Goal: Transaction & Acquisition: Purchase product/service

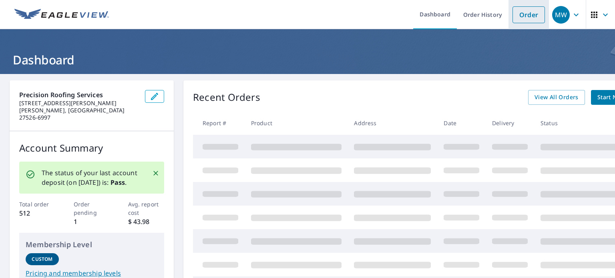
click at [526, 16] on link "Order" at bounding box center [529, 14] width 32 height 17
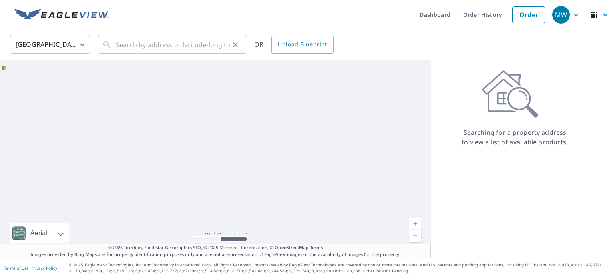
click at [114, 44] on div "​" at bounding box center [172, 45] width 148 height 18
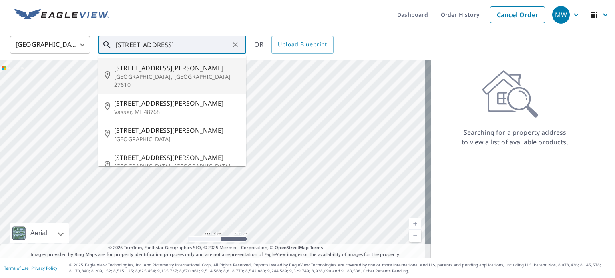
click at [128, 73] on p "[GEOGRAPHIC_DATA], [GEOGRAPHIC_DATA] 27610" at bounding box center [177, 81] width 126 height 16
type input "[STREET_ADDRESS][PERSON_NAME]"
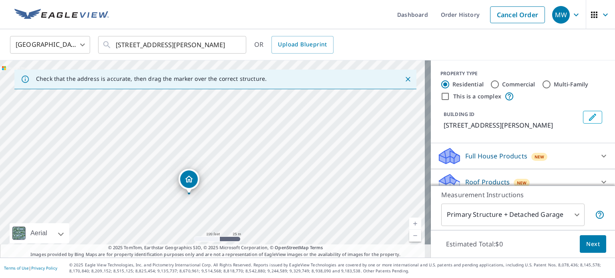
drag, startPoint x: 175, startPoint y: 139, endPoint x: 219, endPoint y: 177, distance: 58.5
click at [219, 177] on div "[STREET_ADDRESS][PERSON_NAME]" at bounding box center [215, 160] width 431 height 198
click at [542, 84] on input "Multi-Family" at bounding box center [547, 85] width 10 height 10
radio input "true"
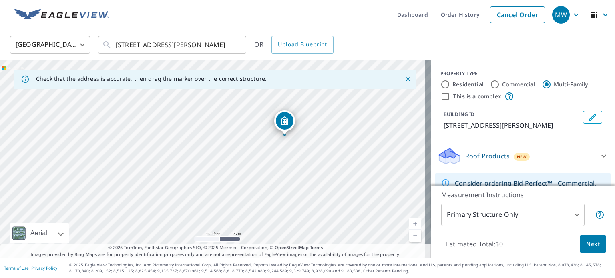
drag, startPoint x: 215, startPoint y: 141, endPoint x: 287, endPoint y: 118, distance: 75.7
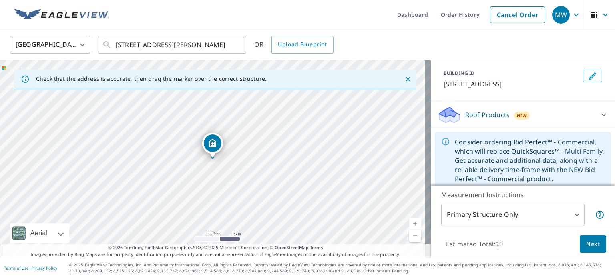
scroll to position [48, 0]
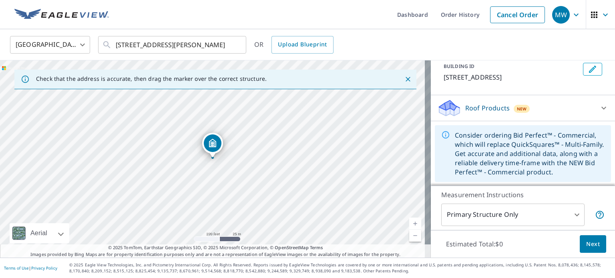
click at [572, 216] on body "MW MW Dashboard Order History Cancel Order MW [GEOGRAPHIC_DATA] [GEOGRAPHIC_DAT…" at bounding box center [307, 139] width 615 height 278
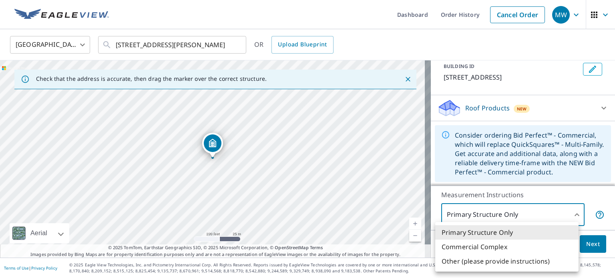
click at [495, 261] on li "Other (please provide instructions)" at bounding box center [507, 261] width 143 height 14
type input "5"
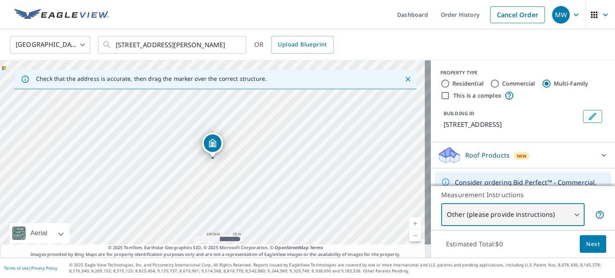
scroll to position [0, 0]
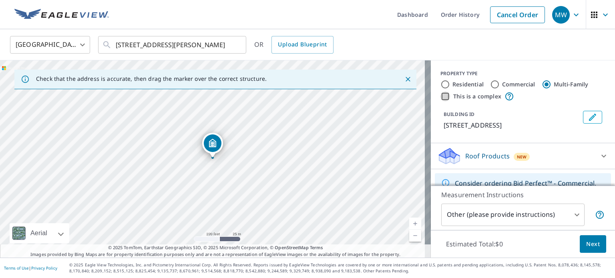
click at [441, 96] on input "This is a complex" at bounding box center [446, 97] width 10 height 10
checkbox input "true"
radio input "true"
type input "4"
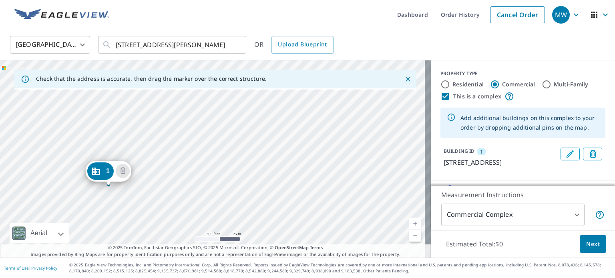
drag, startPoint x: 213, startPoint y: 153, endPoint x: 109, endPoint y: 181, distance: 107.8
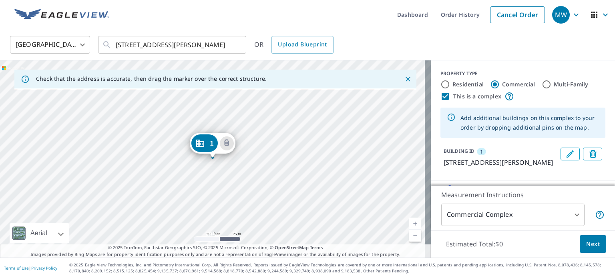
click at [255, 133] on div "1 [STREET_ADDRESS][PERSON_NAME]" at bounding box center [215, 160] width 431 height 198
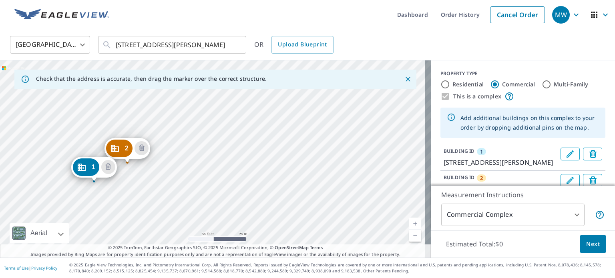
drag, startPoint x: 179, startPoint y: 117, endPoint x: 127, endPoint y: 151, distance: 61.8
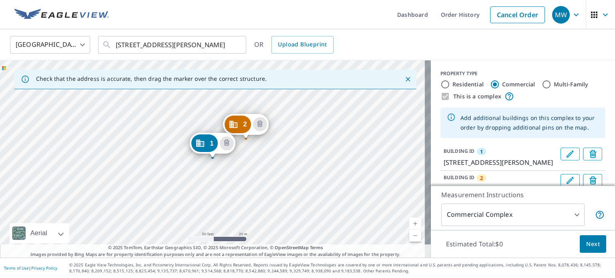
click at [301, 121] on div "2 [STREET_ADDRESS][PERSON_NAME] 1 [STREET_ADDRESS][PERSON_NAME]" at bounding box center [215, 160] width 431 height 198
drag, startPoint x: 297, startPoint y: 109, endPoint x: 277, endPoint y: 137, distance: 34.9
click at [341, 109] on div "2 [STREET_ADDRESS][PERSON_NAME] 3 [STREET_ADDRESS][PERSON_NAME] 1 [STREET_ADDRE…" at bounding box center [215, 160] width 431 height 198
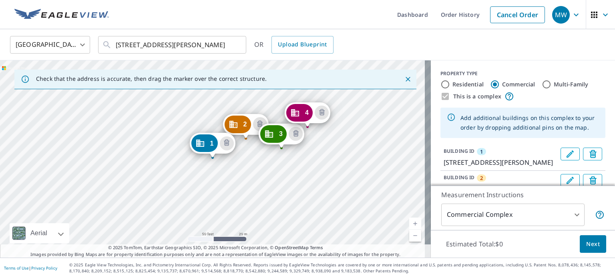
drag, startPoint x: 340, startPoint y: 94, endPoint x: 307, endPoint y: 113, distance: 37.3
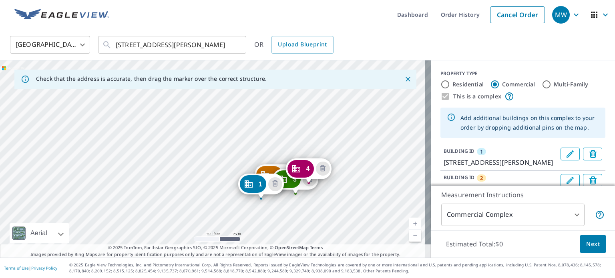
drag, startPoint x: 386, startPoint y: 118, endPoint x: 356, endPoint y: 159, distance: 50.4
click at [356, 159] on div "2 [STREET_ADDRESS][PERSON_NAME] 3 [STREET_ADDRESS][PERSON_NAME] 4 [STREET_ADDRE…" at bounding box center [215, 160] width 431 height 198
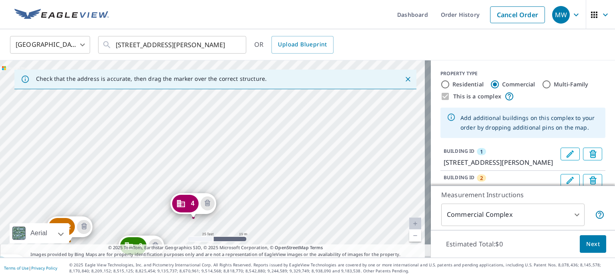
drag, startPoint x: 240, startPoint y: 173, endPoint x: 269, endPoint y: 131, distance: 50.7
click at [269, 131] on div "2 [STREET_ADDRESS][PERSON_NAME] 3 [STREET_ADDRESS][PERSON_NAME] 4 [STREET_ADDRE…" at bounding box center [215, 160] width 431 height 198
click at [224, 140] on div "2 [STREET_ADDRESS][PERSON_NAME] 3 [STREET_ADDRESS][PERSON_NAME] 4 [STREET_ADDRE…" at bounding box center [215, 160] width 431 height 198
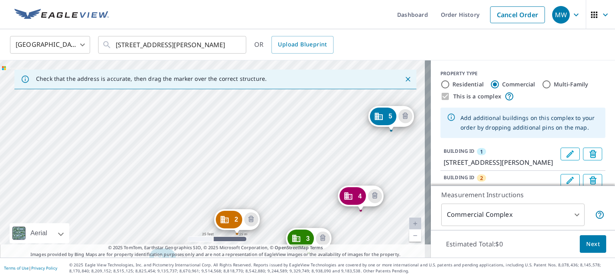
drag, startPoint x: 305, startPoint y: 111, endPoint x: 263, endPoint y: 225, distance: 121.8
click at [263, 225] on div "2 [STREET_ADDRESS][PERSON_NAME] 3 [STREET_ADDRESS][PERSON_NAME] 4 [STREET_ADDRE…" at bounding box center [215, 160] width 431 height 198
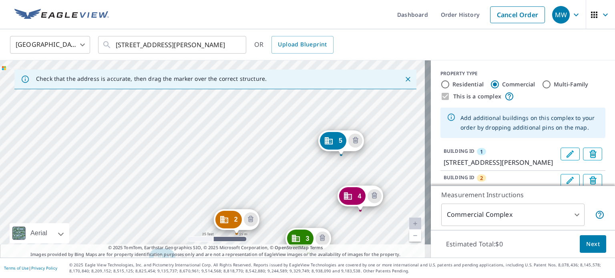
drag, startPoint x: 388, startPoint y: 115, endPoint x: 338, endPoint y: 139, distance: 55.4
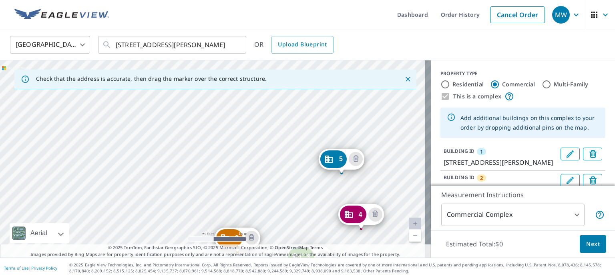
drag, startPoint x: 318, startPoint y: 106, endPoint x: 264, endPoint y: 280, distance: 182.0
click at [264, 278] on html "MW MW Dashboard Order History Cancel Order MW [GEOGRAPHIC_DATA] [GEOGRAPHIC_DAT…" at bounding box center [307, 139] width 615 height 278
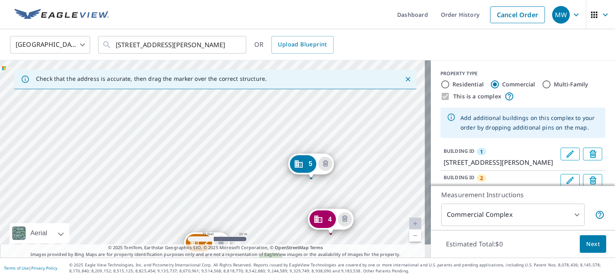
drag, startPoint x: 313, startPoint y: 190, endPoint x: 232, endPoint y: 247, distance: 98.5
click at [232, 247] on div "Check that the address is accurate, then drag the marker over the correct struc…" at bounding box center [215, 160] width 431 height 198
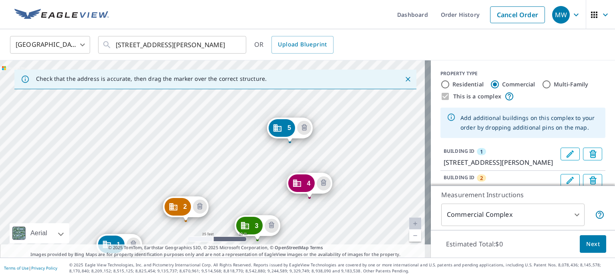
click at [224, 208] on div "2 [STREET_ADDRESS][PERSON_NAME] 3 [STREET_ADDRESS][PERSON_NAME] 4 [STREET_ADDRE…" at bounding box center [215, 160] width 431 height 198
click at [235, 127] on div "2 [STREET_ADDRESS][PERSON_NAME] 3 [STREET_ADDRESS][PERSON_NAME] 4 [STREET_ADDRE…" at bounding box center [215, 160] width 431 height 198
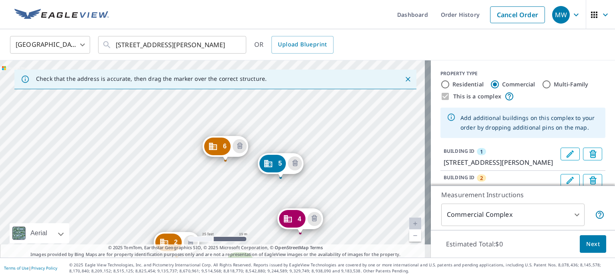
drag, startPoint x: 329, startPoint y: 106, endPoint x: 227, endPoint y: 243, distance: 171.2
click at [227, 243] on div "2 [STREET_ADDRESS][PERSON_NAME] 3 [STREET_ADDRESS][PERSON_NAME] 4 [STREET_ADDRE…" at bounding box center [215, 160] width 431 height 198
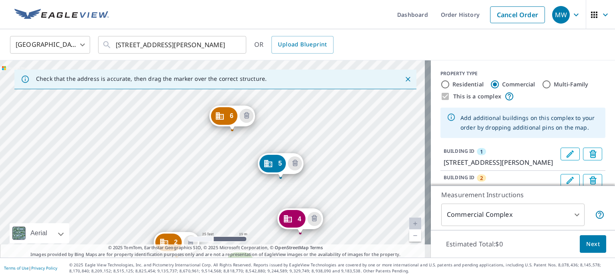
drag, startPoint x: 232, startPoint y: 147, endPoint x: 239, endPoint y: 117, distance: 31.2
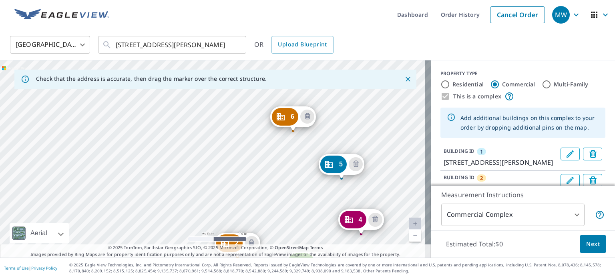
drag, startPoint x: 236, startPoint y: 102, endPoint x: 182, endPoint y: 269, distance: 175.2
click at [182, 269] on div "Dashboard Order History Cancel Order MW [GEOGRAPHIC_DATA] [GEOGRAPHIC_DATA] ​ […" at bounding box center [307, 139] width 615 height 278
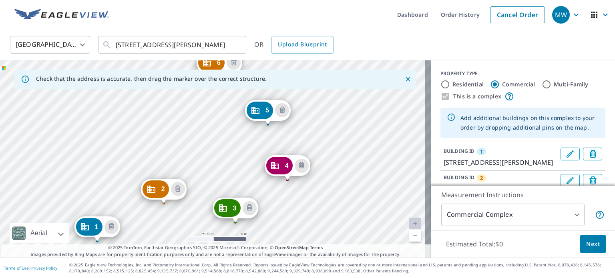
click at [120, 186] on div "2 [STREET_ADDRESS][PERSON_NAME] 3 [STREET_ADDRESS][PERSON_NAME] 4 [STREET_ADDRE…" at bounding box center [215, 160] width 431 height 198
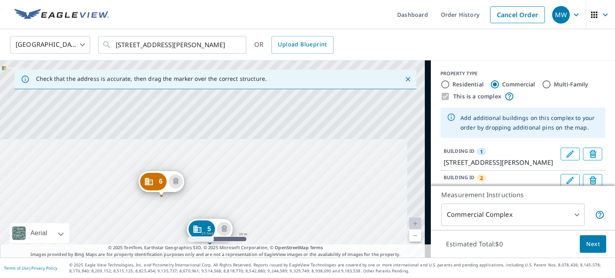
drag, startPoint x: 169, startPoint y: 227, endPoint x: 165, endPoint y: 247, distance: 20.5
click at [165, 247] on div "Check that the address is accurate, then drag the marker over the correct struc…" at bounding box center [215, 160] width 431 height 198
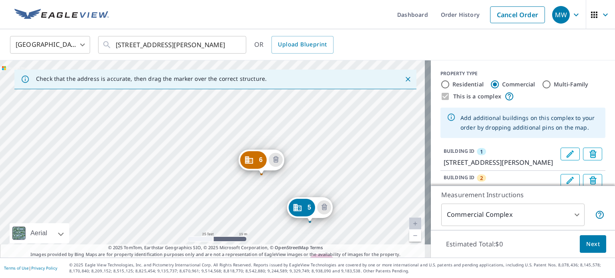
click at [265, 222] on div "2 [STREET_ADDRESS][PERSON_NAME] 3 [STREET_ADDRESS][PERSON_NAME] 4 [STREET_ADDRE…" at bounding box center [215, 160] width 431 height 198
click at [228, 112] on div "2 [STREET_ADDRESS][PERSON_NAME] 3 [STREET_ADDRESS][PERSON_NAME] 4 [STREET_ADDRE…" at bounding box center [215, 160] width 431 height 198
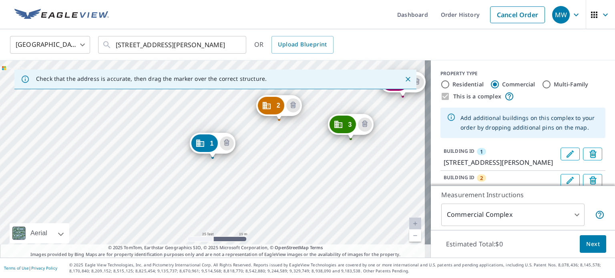
drag, startPoint x: 332, startPoint y: 90, endPoint x: 242, endPoint y: 219, distance: 157.2
click at [242, 219] on div "Check that the address is accurate, then drag the marker over the correct struc…" at bounding box center [215, 160] width 431 height 198
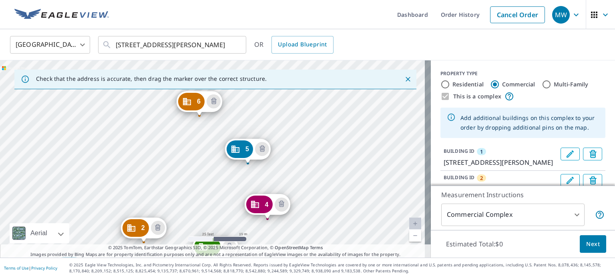
drag, startPoint x: 304, startPoint y: 117, endPoint x: 168, endPoint y: 240, distance: 182.7
click at [168, 240] on div "2 [STREET_ADDRESS][PERSON_NAME] 3 [STREET_ADDRESS][PERSON_NAME] 4 [STREET_ADDRE…" at bounding box center [215, 160] width 431 height 198
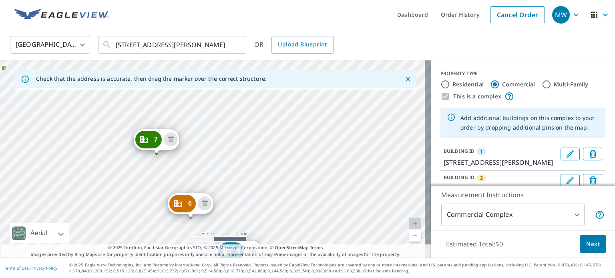
drag, startPoint x: 232, startPoint y: 113, endPoint x: 223, endPoint y: 216, distance: 102.6
click at [223, 216] on div "2 [STREET_ADDRESS][PERSON_NAME] 3 [STREET_ADDRESS][PERSON_NAME] 4 [STREET_ADDRE…" at bounding box center [215, 160] width 431 height 198
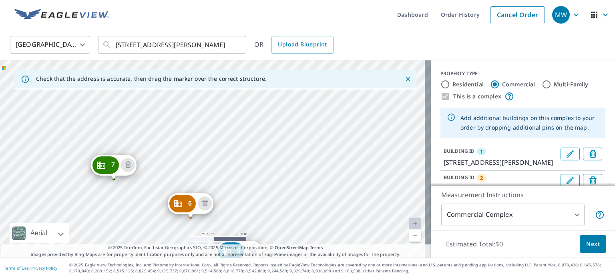
drag, startPoint x: 157, startPoint y: 139, endPoint x: 115, endPoint y: 165, distance: 50.0
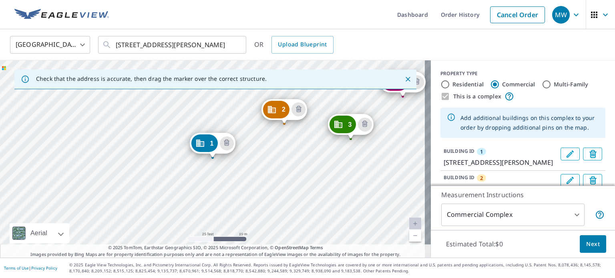
drag, startPoint x: 301, startPoint y: 103, endPoint x: 307, endPoint y: 107, distance: 6.6
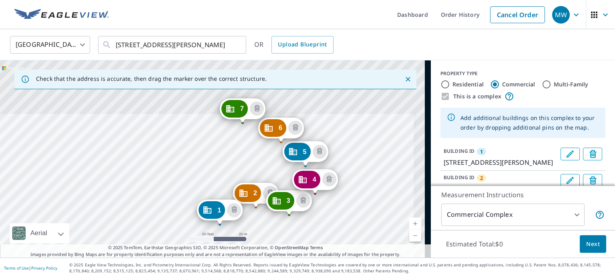
drag, startPoint x: 367, startPoint y: 106, endPoint x: 284, endPoint y: 264, distance: 178.5
click at [284, 264] on div "Dashboard Order History Cancel Order MW [GEOGRAPHIC_DATA] [GEOGRAPHIC_DATA] ​ […" at bounding box center [307, 139] width 615 height 278
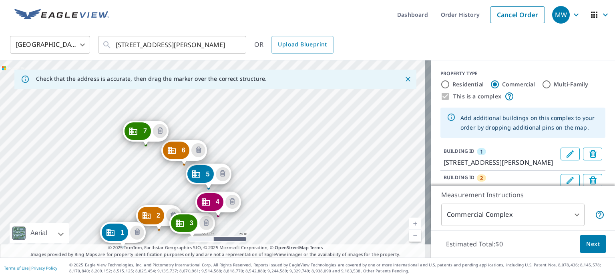
click at [219, 222] on div "2 [STREET_ADDRESS][PERSON_NAME] 3 [STREET_ADDRESS][PERSON_NAME] 4 [STREET_ADDRE…" at bounding box center [215, 160] width 431 height 198
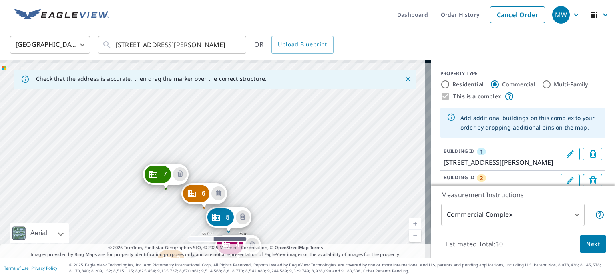
drag, startPoint x: 200, startPoint y: 117, endPoint x: 220, endPoint y: 160, distance: 47.7
click at [220, 160] on div "2 [STREET_ADDRESS][PERSON_NAME] 3 [STREET_ADDRESS][PERSON_NAME] 4 [STREET_ADDRE…" at bounding box center [215, 160] width 431 height 198
click at [253, 137] on div "2 [STREET_ADDRESS][PERSON_NAME] 3 [STREET_ADDRESS][PERSON_NAME] 4 [STREET_ADDRE…" at bounding box center [215, 160] width 431 height 198
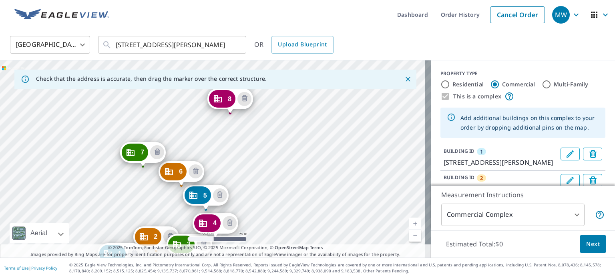
drag, startPoint x: 365, startPoint y: 93, endPoint x: 273, endPoint y: 204, distance: 144.0
click at [273, 204] on div "2 [STREET_ADDRESS][PERSON_NAME] 3 [STREET_ADDRESS][PERSON_NAME] 4 [STREET_ADDRE…" at bounding box center [215, 160] width 431 height 198
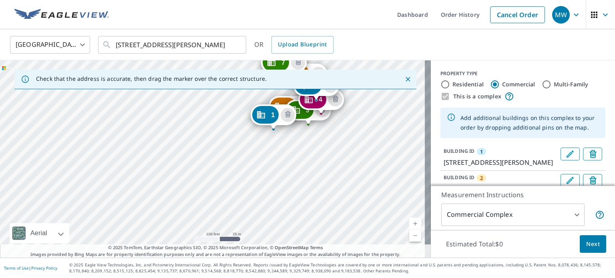
click at [356, 98] on div "Check that the address is accurate, then drag the marker over the correct struc…" at bounding box center [215, 160] width 431 height 198
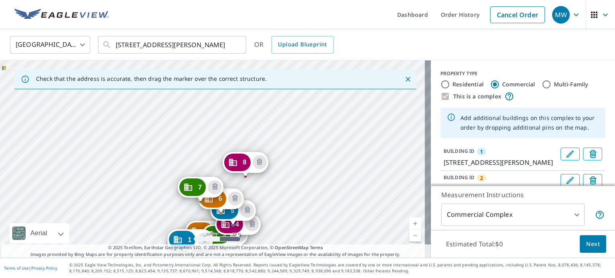
drag, startPoint x: 372, startPoint y: 96, endPoint x: 289, endPoint y: 221, distance: 150.3
click at [289, 221] on div "2 [STREET_ADDRESS][PERSON_NAME] 3 [STREET_ADDRESS][PERSON_NAME] 4 [STREET_ADDRE…" at bounding box center [215, 160] width 431 height 198
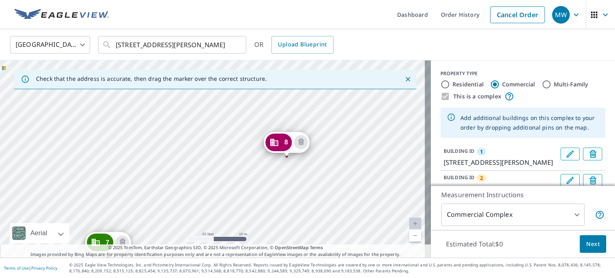
drag, startPoint x: 85, startPoint y: 173, endPoint x: 187, endPoint y: 160, distance: 102.9
click at [187, 160] on div "2 [STREET_ADDRESS][PERSON_NAME] 3 [STREET_ADDRESS][PERSON_NAME] 4 [STREET_ADDRE…" at bounding box center [215, 160] width 431 height 198
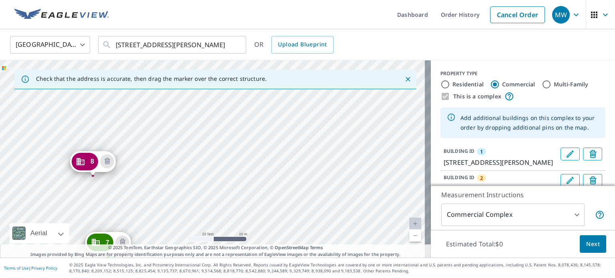
drag, startPoint x: 288, startPoint y: 141, endPoint x: 94, endPoint y: 161, distance: 194.9
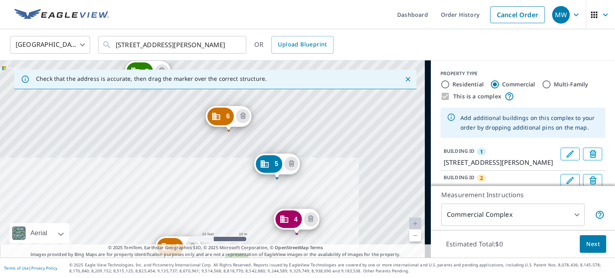
drag, startPoint x: 210, startPoint y: 233, endPoint x: 200, endPoint y: 244, distance: 15.0
click at [200, 244] on div "2 [STREET_ADDRESS][PERSON_NAME] 3 [STREET_ADDRESS][PERSON_NAME] 4 [STREET_ADDRE…" at bounding box center [215, 160] width 431 height 198
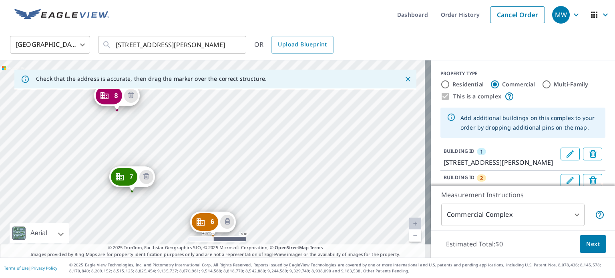
drag, startPoint x: 278, startPoint y: 116, endPoint x: 271, endPoint y: 213, distance: 97.2
click at [271, 213] on div "2 [STREET_ADDRESS][PERSON_NAME] 3 [STREET_ADDRESS][PERSON_NAME] 4 [STREET_ADDRE…" at bounding box center [215, 160] width 431 height 198
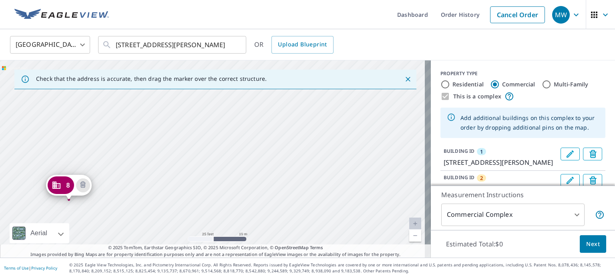
drag, startPoint x: 242, startPoint y: 133, endPoint x: 194, endPoint y: 223, distance: 101.8
click at [194, 223] on div "2 [STREET_ADDRESS][PERSON_NAME] 3 [STREET_ADDRESS][PERSON_NAME] 4 [STREET_ADDRE…" at bounding box center [215, 160] width 431 height 198
click at [206, 161] on div "2 [STREET_ADDRESS][PERSON_NAME] 3 [STREET_ADDRESS][PERSON_NAME] 4 [STREET_ADDRE…" at bounding box center [215, 160] width 431 height 198
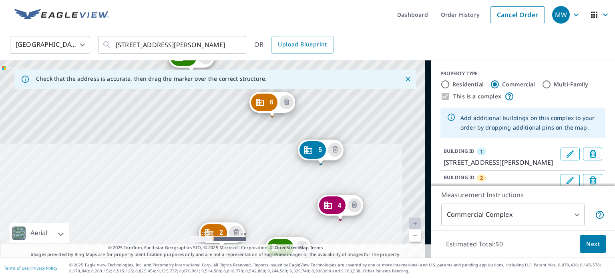
drag, startPoint x: 319, startPoint y: 104, endPoint x: 251, endPoint y: 236, distance: 148.6
click at [251, 236] on div "2 [STREET_ADDRESS][PERSON_NAME] 3 [STREET_ADDRESS][PERSON_NAME] 4 [STREET_ADDRE…" at bounding box center [215, 160] width 431 height 198
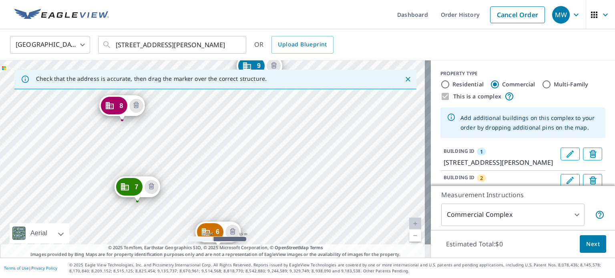
drag, startPoint x: 313, startPoint y: 111, endPoint x: 264, endPoint y: 232, distance: 130.5
click at [264, 232] on div "2 [STREET_ADDRESS][PERSON_NAME] 3 [STREET_ADDRESS][PERSON_NAME] 4 [STREET_ADDRE…" at bounding box center [215, 160] width 431 height 198
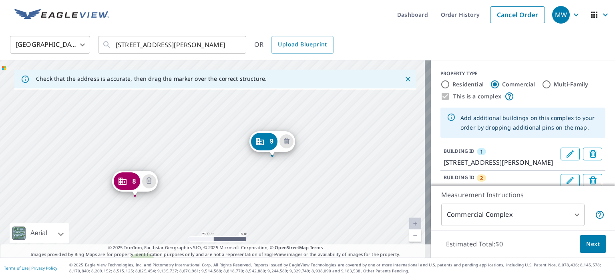
drag, startPoint x: 274, startPoint y: 128, endPoint x: 287, endPoint y: 204, distance: 76.8
click at [287, 204] on div "2 [STREET_ADDRESS][PERSON_NAME] 3 [STREET_ADDRESS][PERSON_NAME] 4 [STREET_ADDRE…" at bounding box center [215, 160] width 431 height 198
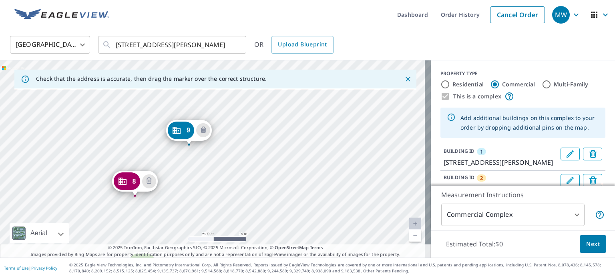
drag, startPoint x: 278, startPoint y: 145, endPoint x: 194, endPoint y: 134, distance: 84.5
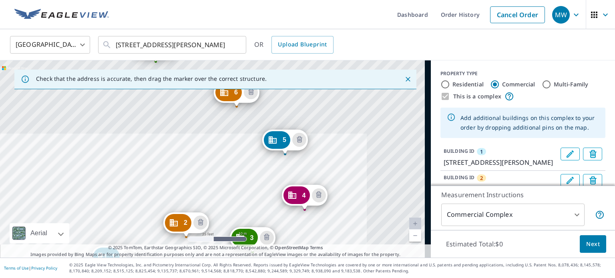
drag, startPoint x: 274, startPoint y: 165, endPoint x: 219, endPoint y: 227, distance: 83.5
click at [219, 230] on div "2 [STREET_ADDRESS][PERSON_NAME] 3 [STREET_ADDRESS][PERSON_NAME] 4 [STREET_ADDRE…" at bounding box center [215, 160] width 431 height 198
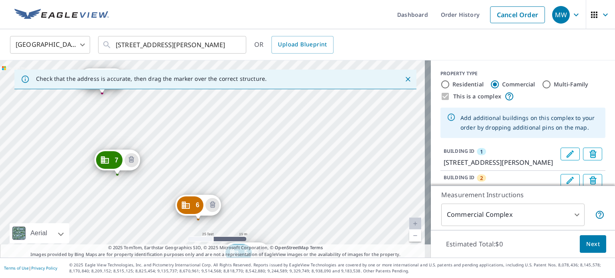
drag, startPoint x: 298, startPoint y: 129, endPoint x: 276, endPoint y: 224, distance: 96.6
click at [276, 224] on div "2 [STREET_ADDRESS][PERSON_NAME] 3 [STREET_ADDRESS][PERSON_NAME] 4 [STREET_ADDRE…" at bounding box center [215, 160] width 431 height 198
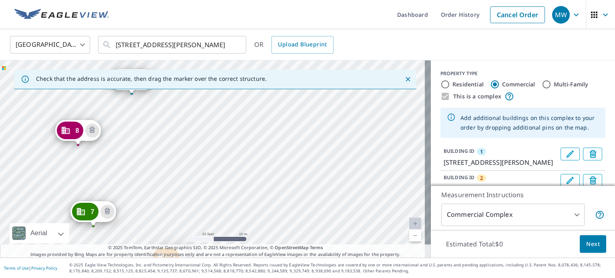
drag, startPoint x: 290, startPoint y: 151, endPoint x: 266, endPoint y: 202, distance: 57.0
click at [266, 202] on div "2 [STREET_ADDRESS][PERSON_NAME] 3 [STREET_ADDRESS][PERSON_NAME] 4 [STREET_ADDRE…" at bounding box center [215, 160] width 431 height 198
click at [250, 141] on div "2 [STREET_ADDRESS][PERSON_NAME] 3 [STREET_ADDRESS][PERSON_NAME] 4 [STREET_ADDRE…" at bounding box center [215, 160] width 431 height 198
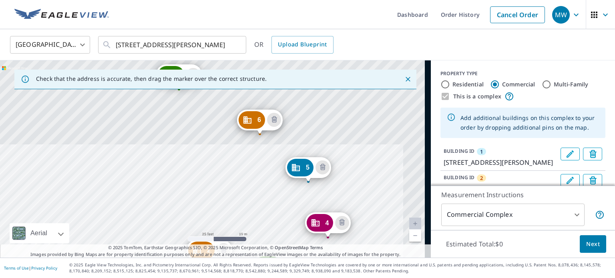
drag, startPoint x: 328, startPoint y: 98, endPoint x: 230, endPoint y: 266, distance: 193.7
click at [230, 266] on div "Dashboard Order History Cancel Order MW [GEOGRAPHIC_DATA] [GEOGRAPHIC_DATA] ​ […" at bounding box center [307, 139] width 615 height 278
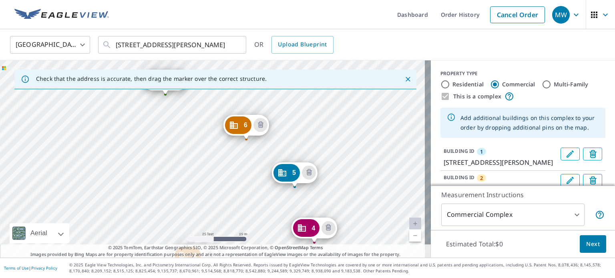
click at [235, 247] on span "© 2025 TomTom, Earthstar Geographics SIO, © 2025 Microsoft Corporation, © OpenS…" at bounding box center [215, 248] width 215 height 7
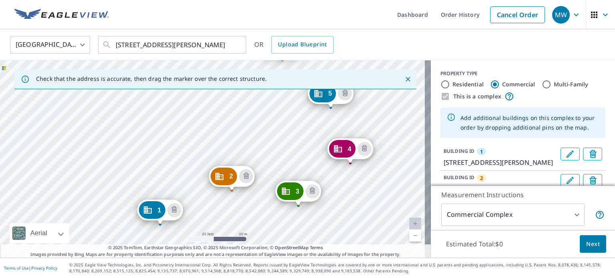
click at [275, 166] on div "2 [STREET_ADDRESS][PERSON_NAME] 3 [STREET_ADDRESS][PERSON_NAME] 4 [STREET_ADDRE…" at bounding box center [215, 160] width 431 height 198
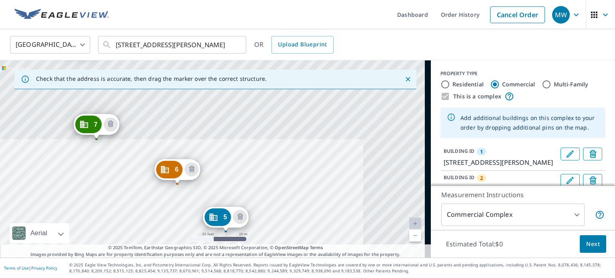
drag, startPoint x: 286, startPoint y: 105, endPoint x: 182, endPoint y: 228, distance: 161.5
click at [182, 228] on div "2 [STREET_ADDRESS][PERSON_NAME] 3 [STREET_ADDRESS][PERSON_NAME] 4 [STREET_ADDRE…" at bounding box center [215, 160] width 431 height 198
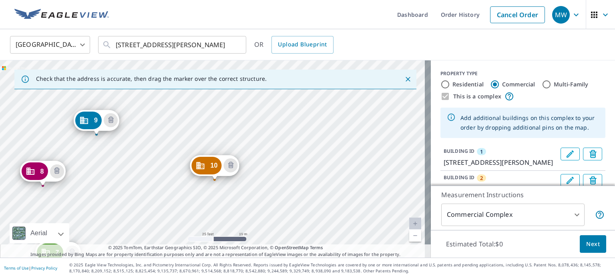
drag, startPoint x: 269, startPoint y: 112, endPoint x: 230, endPoint y: 240, distance: 133.9
click at [230, 240] on div "2 [STREET_ADDRESS][PERSON_NAME] 3 [STREET_ADDRESS][PERSON_NAME] 4 [STREET_ADDRE…" at bounding box center [215, 160] width 431 height 198
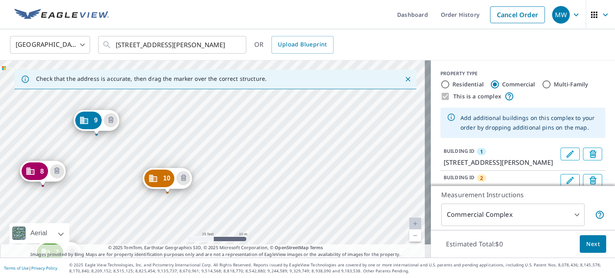
drag, startPoint x: 215, startPoint y: 169, endPoint x: 167, endPoint y: 182, distance: 49.0
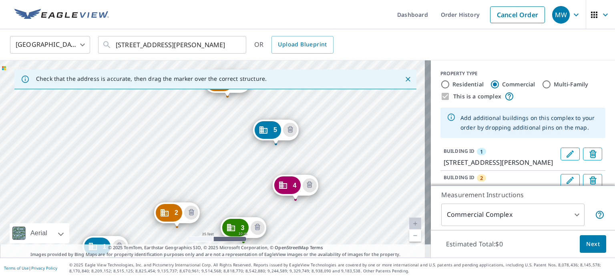
drag, startPoint x: 268, startPoint y: 174, endPoint x: 215, endPoint y: 207, distance: 62.3
click at [215, 208] on div "2 [STREET_ADDRESS][PERSON_NAME] 3 [STREET_ADDRESS][PERSON_NAME] 4 [STREET_ADDRE…" at bounding box center [215, 160] width 431 height 198
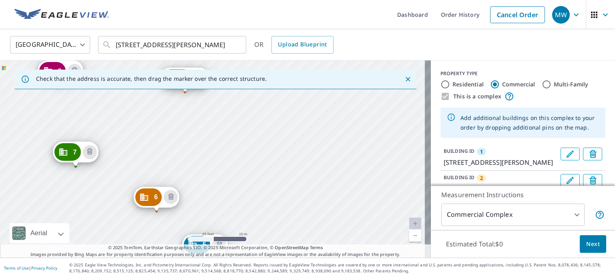
drag, startPoint x: 216, startPoint y: 177, endPoint x: 192, endPoint y: 217, distance: 46.9
click at [192, 217] on div "2 [STREET_ADDRESS][PERSON_NAME] 3 [STREET_ADDRESS][PERSON_NAME] 4 [STREET_ADDRE…" at bounding box center [215, 160] width 431 height 198
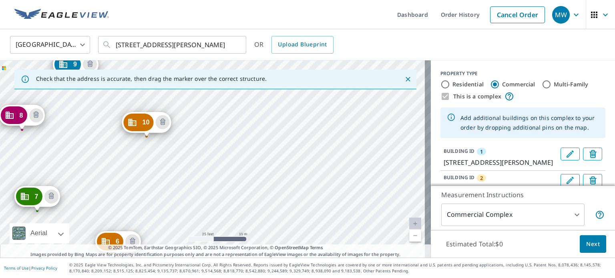
drag, startPoint x: 261, startPoint y: 145, endPoint x: 226, endPoint y: 183, distance: 52.2
click at [226, 183] on div "2 [STREET_ADDRESS][PERSON_NAME] 3 [STREET_ADDRESS][PERSON_NAME] 4 [STREET_ADDRE…" at bounding box center [215, 160] width 431 height 198
click at [252, 145] on div "2 [STREET_ADDRESS][PERSON_NAME] 3 [STREET_ADDRESS][PERSON_NAME] 4 [STREET_ADDRE…" at bounding box center [215, 160] width 431 height 198
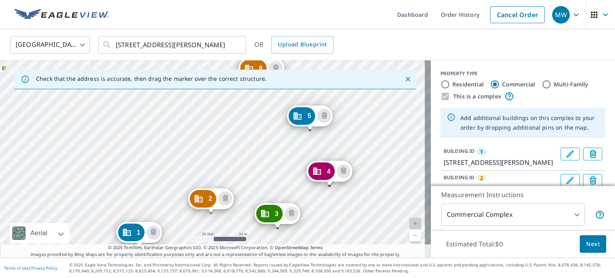
drag, startPoint x: 280, startPoint y: 160, endPoint x: 207, endPoint y: 240, distance: 108.6
click at [207, 240] on div "2 [STREET_ADDRESS][PERSON_NAME] 3 [STREET_ADDRESS][PERSON_NAME] 4 [STREET_ADDRE…" at bounding box center [215, 160] width 431 height 198
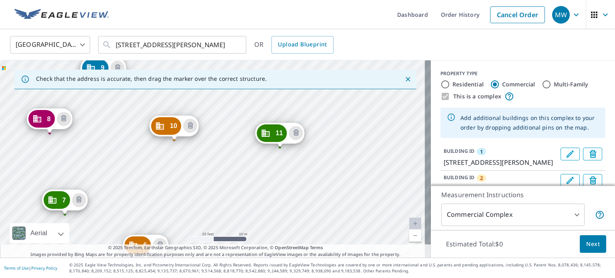
drag, startPoint x: 229, startPoint y: 222, endPoint x: 220, endPoint y: 244, distance: 23.4
click at [220, 244] on div "2 [STREET_ADDRESS][PERSON_NAME] 3 [STREET_ADDRESS][PERSON_NAME] 4 [STREET_ADDRE…" at bounding box center [215, 160] width 431 height 198
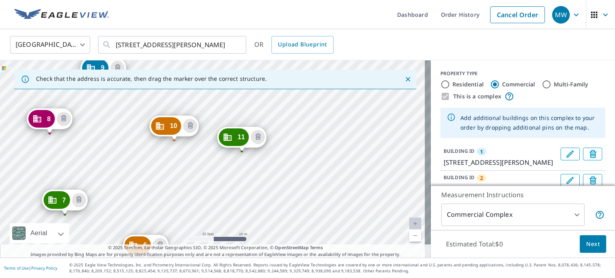
drag, startPoint x: 276, startPoint y: 136, endPoint x: 242, endPoint y: 137, distance: 34.1
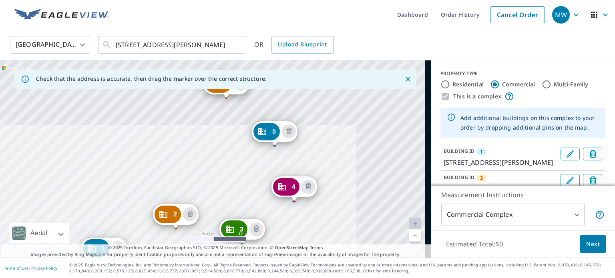
drag, startPoint x: 351, startPoint y: 97, endPoint x: 215, endPoint y: 228, distance: 188.7
click at [215, 228] on div "2 [STREET_ADDRESS][PERSON_NAME] 3 [STREET_ADDRESS][PERSON_NAME] 4 [STREET_ADDRE…" at bounding box center [215, 160] width 431 height 198
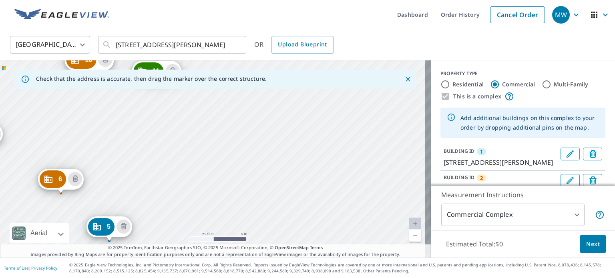
drag, startPoint x: 347, startPoint y: 123, endPoint x: 192, endPoint y: 220, distance: 182.9
click at [192, 220] on div "2 [STREET_ADDRESS][PERSON_NAME] 3 [STREET_ADDRESS][PERSON_NAME] 4 [STREET_ADDRE…" at bounding box center [215, 160] width 431 height 198
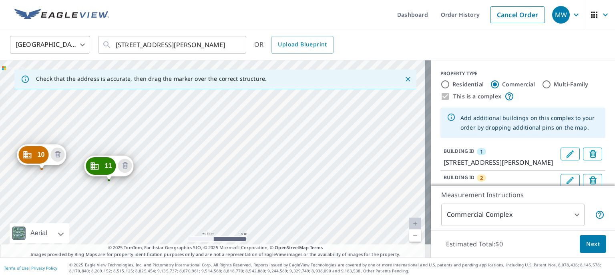
drag, startPoint x: 260, startPoint y: 124, endPoint x: 229, endPoint y: 192, distance: 75.1
click at [229, 192] on div "2 [STREET_ADDRESS][PERSON_NAME] 3 [STREET_ADDRESS][PERSON_NAME] 4 [STREET_ADDRE…" at bounding box center [215, 160] width 431 height 198
click at [246, 135] on div "2 [STREET_ADDRESS][PERSON_NAME] 3 [STREET_ADDRESS][PERSON_NAME] 4 [STREET_ADDRE…" at bounding box center [215, 160] width 431 height 198
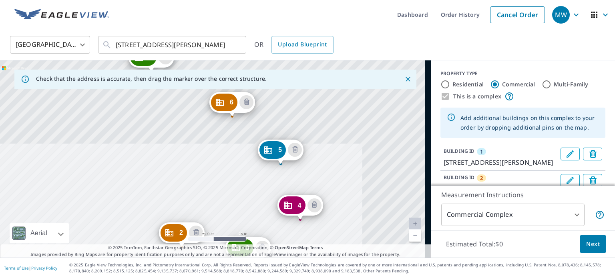
drag, startPoint x: 342, startPoint y: 97, endPoint x: 226, endPoint y: 234, distance: 178.9
click at [227, 236] on div "2 [STREET_ADDRESS][PERSON_NAME] 3 [STREET_ADDRESS][PERSON_NAME] 4 [STREET_ADDRE…" at bounding box center [215, 160] width 431 height 198
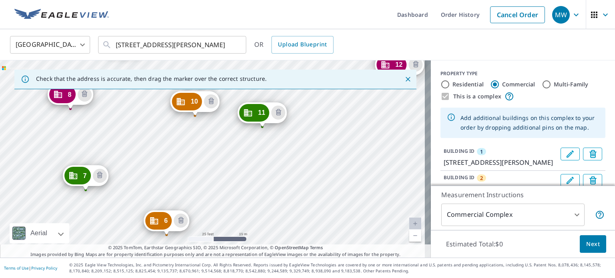
drag, startPoint x: 305, startPoint y: 130, endPoint x: 237, endPoint y: 248, distance: 136.0
click at [237, 248] on div "Check that the address is accurate, then drag the marker over the correct struc…" at bounding box center [215, 160] width 431 height 198
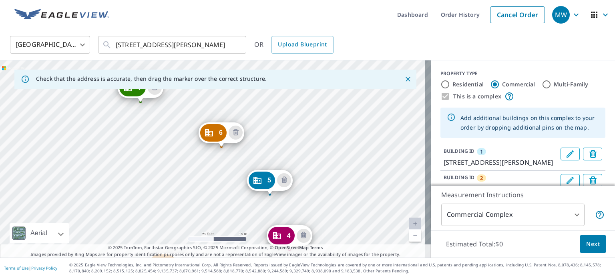
click at [306, 146] on div "2 [STREET_ADDRESS][PERSON_NAME] 3 [STREET_ADDRESS][PERSON_NAME] 4 [STREET_ADDRE…" at bounding box center [215, 160] width 431 height 198
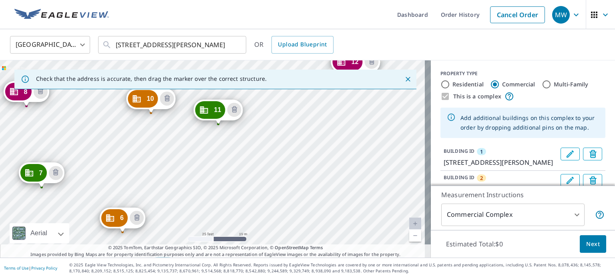
drag, startPoint x: 248, startPoint y: 204, endPoint x: 201, endPoint y: 238, distance: 58.1
click at [201, 238] on div "2 [STREET_ADDRESS][PERSON_NAME] 3 [STREET_ADDRESS][PERSON_NAME] 4 [STREET_ADDRE…" at bounding box center [215, 160] width 431 height 198
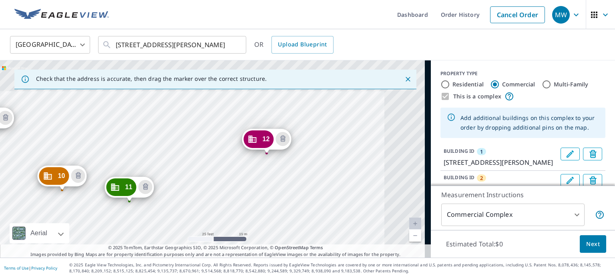
drag, startPoint x: 324, startPoint y: 131, endPoint x: 235, endPoint y: 208, distance: 117.9
click at [235, 208] on div "2 [STREET_ADDRESS][PERSON_NAME] 3 [STREET_ADDRESS][PERSON_NAME] 4 [STREET_ADDRE…" at bounding box center [215, 160] width 431 height 198
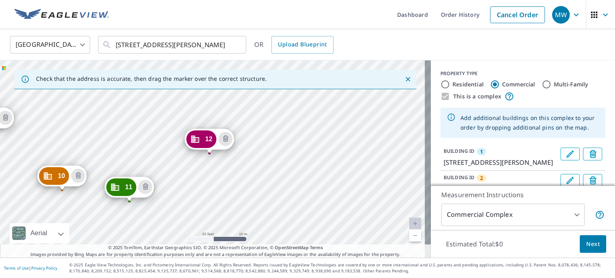
drag
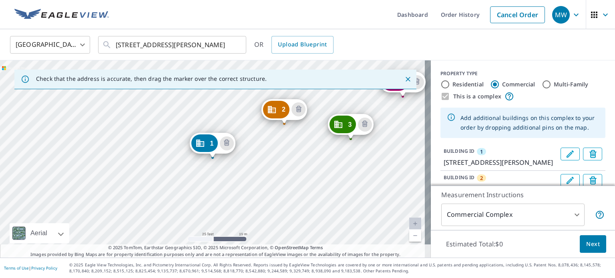
click at [204, 212] on div "2 [STREET_ADDRESS][PERSON_NAME] 3 [STREET_ADDRESS][PERSON_NAME] 4 [STREET_ADDRE…" at bounding box center [215, 160] width 431 height 198
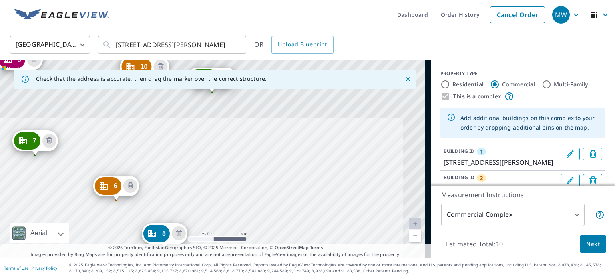
click at [220, 232] on div "2 [STREET_ADDRESS][PERSON_NAME] 3 [STREET_ADDRESS][PERSON_NAME] 4 [STREET_ADDRE…" at bounding box center [215, 160] width 431 height 198
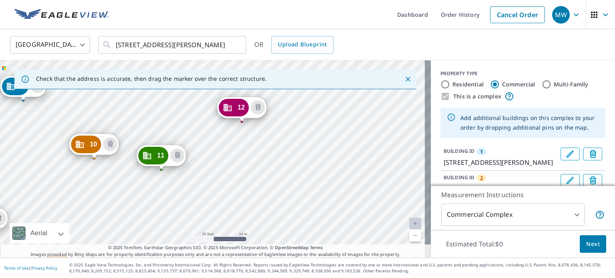
click at [235, 194] on div "2 [STREET_ADDRESS][PERSON_NAME] 3 [STREET_ADDRESS][PERSON_NAME] 4 [STREET_ADDRE…" at bounding box center [215, 160] width 431 height 198
click at [249, 181] on div "2 [STREET_ADDRESS][PERSON_NAME] 3 [STREET_ADDRESS][PERSON_NAME] 4 [STREET_ADDRE…" at bounding box center [215, 160] width 431 height 198
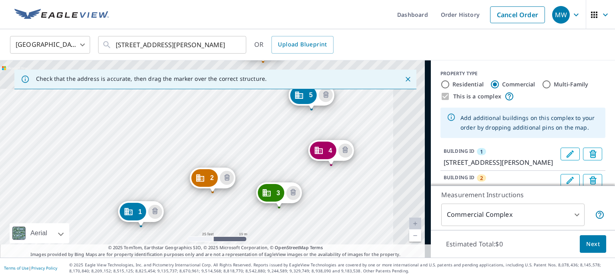
click at [258, 220] on div "2 [STREET_ADDRESS][PERSON_NAME] 3 [STREET_ADDRESS][PERSON_NAME] 4 [STREET_ADDRE…" at bounding box center [215, 160] width 431 height 198
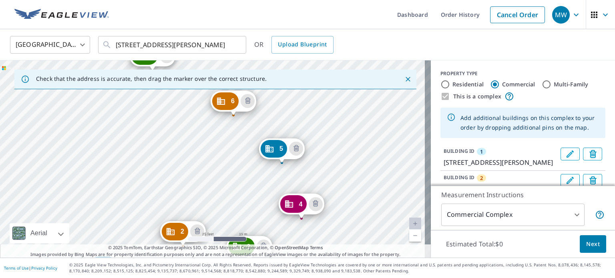
click at [284, 240] on div "2 [STREET_ADDRESS][PERSON_NAME] 3 [STREET_ADDRESS][PERSON_NAME] 4 [STREET_ADDRE…" at bounding box center [215, 160] width 431 height 198
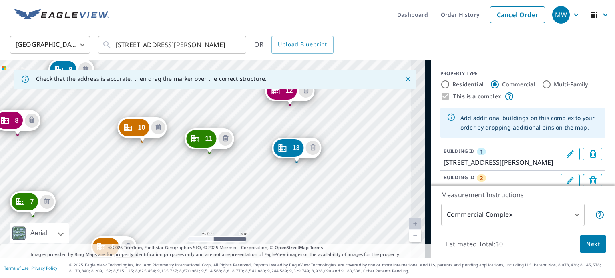
click at [256, 178] on div "2 [STREET_ADDRESS][PERSON_NAME] 3 [STREET_ADDRESS][PERSON_NAME] 4 [STREET_ADDRE…" at bounding box center [215, 160] width 431 height 198
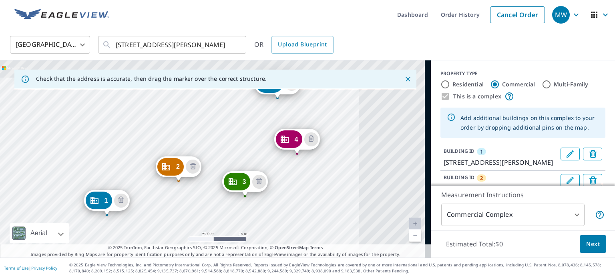
click at [252, 222] on div "2 [STREET_ADDRESS][PERSON_NAME] 3 [STREET_ADDRESS][PERSON_NAME] 4 [STREET_ADDRE…" at bounding box center [215, 160] width 431 height 198
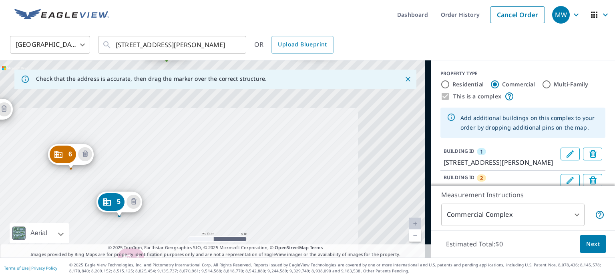
click at [252, 220] on div "2 [STREET_ADDRESS][PERSON_NAME] 3 [STREET_ADDRESS][PERSON_NAME] 4 [STREET_ADDRE…" at bounding box center [215, 160] width 431 height 198
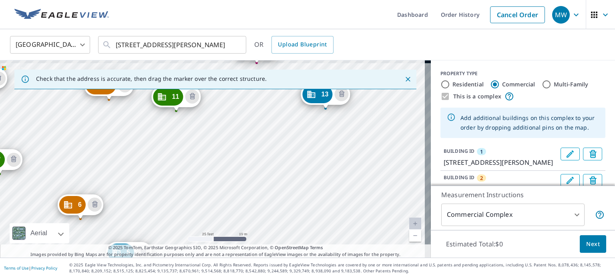
click at [341, 188] on div "2 [STREET_ADDRESS][PERSON_NAME] 3 [STREET_ADDRESS][PERSON_NAME] 4 [STREET_ADDRE…" at bounding box center [215, 160] width 431 height 198
click at [206, 152] on div "2 [STREET_ADDRESS][PERSON_NAME] 3 [STREET_ADDRESS][PERSON_NAME] 4 [STREET_ADDRE…" at bounding box center [215, 160] width 431 height 198
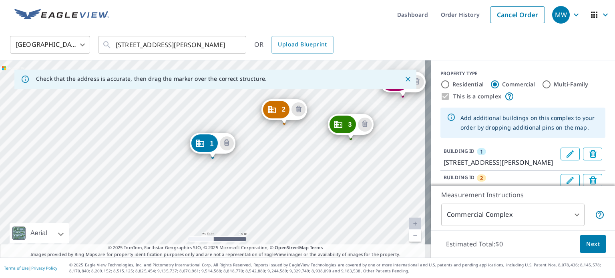
click at [325, 117] on div "Check that the address is accurate, then drag the marker over the correct struc…" at bounding box center [215, 160] width 431 height 198
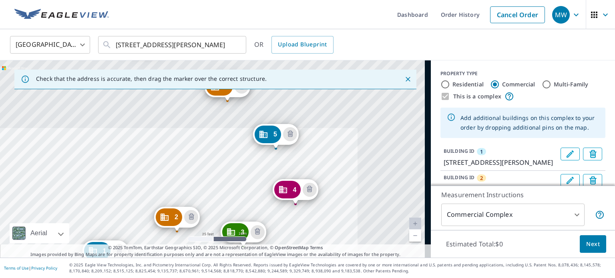
click at [241, 206] on div "2 [STREET_ADDRESS][PERSON_NAME] 3 [STREET_ADDRESS][PERSON_NAME] 4 [STREET_ADDRE…" at bounding box center [215, 160] width 431 height 198
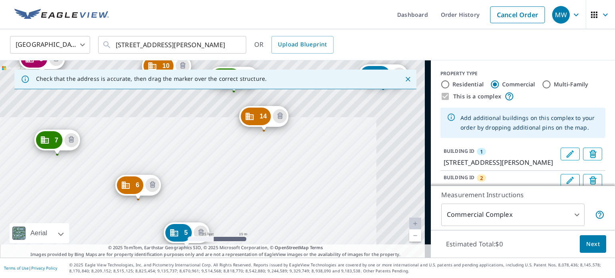
click at [238, 226] on div "2 [STREET_ADDRESS][PERSON_NAME] 3 [STREET_ADDRESS][PERSON_NAME] 4 [STREET_ADDRE…" at bounding box center [215, 160] width 431 height 198
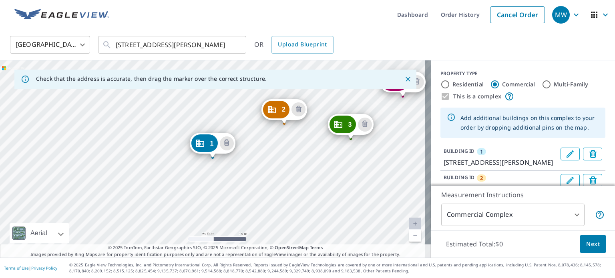
click at [361, 99] on div "2 [STREET_ADDRESS][PERSON_NAME] 3 [STREET_ADDRESS][PERSON_NAME] 4 [STREET_ADDRE…" at bounding box center [215, 160] width 431 height 198
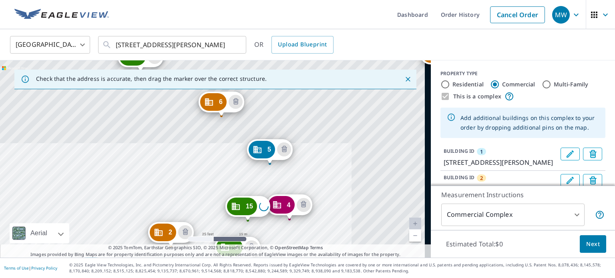
click at [259, 224] on div "2 [STREET_ADDRESS][PERSON_NAME] 3 [STREET_ADDRESS][PERSON_NAME] 4 [STREET_ADDRE…" at bounding box center [215, 160] width 431 height 198
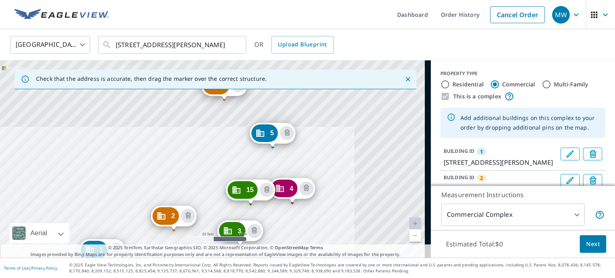
click at [222, 230] on div "2 [STREET_ADDRESS][PERSON_NAME] 3 [STREET_ADDRESS][PERSON_NAME] 4 [STREET_ADDRE…" at bounding box center [215, 160] width 431 height 198
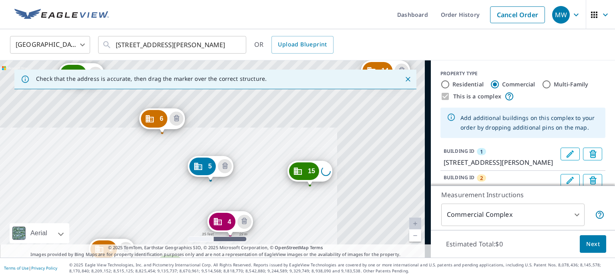
click at [209, 241] on div "2 [STREET_ADDRESS][PERSON_NAME] 3 [STREET_ADDRESS][PERSON_NAME] 4 [STREET_ADDRE…" at bounding box center [215, 160] width 431 height 198
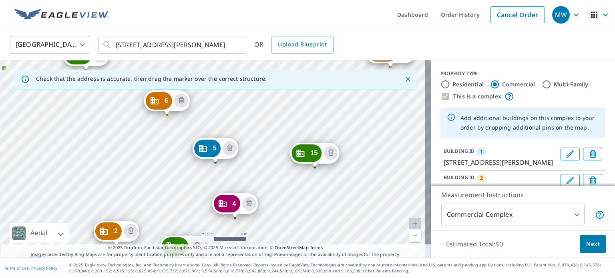
click at [189, 245] on div "Check that the address is accurate, then drag the marker over the correct struc…" at bounding box center [215, 160] width 431 height 198
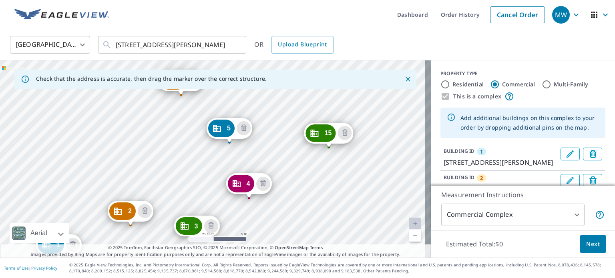
click at [220, 205] on div "2 [STREET_ADDRESS][PERSON_NAME] 3 [STREET_ADDRESS][PERSON_NAME] 4 [STREET_ADDRE…" at bounding box center [215, 160] width 431 height 198
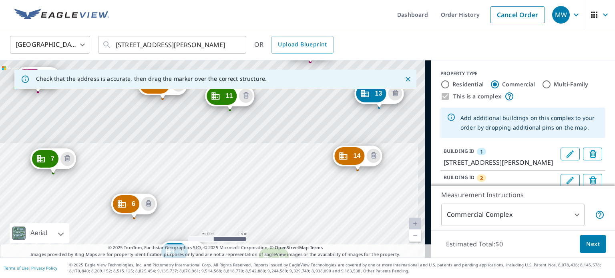
click at [323, 233] on div "2 [STREET_ADDRESS][PERSON_NAME] 3 [STREET_ADDRESS][PERSON_NAME] 4 [STREET_ADDRE…" at bounding box center [215, 160] width 431 height 198
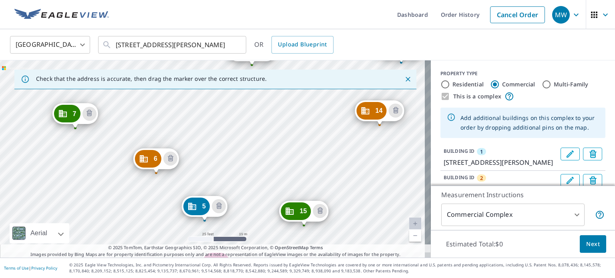
click at [327, 171] on div "2 [STREET_ADDRESS][PERSON_NAME] 3 [STREET_ADDRESS][PERSON_NAME] 4 [STREET_ADDRE…" at bounding box center [215, 160] width 431 height 198
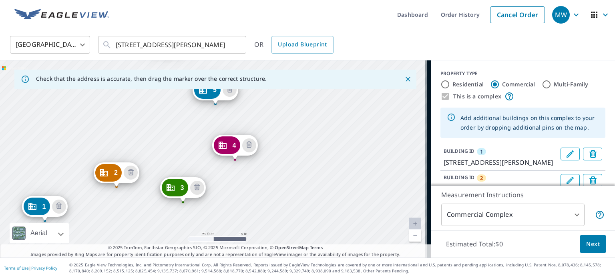
click at [227, 212] on div "2 [STREET_ADDRESS][PERSON_NAME] 3 [STREET_ADDRESS][PERSON_NAME] 4 [STREET_ADDRE…" at bounding box center [215, 160] width 431 height 198
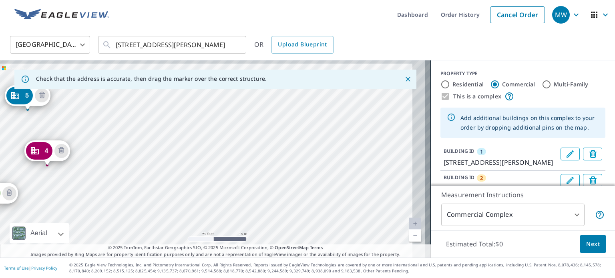
click at [186, 160] on div "2 [STREET_ADDRESS][PERSON_NAME] 3 [STREET_ADDRESS][PERSON_NAME] 4 [STREET_ADDRE…" at bounding box center [215, 160] width 431 height 198
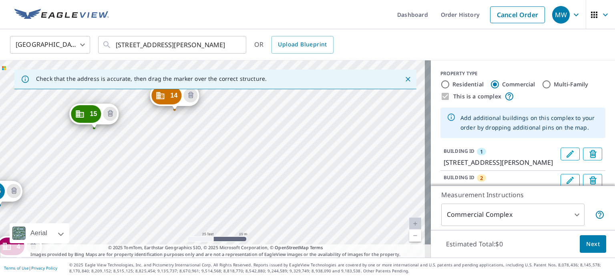
click at [325, 232] on div "2 [STREET_ADDRESS][PERSON_NAME] 3 [STREET_ADDRESS][PERSON_NAME] 4 [STREET_ADDRE…" at bounding box center [215, 160] width 431 height 198
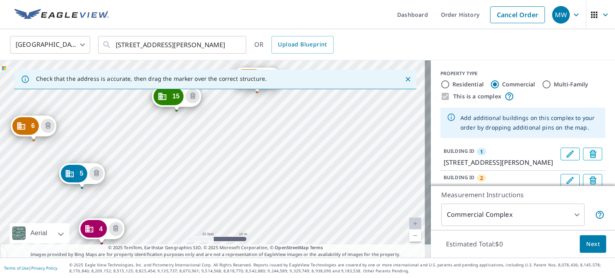
click at [290, 161] on div "2 [STREET_ADDRESS][PERSON_NAME] 3 [STREET_ADDRESS][PERSON_NAME] 4 [STREET_ADDRE…" at bounding box center [215, 160] width 431 height 198
click at [130, 117] on div "2 [STREET_ADDRESS][PERSON_NAME] 3 [STREET_ADDRESS][PERSON_NAME] 4 [STREET_ADDRE…" at bounding box center [215, 160] width 431 height 198
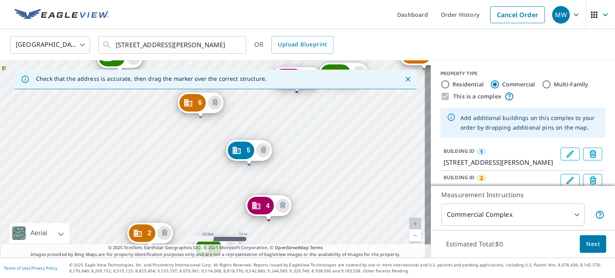
click at [211, 223] on div "2 [STREET_ADDRESS][PERSON_NAME] 3 [STREET_ADDRESS][PERSON_NAME] 4 [STREET_ADDRE…" at bounding box center [215, 160] width 431 height 198
click at [244, 154] on div "2 [STREET_ADDRESS][PERSON_NAME] 3 [STREET_ADDRESS][PERSON_NAME] 4 [STREET_ADDRE…" at bounding box center [215, 160] width 431 height 198
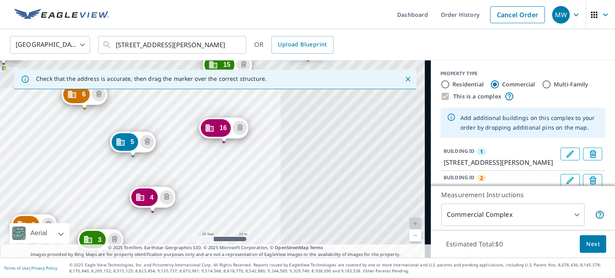
click at [119, 252] on div "Check that the address is accurate, then drag the marker over the correct struc…" at bounding box center [215, 160] width 431 height 198
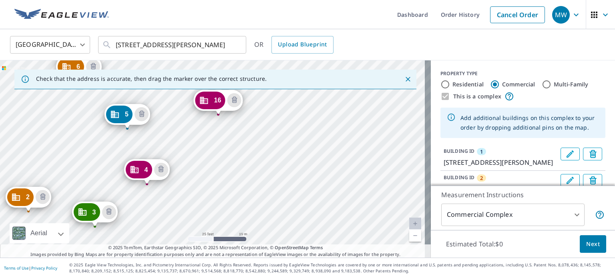
click at [163, 211] on div "2 [STREET_ADDRESS][PERSON_NAME] 3 [STREET_ADDRESS][PERSON_NAME] 4 [STREET_ADDRE…" at bounding box center [215, 160] width 431 height 198
click at [264, 165] on div "2 [STREET_ADDRESS][PERSON_NAME] 3 [STREET_ADDRESS][PERSON_NAME] 4 [STREET_ADDRE…" at bounding box center [215, 160] width 431 height 198
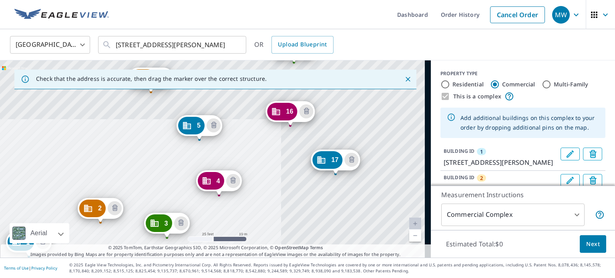
drag, startPoint x: 347, startPoint y: 93, endPoint x: 163, endPoint y: 192, distance: 208.9
click at [163, 192] on div "2 [STREET_ADDRESS][PERSON_NAME] 3 [STREET_ADDRESS][PERSON_NAME] 4 [STREET_ADDRE…" at bounding box center [215, 160] width 431 height 198
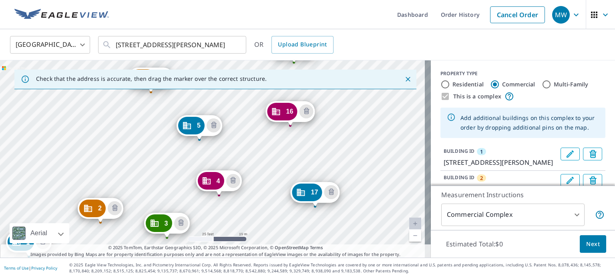
drag, startPoint x: 336, startPoint y: 160, endPoint x: 316, endPoint y: 194, distance: 39.0
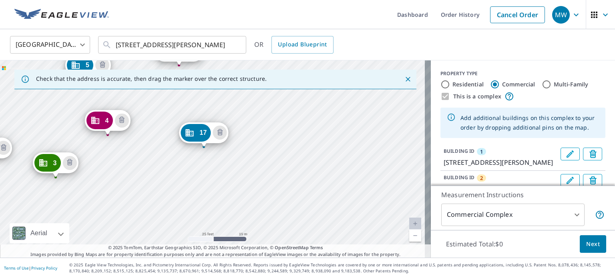
drag, startPoint x: 276, startPoint y: 177, endPoint x: 111, endPoint y: 200, distance: 166.7
click at [111, 200] on div "2 [STREET_ADDRESS][PERSON_NAME] 3 [STREET_ADDRESS][PERSON_NAME] 4 [STREET_ADDRE…" at bounding box center [215, 160] width 431 height 198
click at [335, 128] on div "2 [STREET_ADDRESS][PERSON_NAME] 3 [STREET_ADDRESS][PERSON_NAME] 4 [STREET_ADDRE…" at bounding box center [215, 160] width 431 height 198
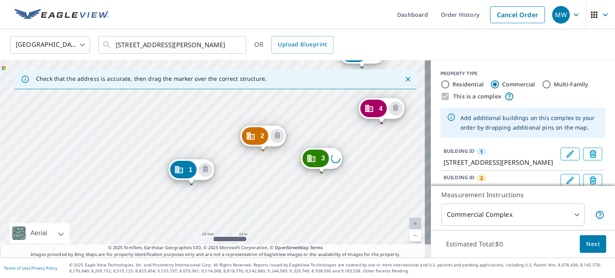
drag, startPoint x: 396, startPoint y: 131, endPoint x: 188, endPoint y: 240, distance: 235.3
click at [188, 240] on div "2 [STREET_ADDRESS][PERSON_NAME] 3 Loading address 4 [STREET_ADDRESS][PERSON_NAM…" at bounding box center [215, 160] width 431 height 198
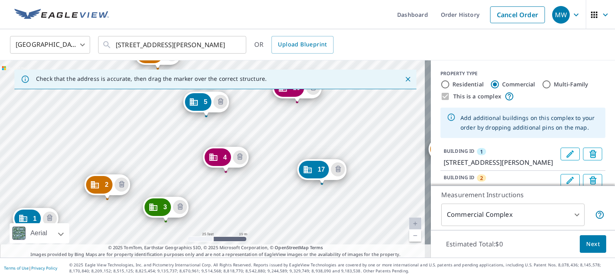
drag, startPoint x: 390, startPoint y: 133, endPoint x: 212, endPoint y: 208, distance: 193.4
click at [212, 208] on div "2 [STREET_ADDRESS][PERSON_NAME] 3 [STREET_ADDRESS][PERSON_NAME] 4 [STREET_ADDRE…" at bounding box center [215, 160] width 431 height 198
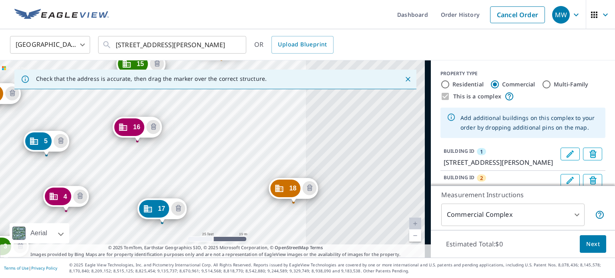
drag, startPoint x: 371, startPoint y: 137, endPoint x: 212, endPoint y: 176, distance: 163.8
click at [212, 176] on div "2 [STREET_ADDRESS][PERSON_NAME] 3 [STREET_ADDRESS][PERSON_NAME] 4 [STREET_ADDRE…" at bounding box center [215, 160] width 431 height 198
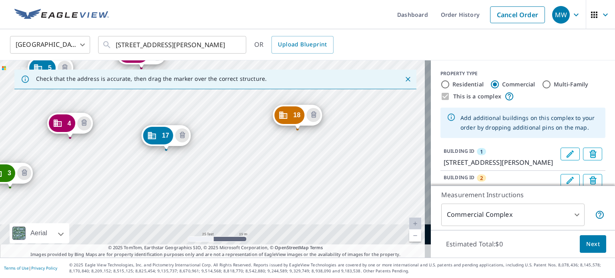
drag, startPoint x: 367, startPoint y: 194, endPoint x: 371, endPoint y: 121, distance: 73.4
click at [371, 121] on div "2 [STREET_ADDRESS][PERSON_NAME] 3 [STREET_ADDRESS][PERSON_NAME] 4 [STREET_ADDRE…" at bounding box center [215, 160] width 431 height 198
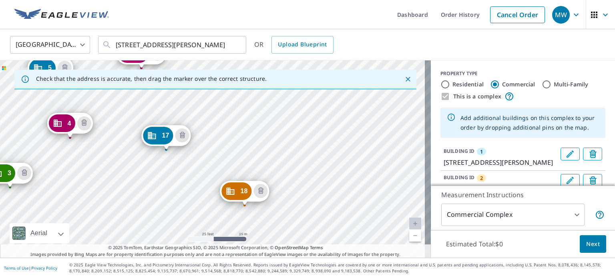
drag, startPoint x: 293, startPoint y: 115, endPoint x: 240, endPoint y: 191, distance: 92.7
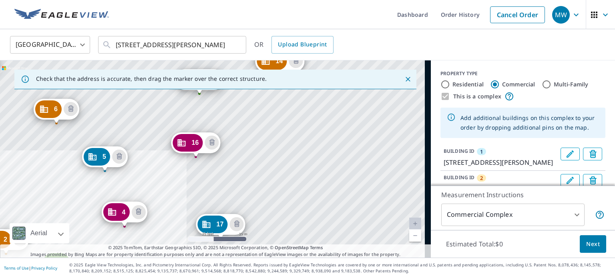
drag, startPoint x: 386, startPoint y: 110, endPoint x: 100, endPoint y: 245, distance: 316.2
click at [100, 245] on div "Check that the address is accurate, then drag the marker over the correct struc…" at bounding box center [215, 160] width 431 height 198
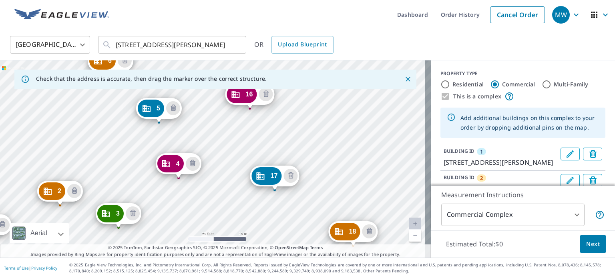
click at [162, 192] on div "2 [STREET_ADDRESS][PERSON_NAME] 3 [STREET_ADDRESS][PERSON_NAME] 4 [STREET_ADDRE…" at bounding box center [215, 160] width 431 height 198
click at [334, 143] on div "2 [STREET_ADDRESS][PERSON_NAME] 3 [STREET_ADDRESS][PERSON_NAME] 4 [STREET_ADDRE…" at bounding box center [215, 160] width 431 height 198
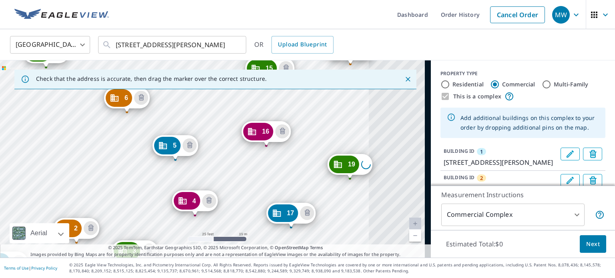
drag, startPoint x: 372, startPoint y: 131, endPoint x: 146, endPoint y: 256, distance: 258.3
click at [146, 256] on div "Check that the address is accurate, then drag the marker over the correct struc…" at bounding box center [215, 160] width 431 height 198
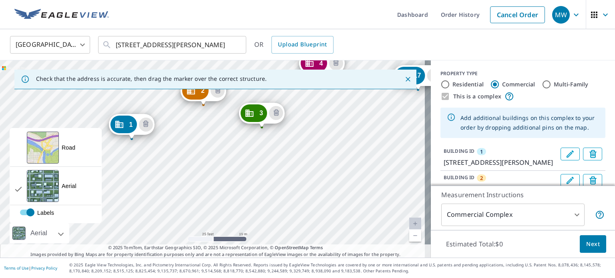
click at [54, 234] on div at bounding box center [52, 234] width 5 height 20
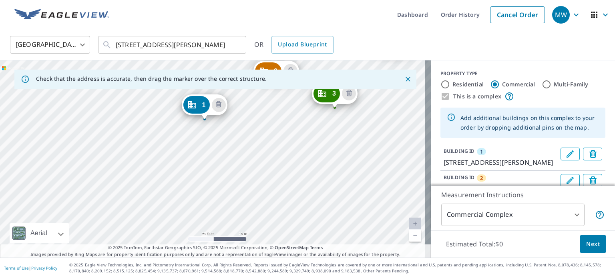
click at [159, 206] on div "2 [STREET_ADDRESS][PERSON_NAME] 3 [STREET_ADDRESS][PERSON_NAME] 4 [STREET_ADDRE…" at bounding box center [215, 160] width 431 height 198
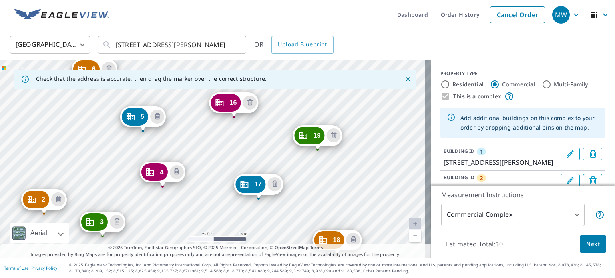
drag, startPoint x: 385, startPoint y: 111, endPoint x: 115, endPoint y: 255, distance: 305.5
click at [115, 255] on div "Check that the address is accurate, then drag the marker over the correct struc…" at bounding box center [215, 160] width 431 height 198
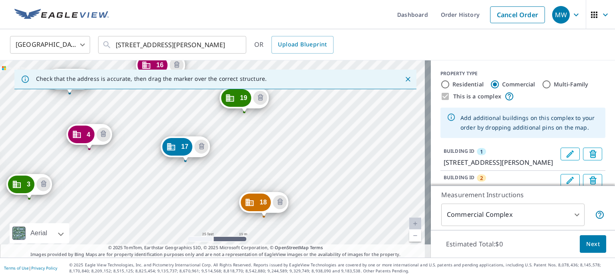
click at [79, 202] on div "2 [STREET_ADDRESS][PERSON_NAME] 3 [STREET_ADDRESS][PERSON_NAME] 4 [STREET_ADDRE…" at bounding box center [215, 160] width 431 height 198
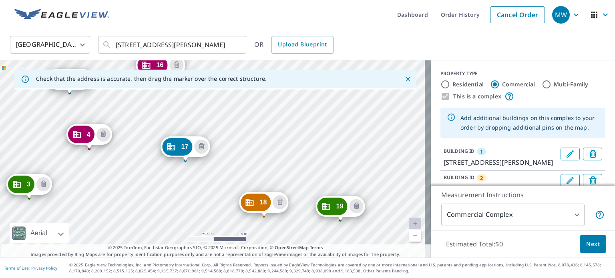
drag, startPoint x: 244, startPoint y: 101, endPoint x: 341, endPoint y: 210, distance: 145.1
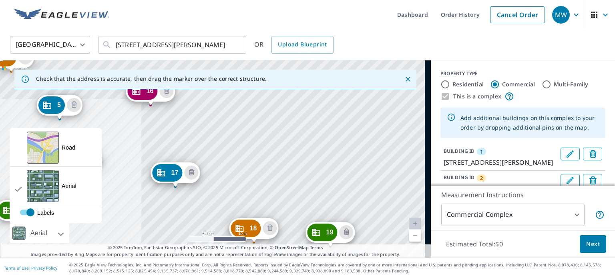
drag, startPoint x: 404, startPoint y: 142, endPoint x: 42, endPoint y: 231, distance: 373.0
click at [42, 231] on div "2 [STREET_ADDRESS][PERSON_NAME] 3 [STREET_ADDRESS][PERSON_NAME] 4 [STREET_ADDRE…" at bounding box center [215, 160] width 431 height 198
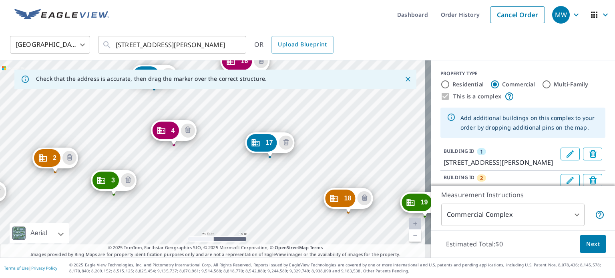
click at [175, 191] on div "2 [STREET_ADDRESS][PERSON_NAME] 3 [STREET_ADDRESS][PERSON_NAME] 4 [STREET_ADDRE…" at bounding box center [215, 160] width 431 height 198
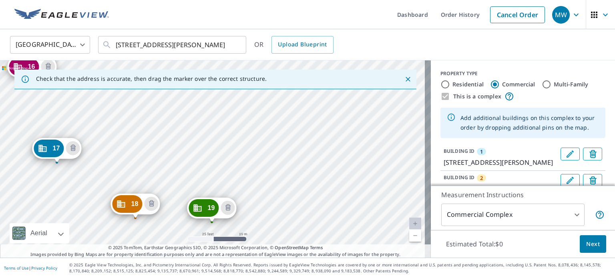
drag, startPoint x: 399, startPoint y: 120, endPoint x: 186, endPoint y: 125, distance: 213.2
click at [186, 125] on div "2 [STREET_ADDRESS][PERSON_NAME] 3 [STREET_ADDRESS][PERSON_NAME] 4 [STREET_ADDRE…" at bounding box center [215, 160] width 431 height 198
click at [284, 130] on div "2 [STREET_ADDRESS][PERSON_NAME] 3 [STREET_ADDRESS][PERSON_NAME] 4 [STREET_ADDRE…" at bounding box center [215, 160] width 431 height 198
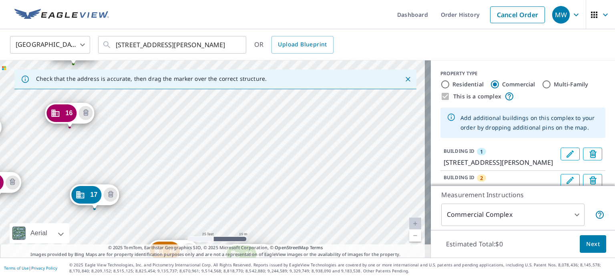
drag, startPoint x: 261, startPoint y: 117, endPoint x: 299, endPoint y: 163, distance: 59.8
click at [299, 163] on div "2 [STREET_ADDRESS][PERSON_NAME] 3 [STREET_ADDRESS][PERSON_NAME] 4 [STREET_ADDRE…" at bounding box center [215, 160] width 431 height 198
click at [279, 135] on div "2 [STREET_ADDRESS][PERSON_NAME] 3 [STREET_ADDRESS][PERSON_NAME] 4 [STREET_ADDRE…" at bounding box center [215, 160] width 431 height 198
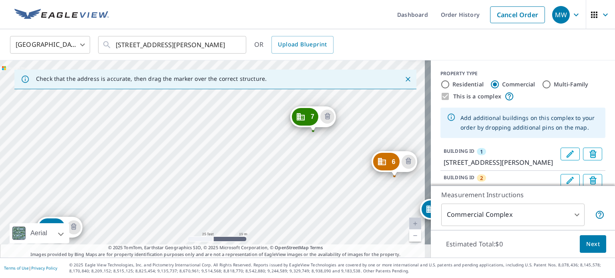
drag, startPoint x: 342, startPoint y: 131, endPoint x: 189, endPoint y: 216, distance: 174.7
click at [189, 216] on div "2 [STREET_ADDRESS][PERSON_NAME] 3 [STREET_ADDRESS][PERSON_NAME] 4 [STREET_ADDRE…" at bounding box center [215, 160] width 431 height 198
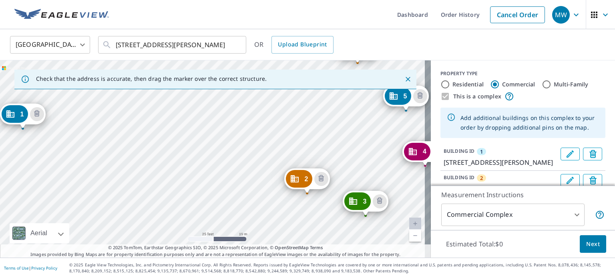
drag, startPoint x: 321, startPoint y: 205, endPoint x: 283, endPoint y: 87, distance: 123.8
click at [283, 87] on div "Check that the address is accurate, then drag the marker over the correct struc…" at bounding box center [215, 160] width 431 height 198
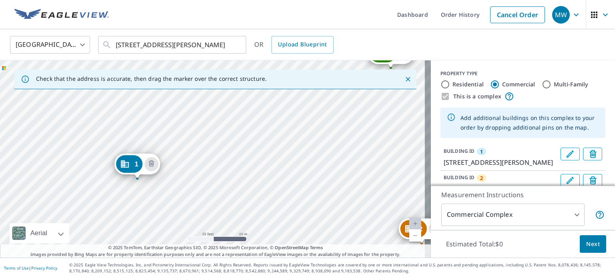
click at [454, 97] on label "This is a complex" at bounding box center [478, 97] width 48 height 8
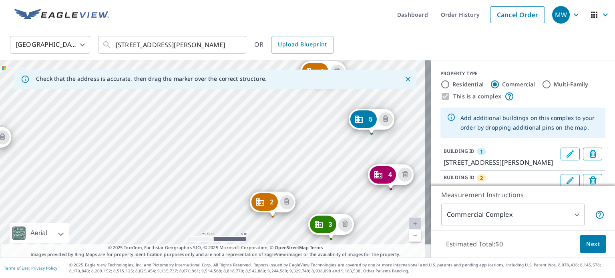
click at [250, 115] on div "2 [STREET_ADDRESS][PERSON_NAME] 3 [STREET_ADDRESS][PERSON_NAME] 4 [STREET_ADDRE…" at bounding box center [215, 160] width 431 height 198
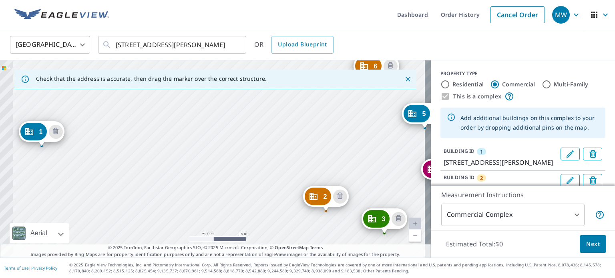
drag, startPoint x: 48, startPoint y: 138, endPoint x: 102, endPoint y: 132, distance: 54.4
click at [102, 132] on div "2 [STREET_ADDRESS][PERSON_NAME] 3 [STREET_ADDRESS][PERSON_NAME] 4 [STREET_ADDRE…" at bounding box center [215, 160] width 431 height 198
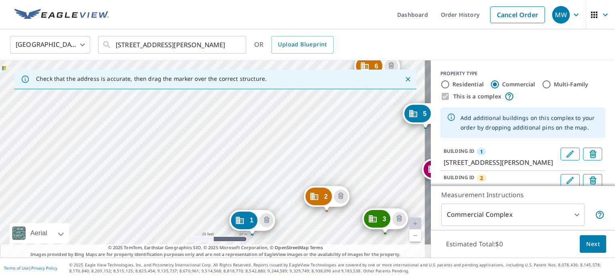
drag, startPoint x: 40, startPoint y: 131, endPoint x: 250, endPoint y: 219, distance: 227.9
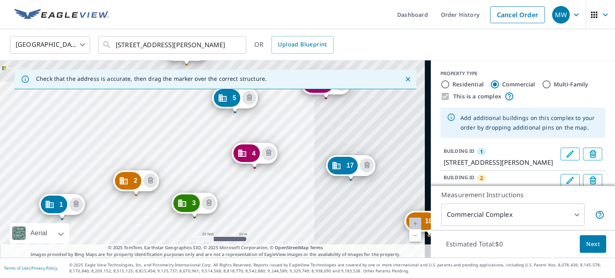
drag, startPoint x: 387, startPoint y: 155, endPoint x: 237, endPoint y: 212, distance: 160.4
click at [237, 212] on div "2 [STREET_ADDRESS][PERSON_NAME] 3 [STREET_ADDRESS][PERSON_NAME] 4 [STREET_ADDRE…" at bounding box center [215, 160] width 431 height 198
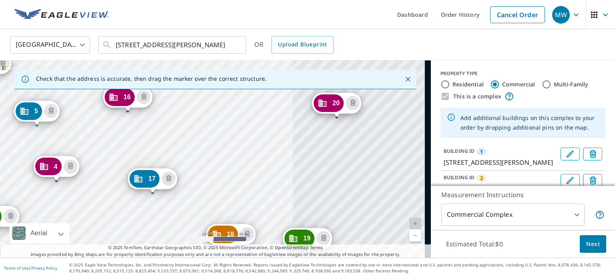
drag, startPoint x: 403, startPoint y: 170, endPoint x: 228, endPoint y: 175, distance: 174.8
click at [229, 175] on div "2 [STREET_ADDRESS][PERSON_NAME] 3 [STREET_ADDRESS][PERSON_NAME] 4 [STREET_ADDRE…" at bounding box center [215, 160] width 431 height 198
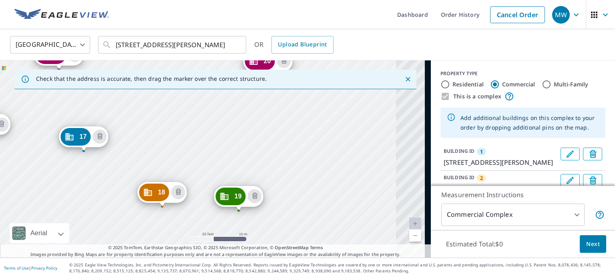
click at [304, 141] on div "2 [STREET_ADDRESS][PERSON_NAME] 3 [STREET_ADDRESS][PERSON_NAME] 4 [STREET_ADDRE…" at bounding box center [215, 160] width 431 height 198
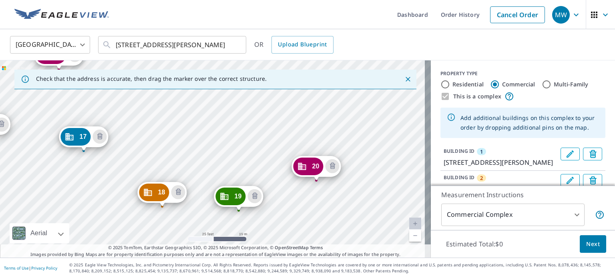
drag, startPoint x: 266, startPoint y: 65, endPoint x: 314, endPoint y: 171, distance: 116.0
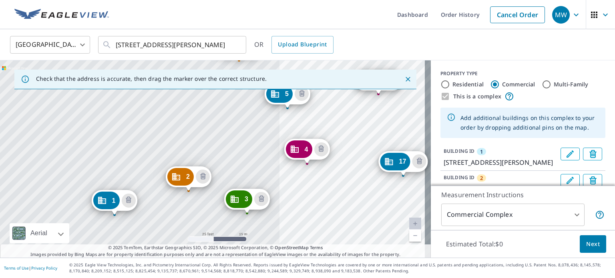
drag, startPoint x: 349, startPoint y: 152, endPoint x: 306, endPoint y: 170, distance: 46.7
click at [244, 186] on div "2 [STREET_ADDRESS][PERSON_NAME] 3 [STREET_ADDRESS][PERSON_NAME] 4 [STREET_ADDRE…" at bounding box center [215, 160] width 431 height 198
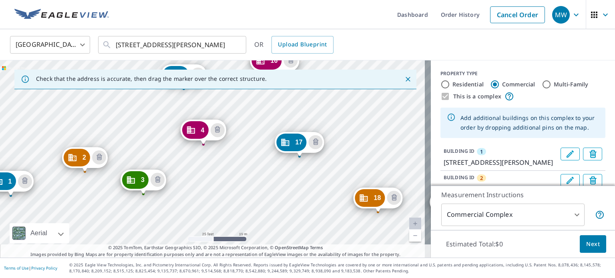
drag, startPoint x: 270, startPoint y: 166, endPoint x: 200, endPoint y: 176, distance: 70.8
click at [200, 176] on div "2 [STREET_ADDRESS][PERSON_NAME] 3 [STREET_ADDRESS][PERSON_NAME] 4 [STREET_ADDRE…" at bounding box center [215, 160] width 431 height 198
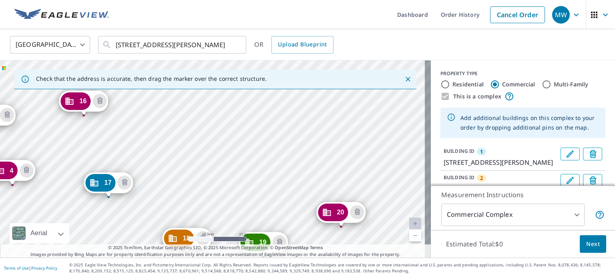
drag, startPoint x: 218, startPoint y: 175, endPoint x: 178, endPoint y: 178, distance: 40.6
click at [178, 178] on div "2 [STREET_ADDRESS][PERSON_NAME] 3 [STREET_ADDRESS][PERSON_NAME] 4 [STREET_ADDRE…" at bounding box center [215, 160] width 431 height 198
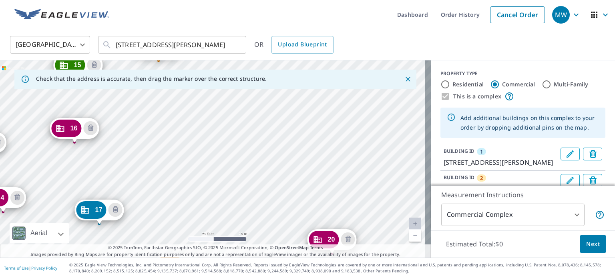
drag, startPoint x: 298, startPoint y: 137, endPoint x: 289, endPoint y: 164, distance: 28.8
click at [289, 164] on div "2 [STREET_ADDRESS][PERSON_NAME] 3 [STREET_ADDRESS][PERSON_NAME] 4 [STREET_ADDRE…" at bounding box center [215, 160] width 431 height 198
click at [188, 129] on div "2 [STREET_ADDRESS][PERSON_NAME] 3 [STREET_ADDRESS][PERSON_NAME] 4 [STREET_ADDRE…" at bounding box center [215, 160] width 431 height 198
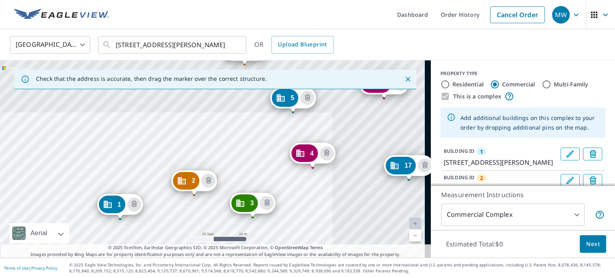
drag, startPoint x: 207, startPoint y: 160, endPoint x: 154, endPoint y: 190, distance: 60.7
click at [154, 190] on div "2 [STREET_ADDRESS][PERSON_NAME] 3 [STREET_ADDRESS][PERSON_NAME] 4 [STREET_ADDRE…" at bounding box center [215, 160] width 431 height 198
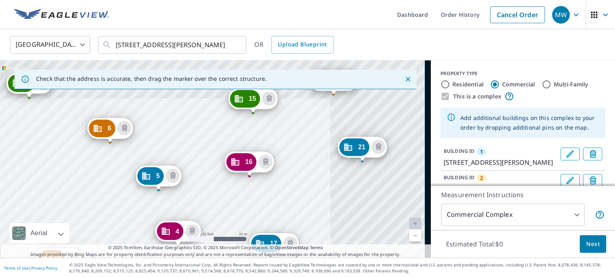
drag, startPoint x: 395, startPoint y: 127, endPoint x: 259, endPoint y: 206, distance: 156.9
click at [259, 206] on div "2 [STREET_ADDRESS][PERSON_NAME] 3 [STREET_ADDRESS][PERSON_NAME] 4 [STREET_ADDRE…" at bounding box center [215, 160] width 431 height 198
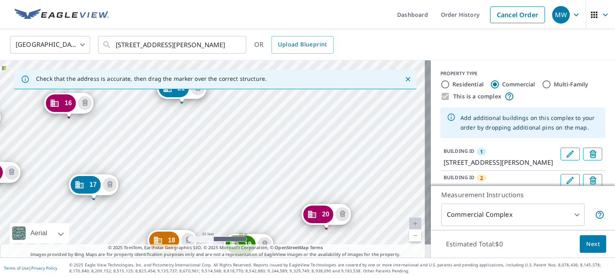
drag, startPoint x: 394, startPoint y: 195, endPoint x: 214, endPoint y: 136, distance: 189.1
click at [214, 136] on div "2 [STREET_ADDRESS][PERSON_NAME] 3 [STREET_ADDRESS][PERSON_NAME] 4 [STREET_ADDRE…" at bounding box center [215, 160] width 431 height 198
drag, startPoint x: 183, startPoint y: 90, endPoint x: 341, endPoint y: 163, distance: 173.9
click at [355, 166] on div "Check that the address is accurate, then drag the marker over the correct struc…" at bounding box center [215, 160] width 431 height 198
click at [232, 122] on div "2 [STREET_ADDRESS][PERSON_NAME] 3 [STREET_ADDRESS][PERSON_NAME] 4 [STREET_ADDRE…" at bounding box center [215, 160] width 431 height 198
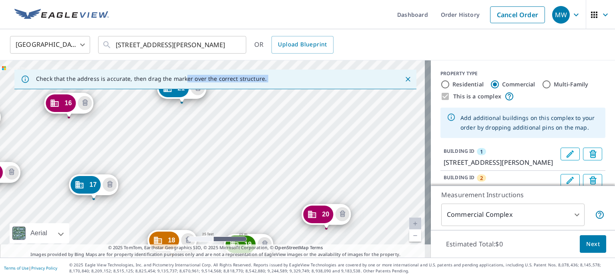
click at [237, 164] on div "2 [STREET_ADDRESS][PERSON_NAME] 3 [STREET_ADDRESS][PERSON_NAME] 4 [STREET_ADDRE…" at bounding box center [215, 160] width 431 height 198
click at [174, 165] on div "2 [STREET_ADDRESS][PERSON_NAME] 3 [STREET_ADDRESS][PERSON_NAME] 4 [STREET_ADDRE…" at bounding box center [215, 160] width 431 height 198
click at [404, 78] on icon "Close" at bounding box center [408, 79] width 8 height 8
click at [406, 79] on icon "Close" at bounding box center [408, 79] width 5 height 5
click at [235, 74] on div "Check that the address is accurate, then drag the marker over the correct struc…" at bounding box center [215, 80] width 402 height 20
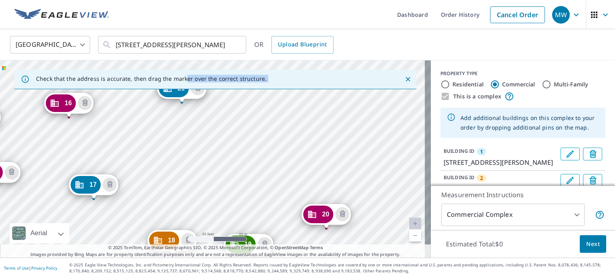
click at [167, 79] on div "Check that the address is accurate, then drag the marker over the correct struc…" at bounding box center [215, 80] width 402 height 20
click at [204, 184] on div "2 [STREET_ADDRESS][PERSON_NAME] 3 [STREET_ADDRESS][PERSON_NAME] 4 [STREET_ADDRE…" at bounding box center [215, 160] width 431 height 198
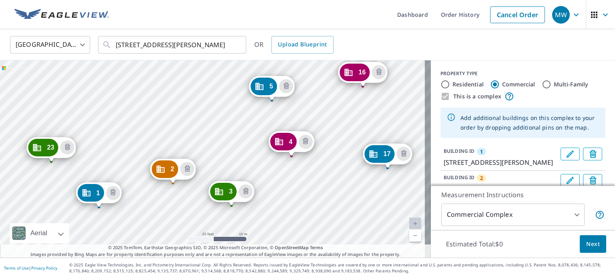
click at [280, 160] on div "2 [STREET_ADDRESS][PERSON_NAME] 3 [STREET_ADDRESS][PERSON_NAME] 4 [STREET_ADDRE…" at bounding box center [215, 160] width 431 height 198
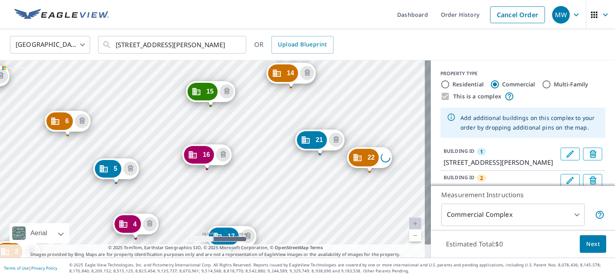
drag, startPoint x: 394, startPoint y: 93, endPoint x: 238, endPoint y: 175, distance: 176.4
click at [238, 175] on div "2 [STREET_ADDRESS][PERSON_NAME] 3 [STREET_ADDRESS][PERSON_NAME] 4 [STREET_ADDRE…" at bounding box center [215, 160] width 431 height 198
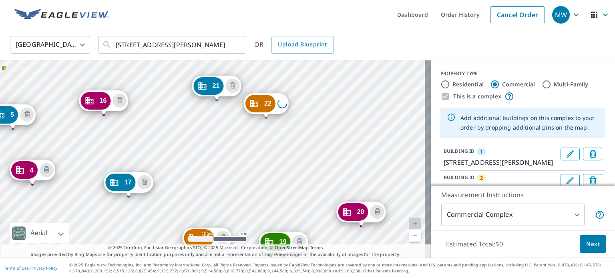
drag, startPoint x: 380, startPoint y: 201, endPoint x: 276, endPoint y: 147, distance: 116.7
click at [276, 147] on div "2 [STREET_ADDRESS][PERSON_NAME] 3 [STREET_ADDRESS][PERSON_NAME] 4 [STREET_ADDRE…" at bounding box center [215, 160] width 431 height 198
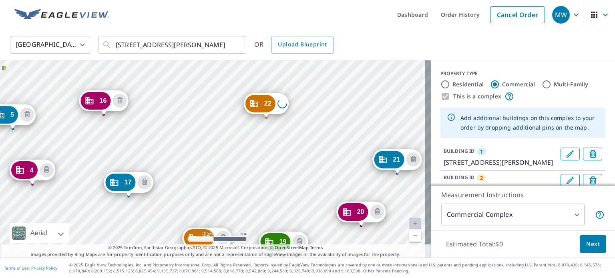
drag, startPoint x: 214, startPoint y: 86, endPoint x: 395, endPoint y: 159, distance: 195.2
click at [268, 103] on div "2 [STREET_ADDRESS][PERSON_NAME] 3 [STREET_ADDRESS][PERSON_NAME] 4 [STREET_ADDRE…" at bounding box center [215, 160] width 431 height 198
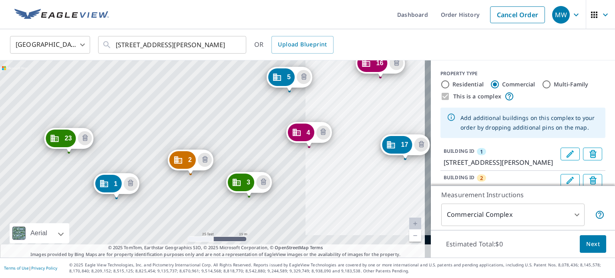
click at [186, 147] on div "2 [STREET_ADDRESS][PERSON_NAME] 3 [STREET_ADDRESS][PERSON_NAME] 4 [STREET_ADDRE…" at bounding box center [215, 160] width 431 height 198
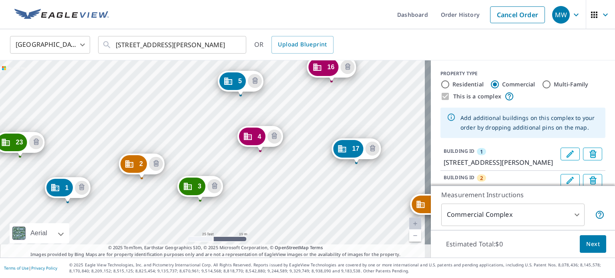
drag, startPoint x: 236, startPoint y: 158, endPoint x: 196, endPoint y: 164, distance: 40.1
click at [196, 164] on div "2 [STREET_ADDRESS][PERSON_NAME] 3 [STREET_ADDRESS][PERSON_NAME] 4 [STREET_ADDRE…" at bounding box center [215, 160] width 431 height 198
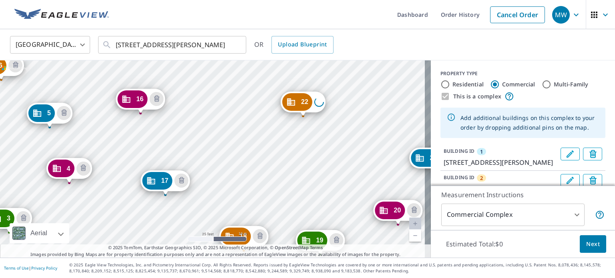
drag, startPoint x: 251, startPoint y: 147, endPoint x: 200, endPoint y: 154, distance: 51.5
click at [200, 154] on div "2 [STREET_ADDRESS][PERSON_NAME] 3 [STREET_ADDRESS][PERSON_NAME] 4 [STREET_ADDRE…" at bounding box center [215, 160] width 431 height 198
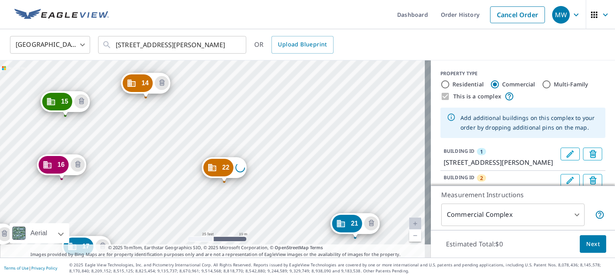
drag, startPoint x: 362, startPoint y: 120, endPoint x: 283, endPoint y: 186, distance: 102.7
click at [283, 186] on div "2 [STREET_ADDRESS][PERSON_NAME] 3 [STREET_ADDRESS][PERSON_NAME] 4 [STREET_ADDRE…" at bounding box center [215, 160] width 431 height 198
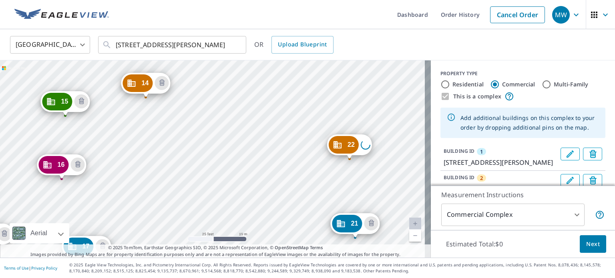
drag, startPoint x: 228, startPoint y: 165, endPoint x: 226, endPoint y: 144, distance: 20.9
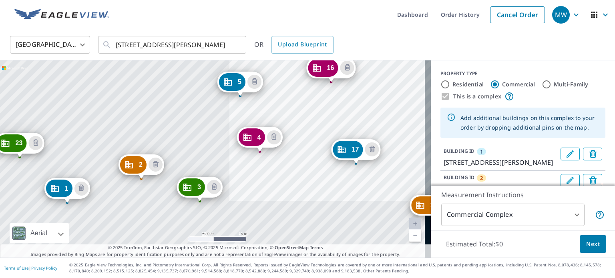
drag, startPoint x: 226, startPoint y: 144, endPoint x: 221, endPoint y: 148, distance: 6.7
click at [221, 148] on div "2 [STREET_ADDRESS][PERSON_NAME] 3 [STREET_ADDRESS][PERSON_NAME] 4 [STREET_ADDRE…" at bounding box center [215, 160] width 431 height 198
click at [207, 155] on div "2 [STREET_ADDRESS][PERSON_NAME] 3 [STREET_ADDRESS][PERSON_NAME] 4 [STREET_ADDRE…" at bounding box center [215, 160] width 431 height 198
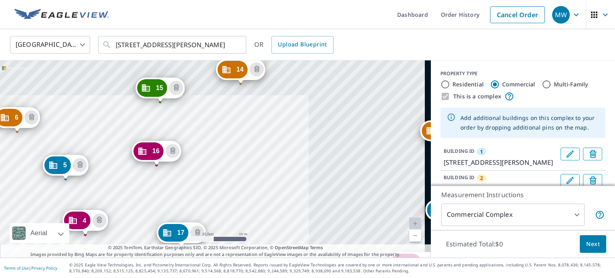
drag, startPoint x: 373, startPoint y: 94, endPoint x: 212, endPoint y: 171, distance: 179.4
click at [212, 171] on div "2 [STREET_ADDRESS][PERSON_NAME] 3 [STREET_ADDRESS][PERSON_NAME] 4 [STREET_ADDRE…" at bounding box center [215, 160] width 431 height 198
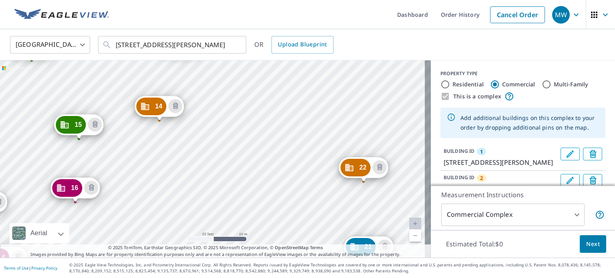
drag, startPoint x: 309, startPoint y: 112, endPoint x: 228, endPoint y: 149, distance: 89.3
click at [228, 149] on div "2 [STREET_ADDRESS][PERSON_NAME] 3 [STREET_ADDRESS][PERSON_NAME] 4 [STREET_ADDRE…" at bounding box center [215, 160] width 431 height 198
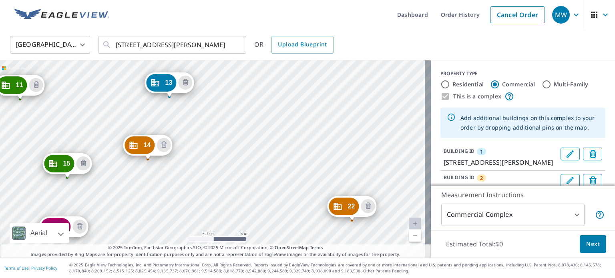
drag, startPoint x: 235, startPoint y: 165, endPoint x: 275, endPoint y: 146, distance: 44.3
click at [275, 146] on div "2 [STREET_ADDRESS][PERSON_NAME] 3 [STREET_ADDRESS][PERSON_NAME] 4 [STREET_ADDRE…" at bounding box center [215, 160] width 431 height 198
click at [240, 166] on div "2 [STREET_ADDRESS][PERSON_NAME] 3 [STREET_ADDRESS][PERSON_NAME] 4 [STREET_ADDRE…" at bounding box center [215, 160] width 431 height 198
click at [272, 132] on div "2 [STREET_ADDRESS][PERSON_NAME] 3 [STREET_ADDRESS][PERSON_NAME] 4 [STREET_ADDRE…" at bounding box center [215, 160] width 431 height 198
click at [293, 125] on div "2 [STREET_ADDRESS][PERSON_NAME] 3 [STREET_ADDRESS][PERSON_NAME] 4 [STREET_ADDRE…" at bounding box center [215, 160] width 431 height 198
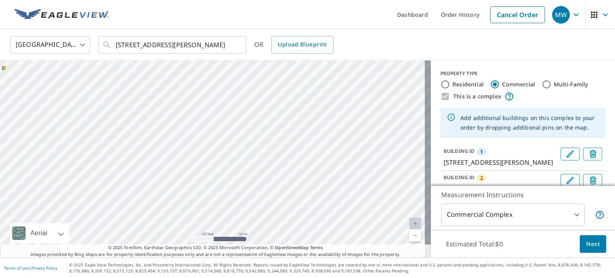
click at [274, 161] on div "2 [STREET_ADDRESS][PERSON_NAME] 3 [STREET_ADDRESS][PERSON_NAME] 4 [STREET_ADDRE…" at bounding box center [215, 160] width 431 height 198
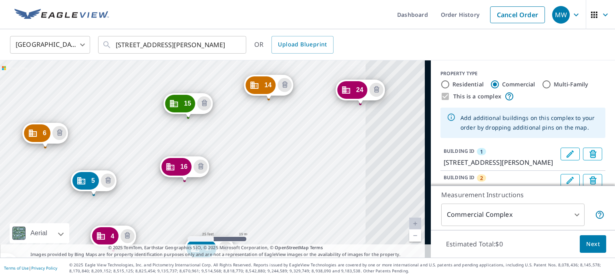
drag, startPoint x: 399, startPoint y: 91, endPoint x: 228, endPoint y: 154, distance: 183.0
click at [228, 154] on div "2 [STREET_ADDRESS][PERSON_NAME] 3 [STREET_ADDRESS][PERSON_NAME] 4 [STREET_ADDRE…" at bounding box center [215, 160] width 431 height 198
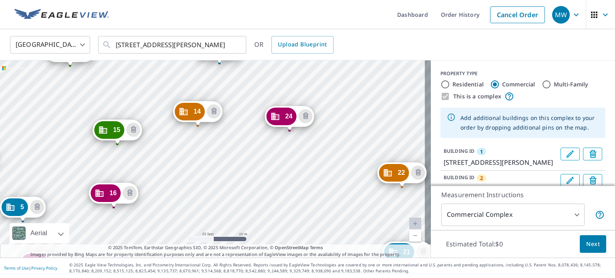
drag, startPoint x: 380, startPoint y: 158, endPoint x: 309, endPoint y: 184, distance: 75.6
click at [309, 184] on div "2 [STREET_ADDRESS][PERSON_NAME] 3 [STREET_ADDRESS][PERSON_NAME] 4 [STREET_ADDRE…" at bounding box center [215, 160] width 431 height 198
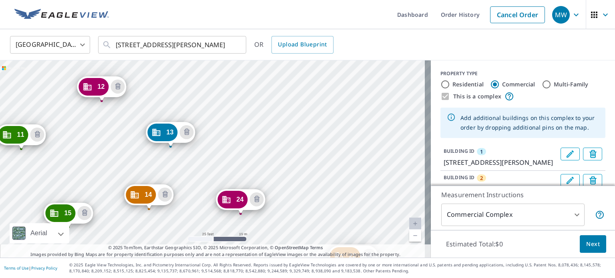
drag, startPoint x: 393, startPoint y: 97, endPoint x: 344, endPoint y: 180, distance: 96.6
click at [344, 180] on div "2 [STREET_ADDRESS][PERSON_NAME] 3 [STREET_ADDRESS][PERSON_NAME] 4 [STREET_ADDRE…" at bounding box center [215, 160] width 431 height 198
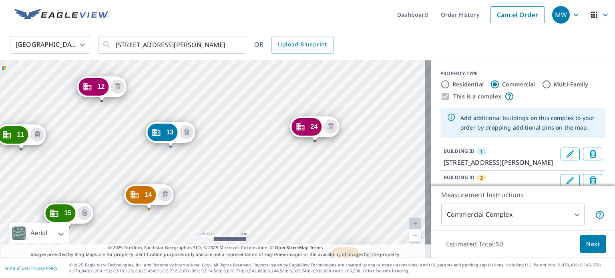
drag, startPoint x: 242, startPoint y: 199, endPoint x: 316, endPoint y: 126, distance: 104.0
click at [365, 152] on div "2 [STREET_ADDRESS][PERSON_NAME] 3 [STREET_ADDRESS][PERSON_NAME] 4 [STREET_ADDRE…" at bounding box center [215, 160] width 431 height 198
click at [305, 123] on div "2 [STREET_ADDRESS][PERSON_NAME] 3 [STREET_ADDRESS][PERSON_NAME] 4 [STREET_ADDRE…" at bounding box center [215, 160] width 431 height 198
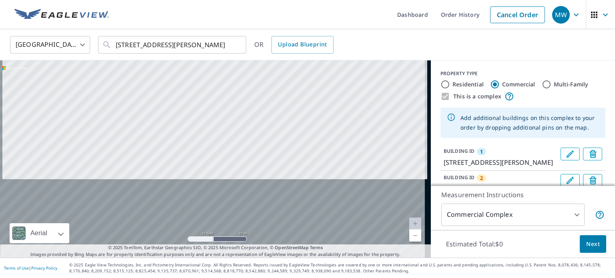
drag, startPoint x: 261, startPoint y: 115, endPoint x: 282, endPoint y: 158, distance: 47.7
click at [261, 115] on div "2 [STREET_ADDRESS][PERSON_NAME] 3 [STREET_ADDRESS][PERSON_NAME] 4 [STREET_ADDRE…" at bounding box center [215, 160] width 431 height 198
click at [282, 158] on div "2 [STREET_ADDRESS][PERSON_NAME] 3 [STREET_ADDRESS][PERSON_NAME] 4 [STREET_ADDRE…" at bounding box center [215, 160] width 431 height 198
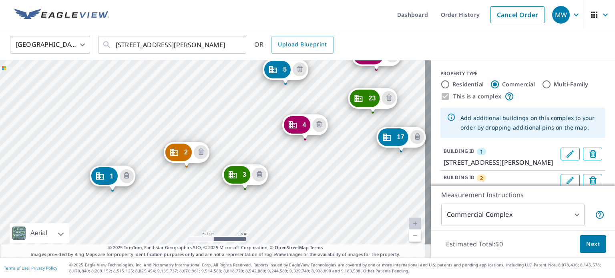
drag, startPoint x: 69, startPoint y: 129, endPoint x: 375, endPoint y: 95, distance: 308.0
click at [199, 129] on div "2 [STREET_ADDRESS][PERSON_NAME] 3 [STREET_ADDRESS][PERSON_NAME] 4 [STREET_ADDRE…" at bounding box center [215, 160] width 431 height 198
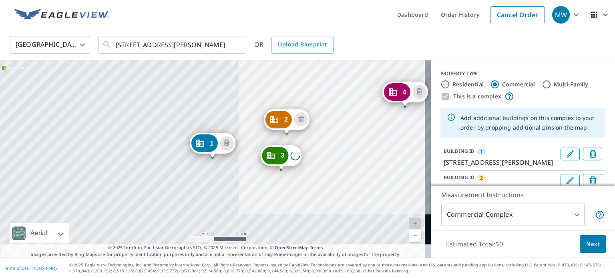
click at [406, 128] on div "2 [STREET_ADDRESS][PERSON_NAME] 3 Loading address 4 [STREET_ADDRESS][PERSON_NAM…" at bounding box center [215, 160] width 431 height 198
drag, startPoint x: 406, startPoint y: 128, endPoint x: 354, endPoint y: 87, distance: 66.5
click at [221, 175] on div "2 [STREET_ADDRESS][PERSON_NAME] 3 Loading address 4 [STREET_ADDRESS][PERSON_NAM…" at bounding box center [215, 160] width 431 height 198
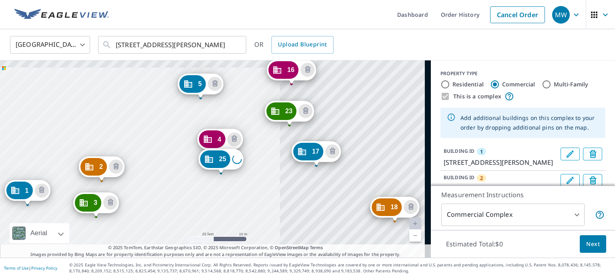
drag, startPoint x: 354, startPoint y: 87, endPoint x: 407, endPoint y: 222, distance: 145.6
click at [196, 139] on div "2 [STREET_ADDRESS][PERSON_NAME] 3 [STREET_ADDRESS][PERSON_NAME] 4 [STREET_ADDRE…" at bounding box center [215, 160] width 431 height 198
click at [410, 237] on link "Current Level 20, Zoom Out" at bounding box center [416, 236] width 12 height 12
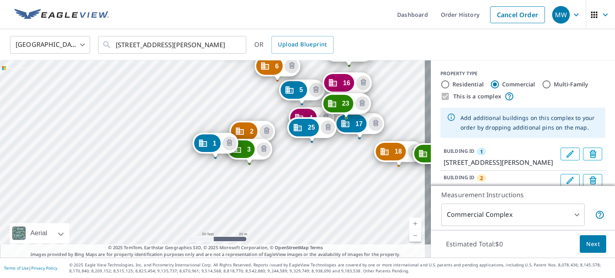
click at [176, 151] on div "2 [STREET_ADDRESS][PERSON_NAME] 3 [STREET_ADDRESS][PERSON_NAME] 4 [STREET_ADDRE…" at bounding box center [215, 160] width 431 height 198
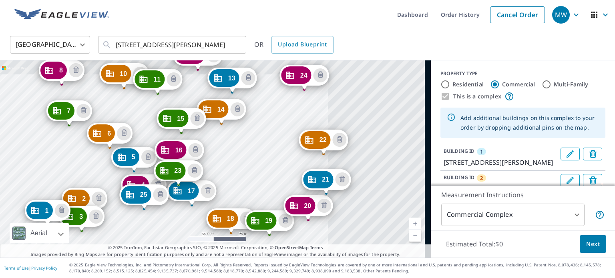
drag, startPoint x: 402, startPoint y: 93, endPoint x: 234, endPoint y: 160, distance: 180.9
click at [234, 160] on div "2 [STREET_ADDRESS][PERSON_NAME] 3 [STREET_ADDRESS][PERSON_NAME] 4 [STREET_ADDRE…" at bounding box center [215, 160] width 431 height 198
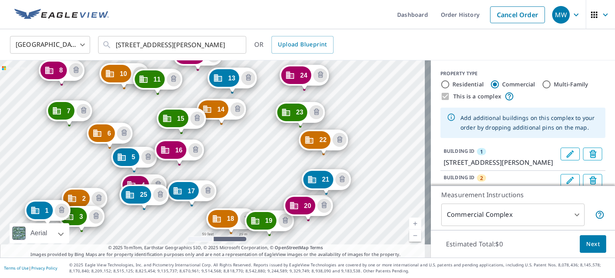
drag, startPoint x: 176, startPoint y: 169, endPoint x: 298, endPoint y: 110, distance: 135.1
click at [330, 130] on div "2 [STREET_ADDRESS][PERSON_NAME] 3 [STREET_ADDRESS][PERSON_NAME] 4 [STREET_ADDRE…" at bounding box center [215, 160] width 431 height 198
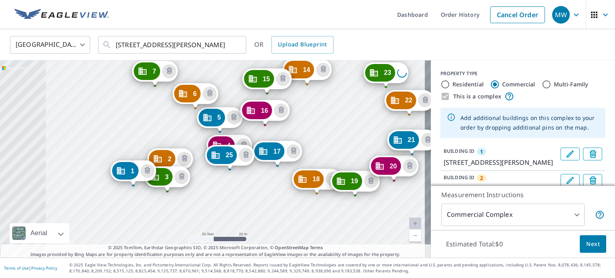
click at [324, 137] on div "2 [STREET_ADDRESS][PERSON_NAME] 3 [STREET_ADDRESS][PERSON_NAME] 4 [STREET_ADDRE…" at bounding box center [215, 160] width 431 height 198
click at [330, 155] on div "2 [STREET_ADDRESS][PERSON_NAME] 3 [STREET_ADDRESS][PERSON_NAME] 4 [STREET_ADDRE…" at bounding box center [215, 160] width 431 height 198
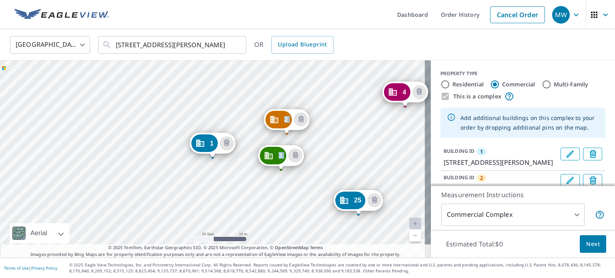
drag, startPoint x: 289, startPoint y: 149, endPoint x: 361, endPoint y: 202, distance: 88.8
click at [287, 148] on div "2 [STREET_ADDRESS][PERSON_NAME] 3 [STREET_ADDRESS][PERSON_NAME] 4 [STREET_ADDRE…" at bounding box center [215, 160] width 431 height 198
click at [330, 122] on div "2 [STREET_ADDRESS][PERSON_NAME] 3 [STREET_ADDRESS][PERSON_NAME] 4 [STREET_ADDRE…" at bounding box center [215, 160] width 431 height 198
click at [289, 149] on div "2 [STREET_ADDRESS][PERSON_NAME] 3 [STREET_ADDRESS][PERSON_NAME] 4 [STREET_ADDRE…" at bounding box center [215, 160] width 431 height 198
click at [147, 127] on div "2 [STREET_ADDRESS][PERSON_NAME] 3 [STREET_ADDRESS][PERSON_NAME] 4 [STREET_ADDRE…" at bounding box center [215, 160] width 431 height 198
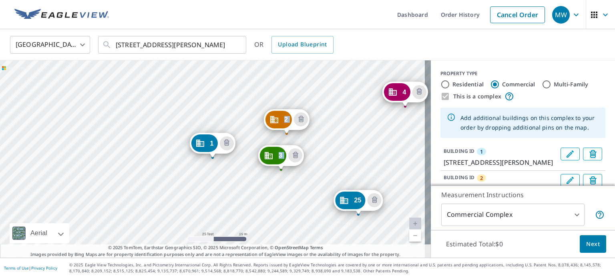
click at [347, 125] on div "2 [STREET_ADDRESS][PERSON_NAME] 3 [STREET_ADDRESS][PERSON_NAME] 4 [STREET_ADDRE…" at bounding box center [215, 160] width 431 height 198
click at [343, 151] on div "2 [STREET_ADDRESS][PERSON_NAME] 3 [STREET_ADDRESS][PERSON_NAME] 4 [STREET_ADDRE…" at bounding box center [215, 160] width 431 height 198
click at [542, 84] on input "Multi-Family" at bounding box center [547, 85] width 10 height 10
radio input "true"
click at [335, 136] on div "2 [STREET_ADDRESS][PERSON_NAME] 3 [STREET_ADDRESS][PERSON_NAME] 4 [STREET_ADDRE…" at bounding box center [215, 160] width 431 height 198
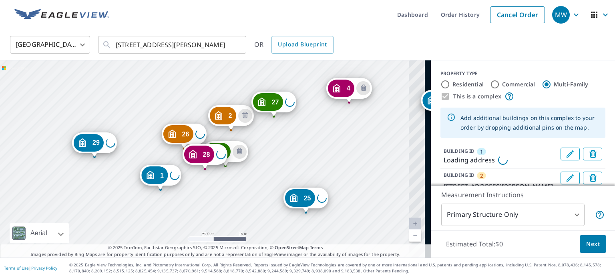
type input "2"
click at [269, 152] on div "2 [STREET_ADDRESS][PERSON_NAME] 3 [STREET_ADDRESS][PERSON_NAME] 4 [STREET_ADDRE…" at bounding box center [215, 160] width 431 height 198
click at [294, 143] on div "2 [STREET_ADDRESS][PERSON_NAME] 3 [STREET_ADDRESS][PERSON_NAME] 4 [STREET_ADDRE…" at bounding box center [215, 160] width 431 height 198
click at [316, 150] on div "2 [STREET_ADDRESS][PERSON_NAME] 3 [STREET_ADDRESS][PERSON_NAME] 4 [STREET_ADDRE…" at bounding box center [215, 160] width 431 height 198
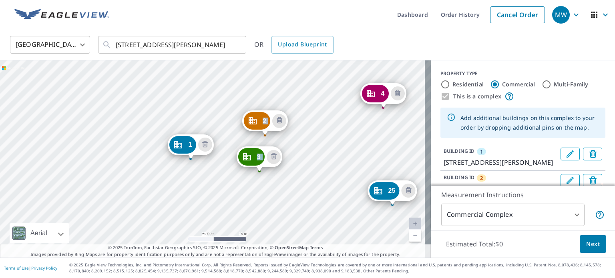
drag, startPoint x: 266, startPoint y: 151, endPoint x: 390, endPoint y: 191, distance: 130.1
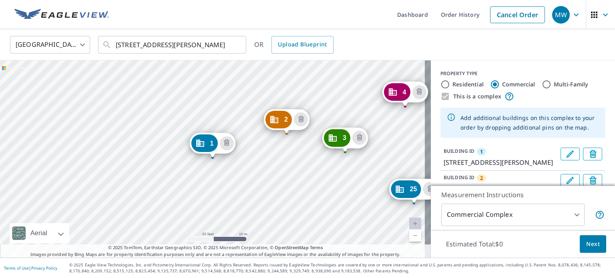
drag, startPoint x: 282, startPoint y: 155, endPoint x: 346, endPoint y: 137, distance: 66.5
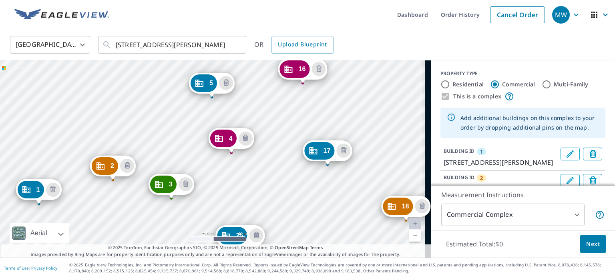
drag, startPoint x: 405, startPoint y: 121, endPoint x: 231, endPoint y: 168, distance: 180.0
click at [231, 168] on div "2 2227 Garner Rd Raleigh, NC 27610 3 2227 Garner Rd Raleigh, NC 27610 4 2227 Ga…" at bounding box center [215, 160] width 431 height 198
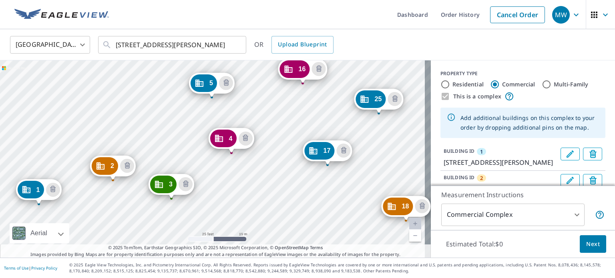
drag, startPoint x: 240, startPoint y: 230, endPoint x: 379, endPoint y: 93, distance: 194.7
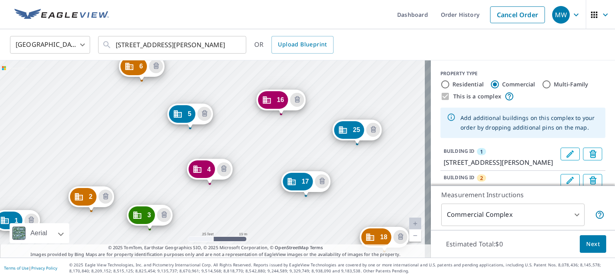
drag, startPoint x: 299, startPoint y: 157, endPoint x: 151, endPoint y: 224, distance: 162.7
click at [151, 224] on div "2 2227 Garner Rd Raleigh, NC 27610 3 2227 Garner Rd Raleigh, NC 27610 4 2227 Ga…" at bounding box center [215, 160] width 431 height 198
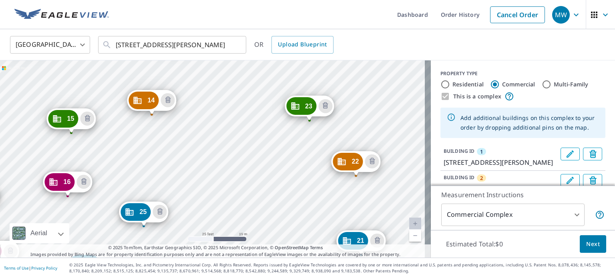
drag, startPoint x: 373, startPoint y: 146, endPoint x: 223, endPoint y: 200, distance: 159.6
click at [223, 200] on div "2 2227 Garner Rd Raleigh, NC 27610 3 2227 Garner Rd Raleigh, NC 27610 4 2227 Ga…" at bounding box center [215, 160] width 431 height 198
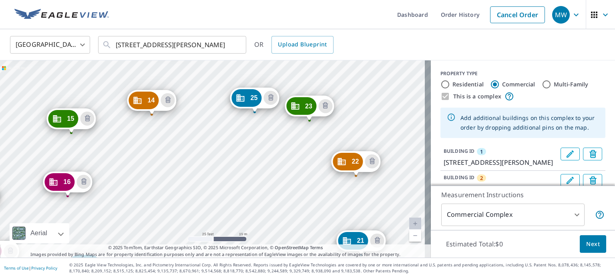
drag, startPoint x: 145, startPoint y: 206, endPoint x: 256, endPoint y: 92, distance: 159.3
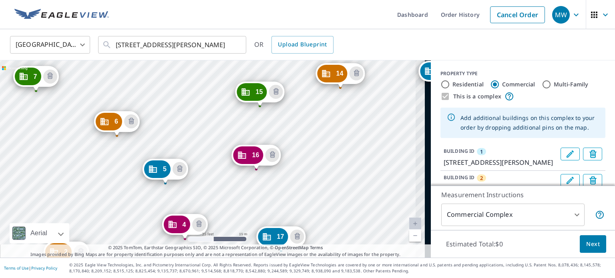
drag, startPoint x: 242, startPoint y: 179, endPoint x: 146, endPoint y: 232, distance: 109.2
click at [146, 232] on div "2 2227 Garner Rd Raleigh, NC 27610 3 2227 Garner Rd Raleigh, NC 27610 4 2227 Ga…" at bounding box center [215, 160] width 431 height 198
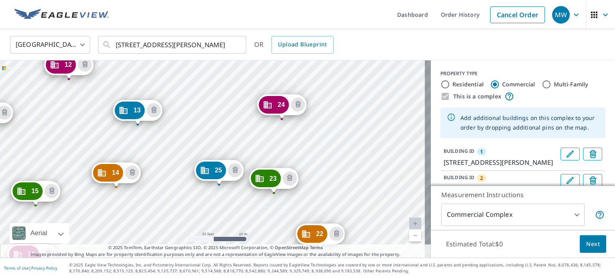
drag, startPoint x: 371, startPoint y: 128, endPoint x: 148, endPoint y: 227, distance: 243.8
click at [148, 227] on div "2 2227 Garner Rd Raleigh, NC 27610 3 2227 Garner Rd Raleigh, NC 27610 4 2227 Ga…" at bounding box center [215, 160] width 431 height 198
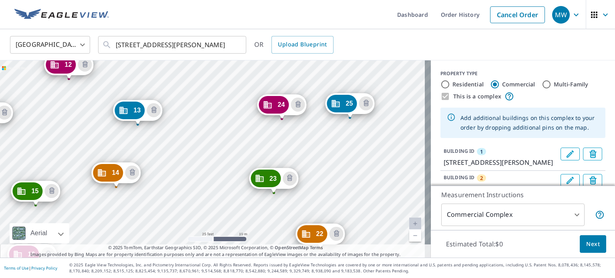
drag, startPoint x: 213, startPoint y: 166, endPoint x: 344, endPoint y: 99, distance: 147.1
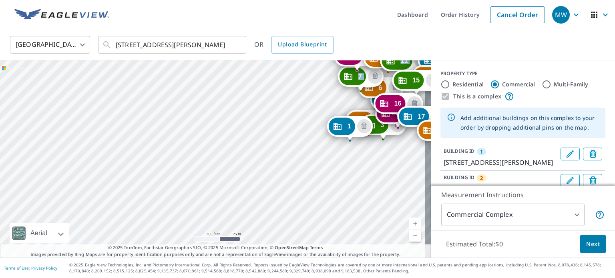
drag, startPoint x: 402, startPoint y: 85, endPoint x: 385, endPoint y: 93, distance: 19.0
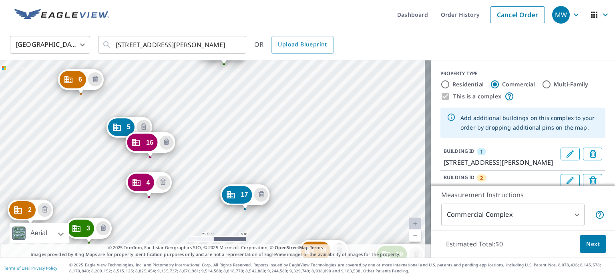
drag, startPoint x: 146, startPoint y: 90, endPoint x: 264, endPoint y: 158, distance: 136.1
click at [264, 158] on div "2 2227 Garner Rd Raleigh, NC 27610 3 2227 Garner Rd Raleigh, NC 27610 4 2227 Ga…" at bounding box center [215, 160] width 431 height 198
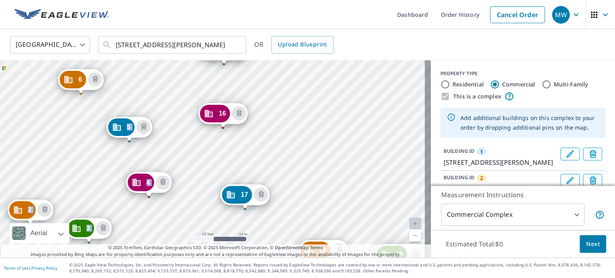
drag, startPoint x: 151, startPoint y: 141, endPoint x: 224, endPoint y: 112, distance: 78.6
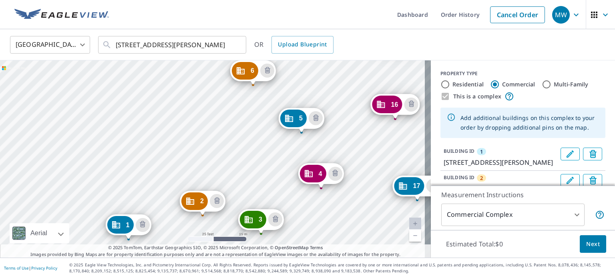
drag, startPoint x: 351, startPoint y: 89, endPoint x: 236, endPoint y: 199, distance: 158.7
click at [236, 199] on div "2 2227 Garner Rd Raleigh, NC 27610 3 2227 Garner Rd Raleigh, NC 27610 4 2227 Ga…" at bounding box center [215, 160] width 431 height 198
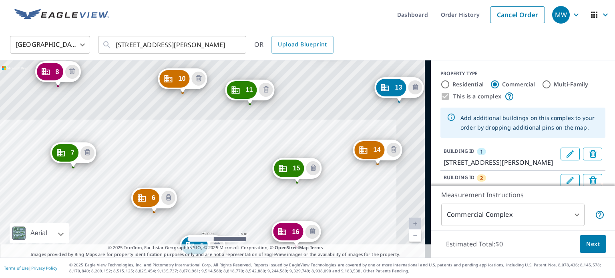
drag, startPoint x: 332, startPoint y: 104, endPoint x: 252, endPoint y: 210, distance: 133.1
click at [253, 211] on div "2 2227 Garner Rd Raleigh, NC 27610 3 2227 Garner Rd Raleigh, NC 27610 4 2227 Ga…" at bounding box center [215, 160] width 431 height 198
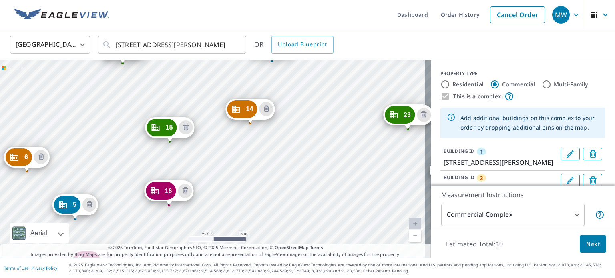
drag, startPoint x: 330, startPoint y: 128, endPoint x: 210, endPoint y: 77, distance: 130.3
click at [210, 77] on div "2 2227 Garner Rd Raleigh, NC 27610 3 2227 Garner Rd Raleigh, NC 27610 4 2227 Ga…" at bounding box center [215, 160] width 431 height 198
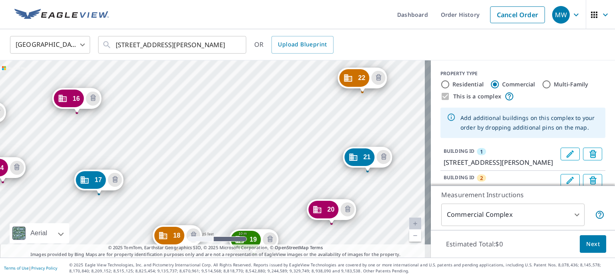
drag, startPoint x: 323, startPoint y: 187, endPoint x: 234, endPoint y: 97, distance: 126.7
click at [234, 97] on div "2 2227 Garner Rd Raleigh, NC 27610 3 2227 Garner Rd Raleigh, NC 27610 4 2227 Ga…" at bounding box center [215, 160] width 431 height 198
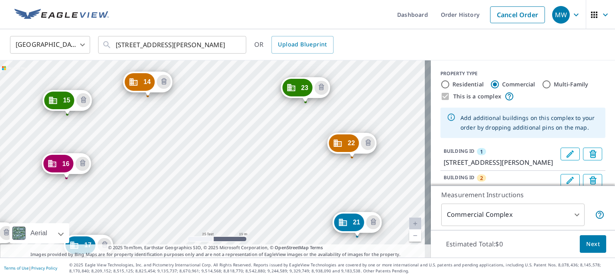
drag, startPoint x: 254, startPoint y: 135, endPoint x: 279, endPoint y: 238, distance: 105.5
click at [279, 238] on div "2 2227 Garner Rd Raleigh, NC 27610 3 2227 Garner Rd Raleigh, NC 27610 4 2227 Ga…" at bounding box center [215, 160] width 431 height 198
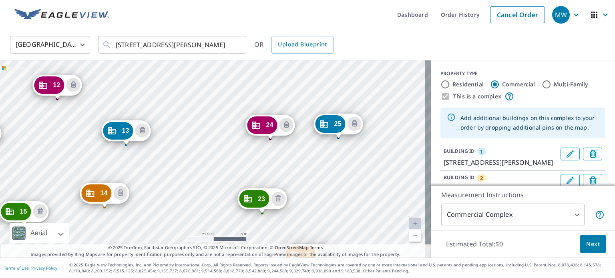
drag, startPoint x: 261, startPoint y: 92, endPoint x: 218, endPoint y: 204, distance: 119.5
click at [218, 204] on div "2 2227 Garner Rd Raleigh, NC 27610 3 2227 Garner Rd Raleigh, NC 27610 4 2227 Ga…" at bounding box center [215, 160] width 431 height 198
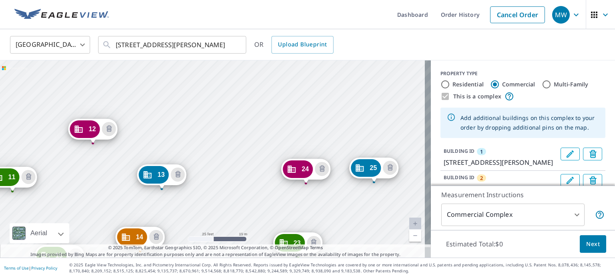
drag, startPoint x: 211, startPoint y: 94, endPoint x: 247, endPoint y: 138, distance: 56.7
click at [247, 138] on div "2 2227 Garner Rd Raleigh, NC 27610 3 2227 Garner Rd Raleigh, NC 27610 4 2227 Ga…" at bounding box center [215, 160] width 431 height 198
click at [571, 216] on body "MW MW Dashboard Order History Cancel Order MW United States US ​ 2227 Garner Rd…" at bounding box center [307, 139] width 615 height 278
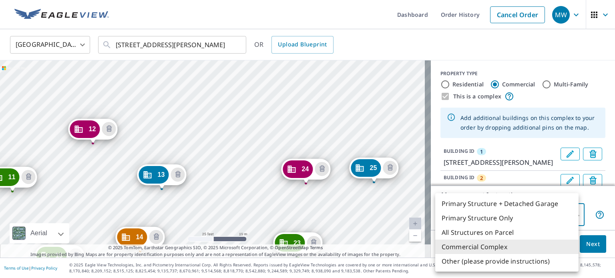
click at [471, 246] on li "Commercial Complex" at bounding box center [507, 247] width 143 height 14
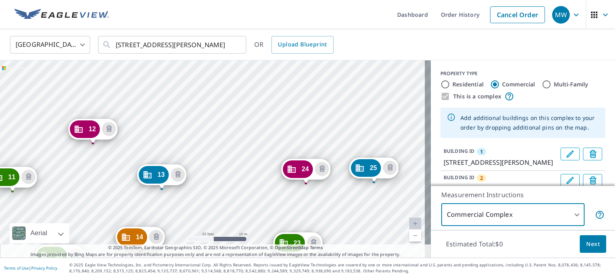
click at [542, 85] on input "Multi-Family" at bounding box center [547, 85] width 10 height 10
radio input "true"
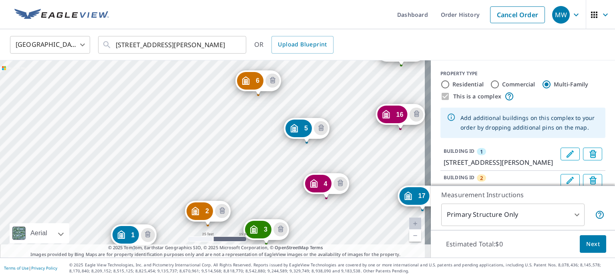
drag, startPoint x: 359, startPoint y: 81, endPoint x: 280, endPoint y: 173, distance: 121.0
click at [280, 173] on div "2 2227 Garner Rd Raleigh, NC 27610 3 2227 Garner Rd Raleigh, NC 27610 4 2227 Ga…" at bounding box center [215, 160] width 431 height 198
click at [590, 243] on span "Next" at bounding box center [594, 245] width 14 height 10
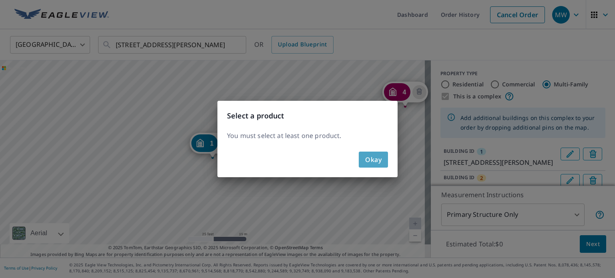
click at [372, 157] on span "Okay" at bounding box center [373, 159] width 16 height 11
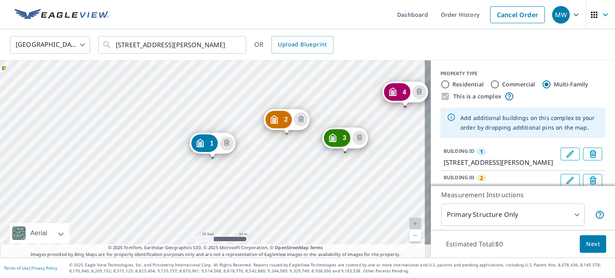
click at [570, 214] on body "MW MW Dashboard Order History Cancel Order MW United States US ​ 2227 Garner Rd…" at bounding box center [307, 139] width 615 height 278
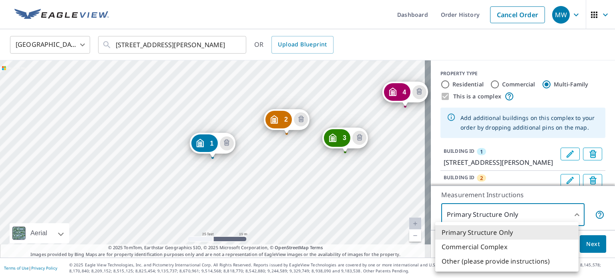
click at [481, 232] on li "Primary Structure Only" at bounding box center [507, 233] width 143 height 14
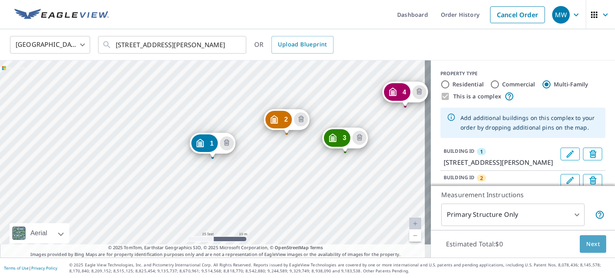
click at [587, 242] on span "Next" at bounding box center [594, 245] width 14 height 10
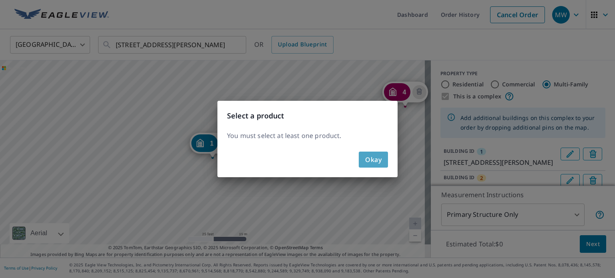
click at [373, 159] on span "Okay" at bounding box center [373, 159] width 16 height 11
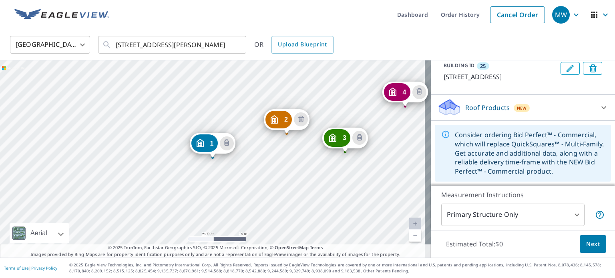
scroll to position [962, 0]
click at [599, 106] on icon at bounding box center [604, 108] width 10 height 10
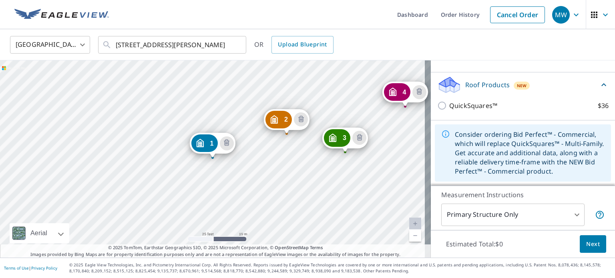
scroll to position [922, 0]
click at [599, 90] on icon at bounding box center [604, 85] width 10 height 10
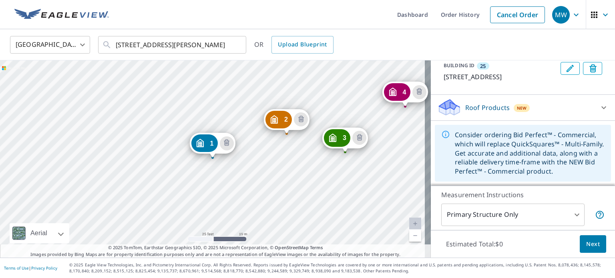
scroll to position [962, 0]
click at [599, 108] on icon at bounding box center [604, 108] width 10 height 10
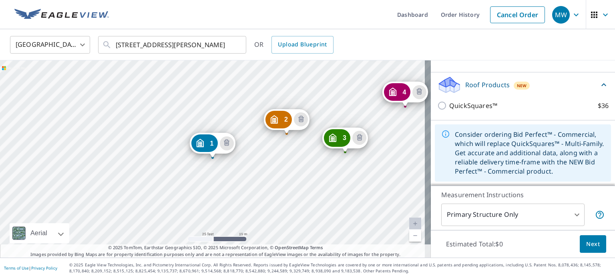
click at [570, 215] on body "MW MW Dashboard Order History Cancel Order MW United States US ​ 2227 Garner Rd…" at bounding box center [307, 139] width 615 height 278
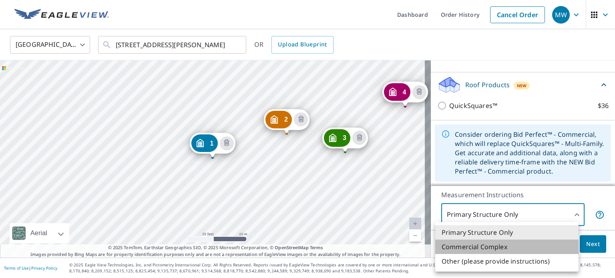
click at [485, 248] on li "Commercial Complex" at bounding box center [507, 247] width 143 height 14
type input "4"
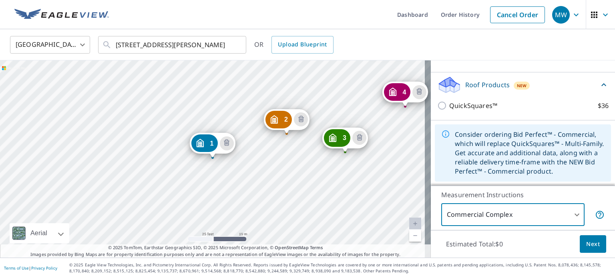
click at [589, 243] on span "Next" at bounding box center [594, 245] width 14 height 10
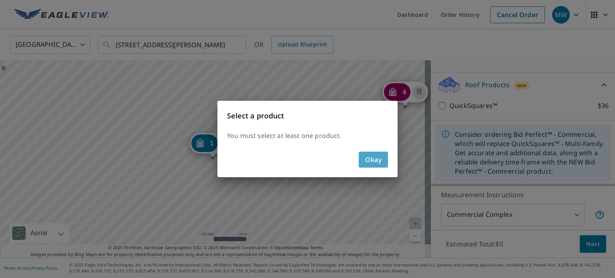
click at [377, 159] on span "Okay" at bounding box center [373, 159] width 16 height 11
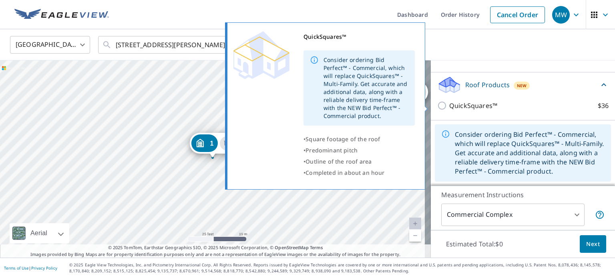
scroll to position [944, 0]
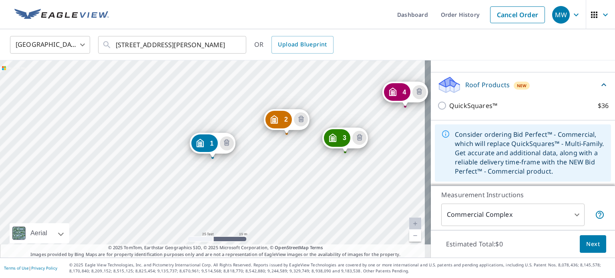
click at [599, 90] on icon at bounding box center [604, 85] width 10 height 10
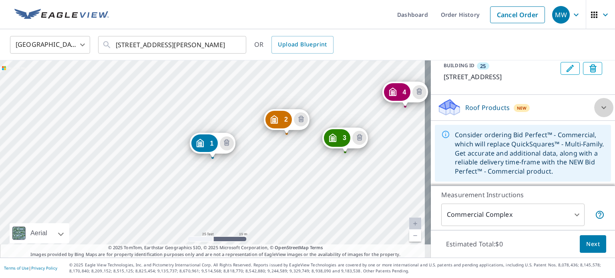
click at [599, 113] on icon at bounding box center [604, 108] width 10 height 10
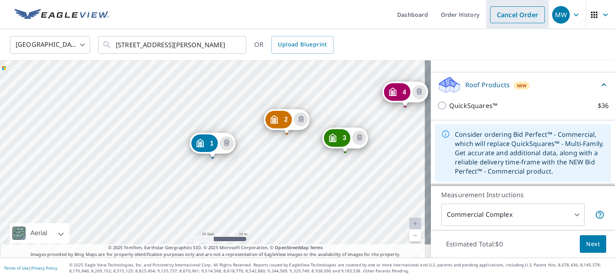
click at [512, 14] on link "Cancel Order" at bounding box center [517, 14] width 55 height 17
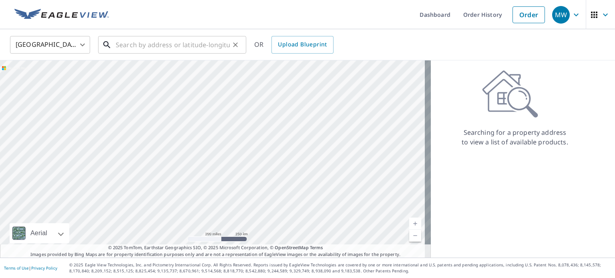
click at [120, 46] on input "text" at bounding box center [173, 45] width 114 height 22
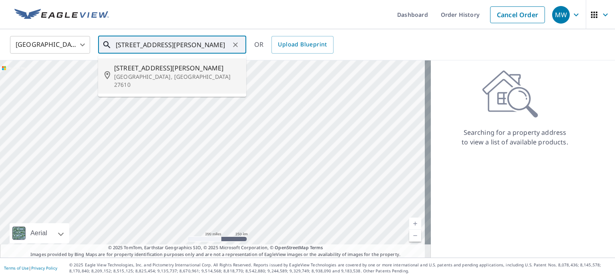
click at [146, 69] on span "[STREET_ADDRESS][PERSON_NAME]" at bounding box center [177, 68] width 126 height 10
type input "[STREET_ADDRESS][PERSON_NAME]"
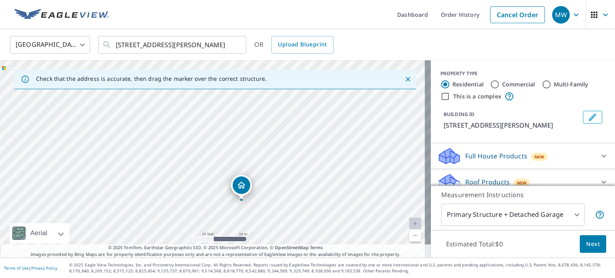
drag, startPoint x: 337, startPoint y: 163, endPoint x: 365, endPoint y: 206, distance: 51.3
click at [365, 206] on div "[STREET_ADDRESS][PERSON_NAME]" at bounding box center [215, 160] width 431 height 198
drag, startPoint x: 351, startPoint y: 129, endPoint x: 343, endPoint y: 221, distance: 92.1
click at [343, 221] on div "[STREET_ADDRESS][PERSON_NAME]" at bounding box center [215, 160] width 431 height 198
drag, startPoint x: 306, startPoint y: 115, endPoint x: 348, endPoint y: 232, distance: 124.0
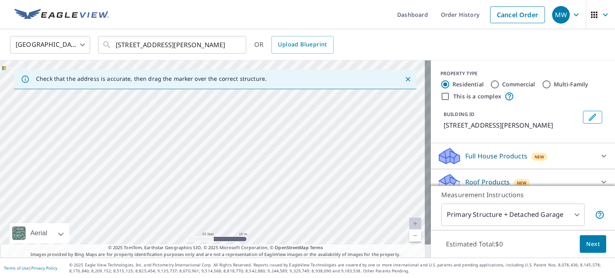
click at [348, 232] on div "[STREET_ADDRESS][PERSON_NAME]" at bounding box center [215, 160] width 431 height 198
drag, startPoint x: 236, startPoint y: 127, endPoint x: 172, endPoint y: 179, distance: 82.5
click at [172, 179] on div "[STREET_ADDRESS][PERSON_NAME]" at bounding box center [215, 160] width 431 height 198
drag, startPoint x: 373, startPoint y: 213, endPoint x: 261, endPoint y: 123, distance: 144.0
click at [261, 123] on div "[STREET_ADDRESS][PERSON_NAME]" at bounding box center [215, 160] width 431 height 198
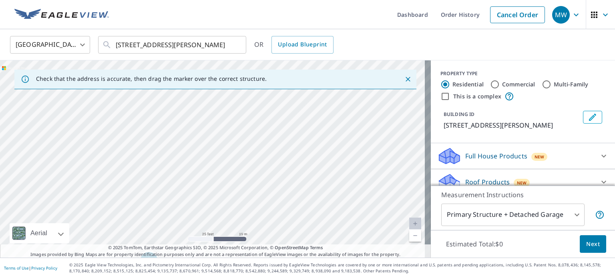
drag, startPoint x: 323, startPoint y: 220, endPoint x: 372, endPoint y: 124, distance: 107.7
click at [372, 124] on div "[STREET_ADDRESS][PERSON_NAME]" at bounding box center [215, 160] width 431 height 198
drag, startPoint x: 353, startPoint y: 212, endPoint x: 341, endPoint y: 105, distance: 107.7
click at [341, 105] on div "[STREET_ADDRESS][PERSON_NAME]" at bounding box center [215, 160] width 431 height 198
drag, startPoint x: 151, startPoint y: 206, endPoint x: 239, endPoint y: 181, distance: 90.8
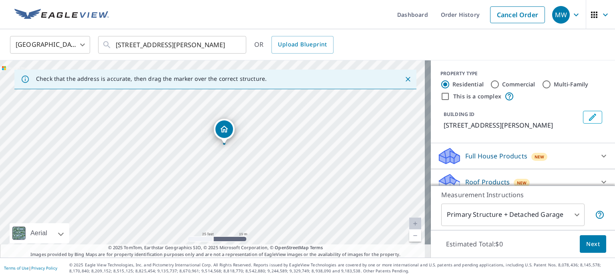
click at [239, 181] on div "[STREET_ADDRESS][PERSON_NAME]" at bounding box center [215, 160] width 431 height 198
drag, startPoint x: 342, startPoint y: 133, endPoint x: 307, endPoint y: 174, distance: 54.0
click at [307, 174] on div "[STREET_ADDRESS][PERSON_NAME]" at bounding box center [215, 160] width 431 height 198
drag, startPoint x: 289, startPoint y: 114, endPoint x: 319, endPoint y: 195, distance: 86.0
click at [319, 195] on div "[STREET_ADDRESS][PERSON_NAME]" at bounding box center [215, 160] width 431 height 198
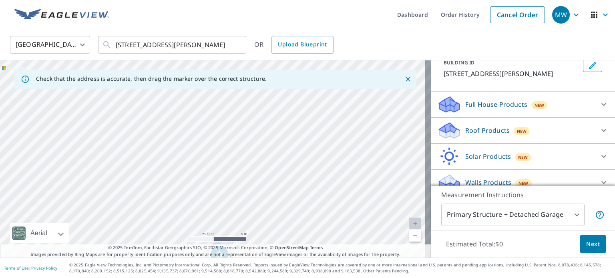
scroll to position [61, 0]
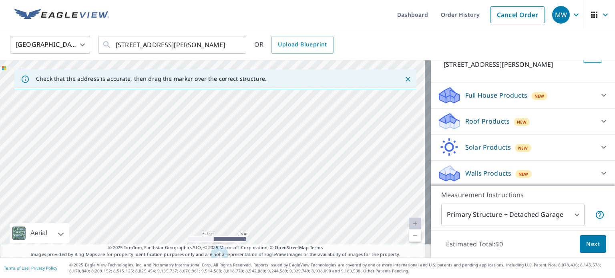
click at [599, 120] on icon at bounding box center [604, 122] width 10 height 10
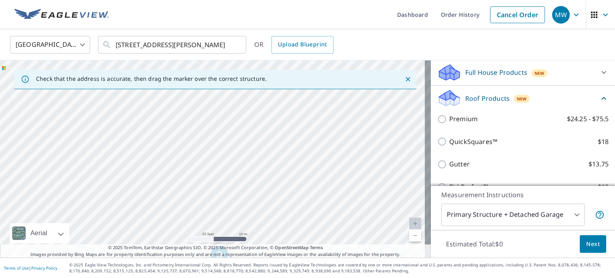
scroll to position [101, 0]
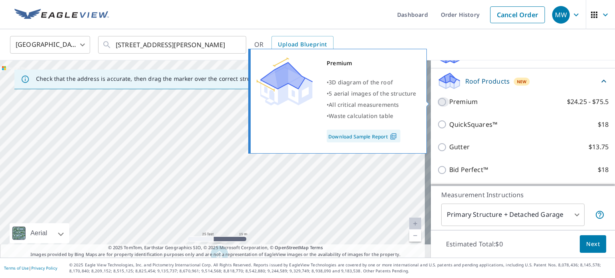
click at [438, 101] on input "Premium $24.25 - $75.5" at bounding box center [444, 102] width 12 height 10
checkbox input "true"
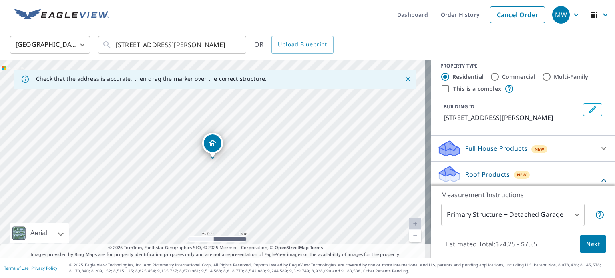
scroll to position [0, 0]
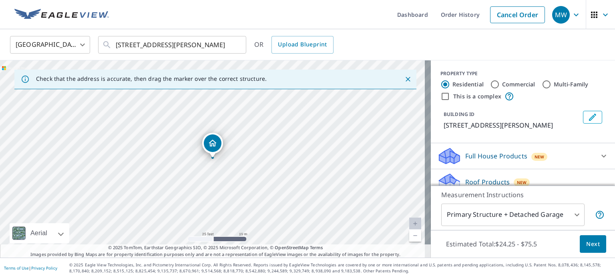
click at [542, 84] on input "Multi-Family" at bounding box center [547, 85] width 10 height 10
radio input "true"
type input "2"
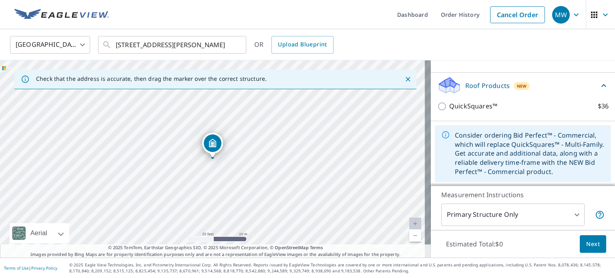
scroll to position [30, 0]
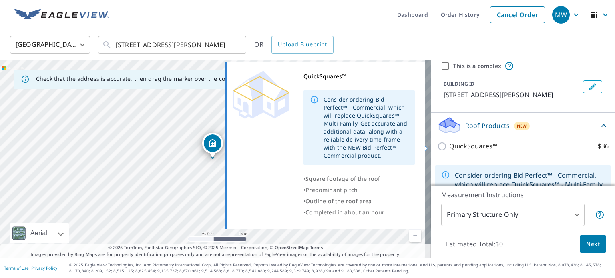
click at [438, 146] on input "QuickSquares™ $36" at bounding box center [444, 147] width 12 height 10
checkbox input "true"
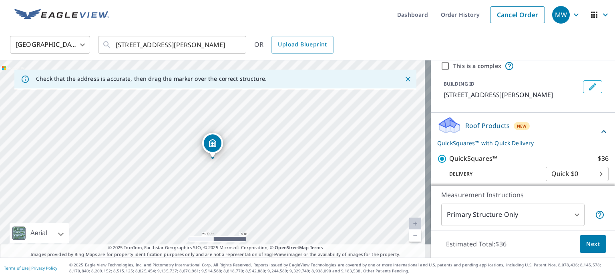
scroll to position [0, 0]
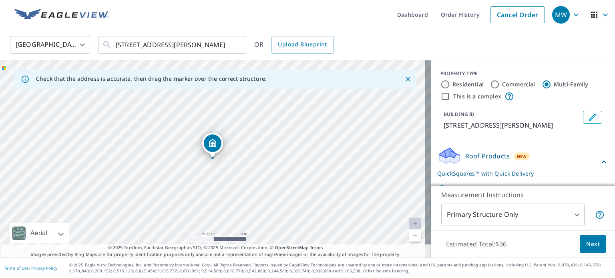
click at [441, 96] on input "This is a complex" at bounding box center [446, 97] width 10 height 10
checkbox input "true"
radio input "true"
type input "4"
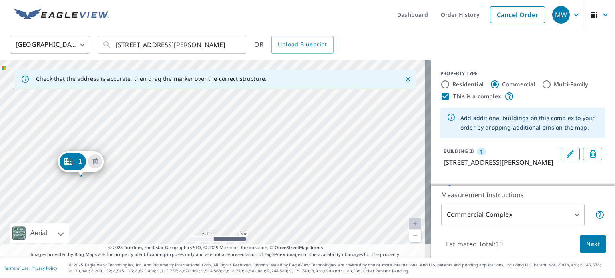
drag, startPoint x: 206, startPoint y: 141, endPoint x: 75, endPoint y: 159, distance: 132.3
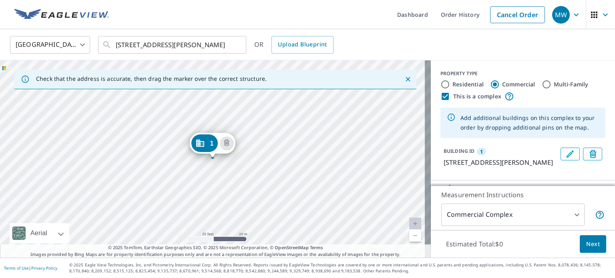
click at [300, 154] on div "1 [STREET_ADDRESS][PERSON_NAME]" at bounding box center [215, 160] width 431 height 198
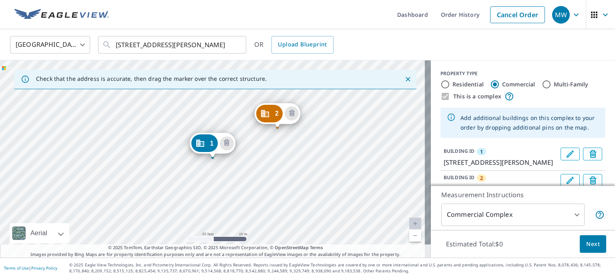
drag, startPoint x: 300, startPoint y: 141, endPoint x: 278, endPoint y: 116, distance: 33.5
click at [310, 174] on div "2 [STREET_ADDRESS][PERSON_NAME] 1 [STREET_ADDRESS][PERSON_NAME]" at bounding box center [215, 160] width 431 height 198
drag, startPoint x: 305, startPoint y: 157, endPoint x: 349, endPoint y: 132, distance: 50.4
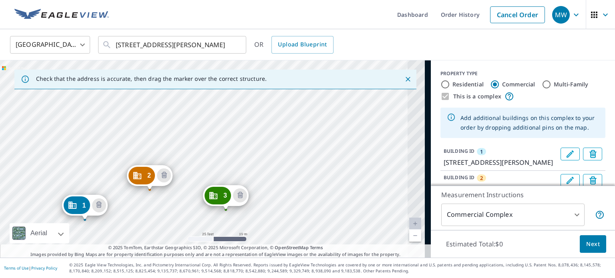
drag, startPoint x: 407, startPoint y: 146, endPoint x: 274, endPoint y: 212, distance: 148.9
click at [274, 212] on div "2 [STREET_ADDRESS][PERSON_NAME] 3 [STREET_ADDRESS][PERSON_NAME] 1 [STREET_ADDRE…" at bounding box center [215, 160] width 431 height 198
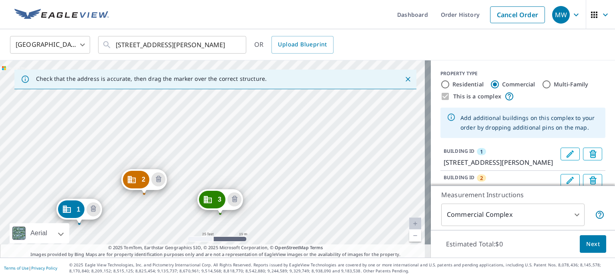
click at [324, 151] on div "2 [STREET_ADDRESS][PERSON_NAME] 3 [STREET_ADDRESS][PERSON_NAME] 1 [STREET_ADDRE…" at bounding box center [215, 160] width 431 height 198
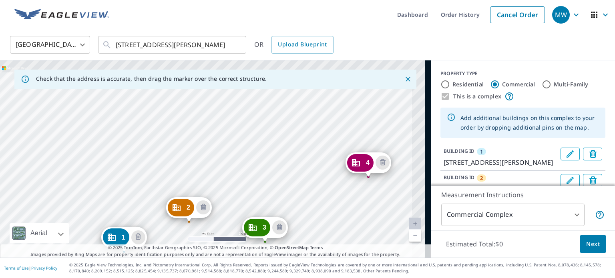
drag, startPoint x: 415, startPoint y: 118, endPoint x: 321, endPoint y: 216, distance: 135.5
click at [321, 216] on div "2 2227 Garner Rd Raleigh, NC 27610 3 2227 Garner Rd Raleigh, NC 27610 4 2216 Bi…" at bounding box center [215, 160] width 431 height 198
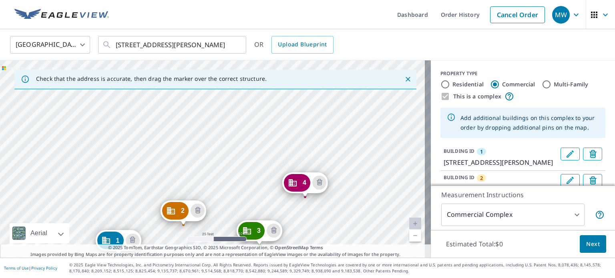
drag, startPoint x: 367, startPoint y: 164, endPoint x: 309, endPoint y: 181, distance: 60.1
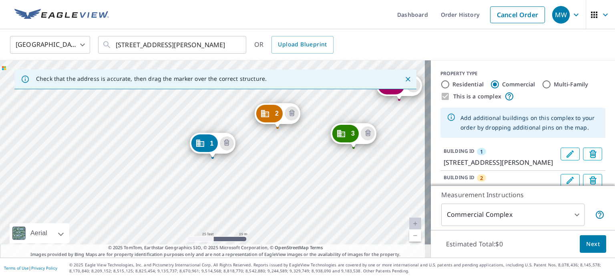
click at [319, 167] on div "2 [STREET_ADDRESS][PERSON_NAME] 3 [STREET_ADDRESS][PERSON_NAME] 4 [STREET_ADDRE…" at bounding box center [215, 160] width 431 height 198
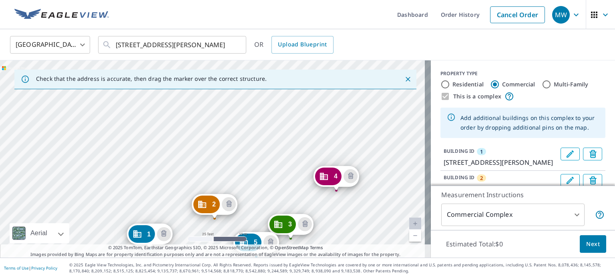
drag, startPoint x: 412, startPoint y: 121, endPoint x: 349, endPoint y: 212, distance: 110.9
click at [349, 212] on div "2 2227 Garner Rd Raleigh, NC 27610 3 2227 Garner Rd Raleigh, NC 27610 4 2227 Ga…" at bounding box center [215, 160] width 431 height 198
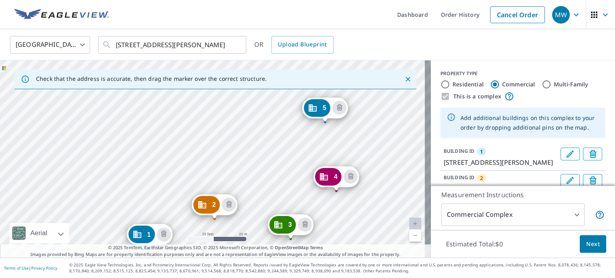
drag, startPoint x: 256, startPoint y: 236, endPoint x: 325, endPoint y: 101, distance: 151.6
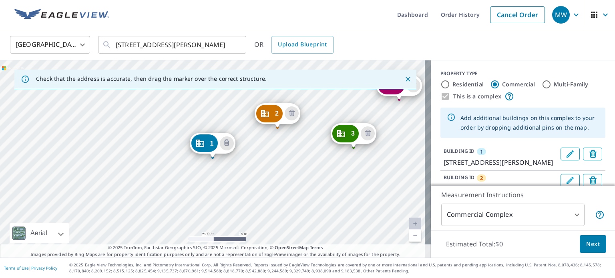
click at [327, 112] on div "2 [STREET_ADDRESS][PERSON_NAME] 3 [STREET_ADDRESS][PERSON_NAME] 4 [STREET_ADDRE…" at bounding box center [215, 160] width 431 height 198
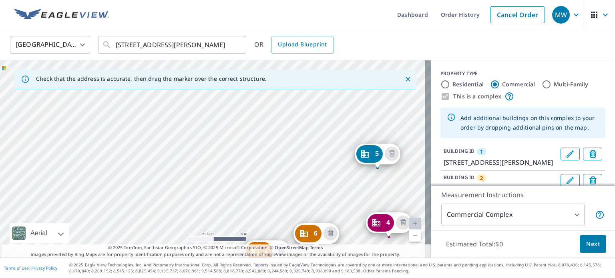
drag, startPoint x: 368, startPoint y: 105, endPoint x: 358, endPoint y: 242, distance: 137.8
click at [358, 242] on div "2 2227 Garner Rd Raleigh, NC 27610 3 2227 Garner Rd Raleigh, NC 27610 4 2227 Ga…" at bounding box center [215, 160] width 431 height 198
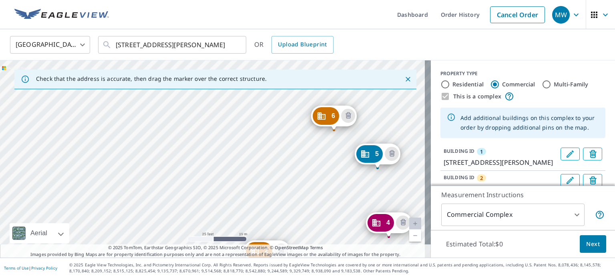
drag, startPoint x: 316, startPoint y: 233, endPoint x: 333, endPoint y: 115, distance: 119.1
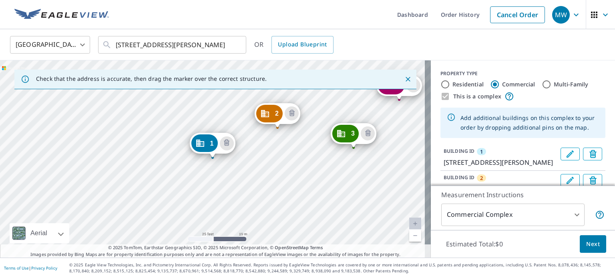
click at [293, 153] on div "2 [STREET_ADDRESS][PERSON_NAME] 3 [STREET_ADDRESS][PERSON_NAME] 4 [STREET_ADDRE…" at bounding box center [215, 160] width 431 height 198
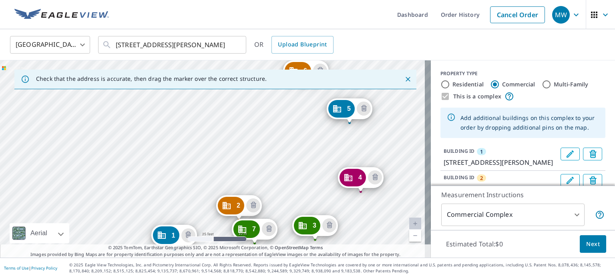
drag, startPoint x: 335, startPoint y: 105, endPoint x: 297, endPoint y: 198, distance: 100.2
click at [297, 198] on div "2 2227 Garner Rd Raleigh, NC 27610 3 2227 Garner Rd Raleigh, NC 27610 4 2227 Ga…" at bounding box center [215, 160] width 431 height 198
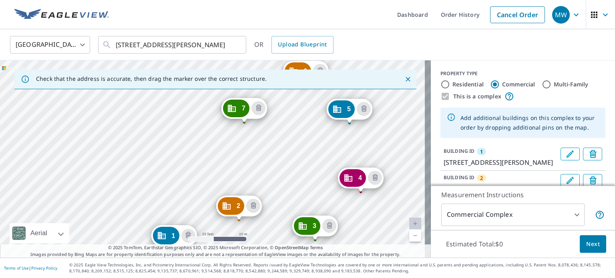
drag, startPoint x: 254, startPoint y: 232, endPoint x: 244, endPoint y: 110, distance: 121.9
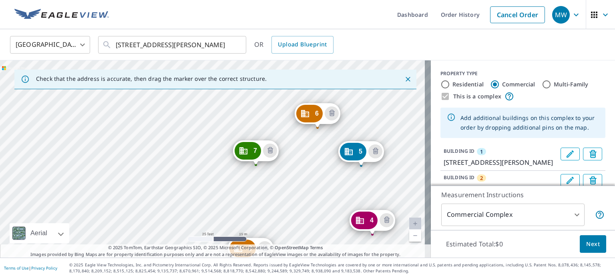
drag, startPoint x: 327, startPoint y: 106, endPoint x: 298, endPoint y: 248, distance: 144.3
click at [298, 248] on div "Check that the address is accurate, then drag the marker over the correct struc…" at bounding box center [215, 160] width 431 height 198
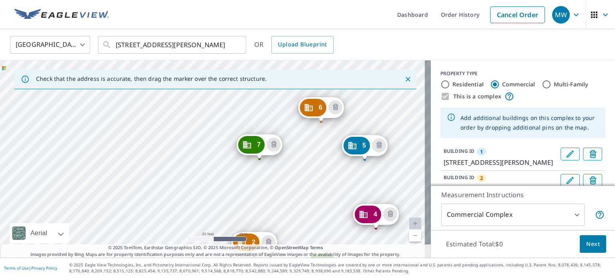
click at [313, 251] on p "© 2025 TomTom, Earthstar Geographics SIO, © 2025 Microsoft Corporation, © OpenS…" at bounding box center [215, 251] width 431 height 13
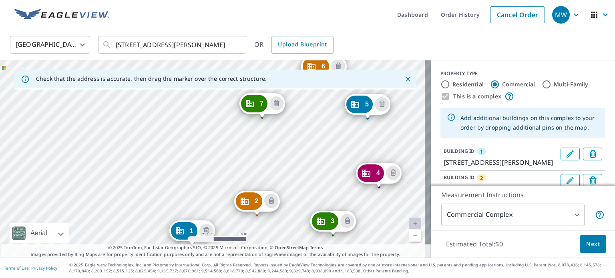
click at [306, 194] on div "2 [STREET_ADDRESS][PERSON_NAME] 3 [STREET_ADDRESS][PERSON_NAME] 4 [STREET_ADDRE…" at bounding box center [215, 160] width 431 height 198
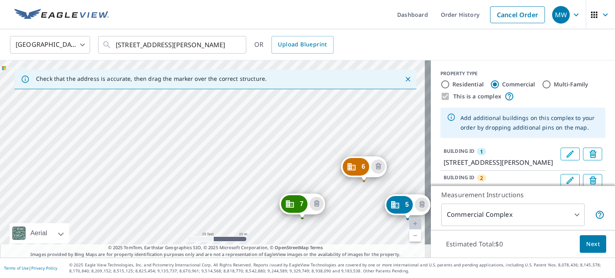
drag, startPoint x: 300, startPoint y: 101, endPoint x: 340, endPoint y: 202, distance: 108.3
click at [340, 202] on div "2 [STREET_ADDRESS][PERSON_NAME] 3 [STREET_ADDRESS][PERSON_NAME] 4 [STREET_ADDRE…" at bounding box center [215, 160] width 431 height 198
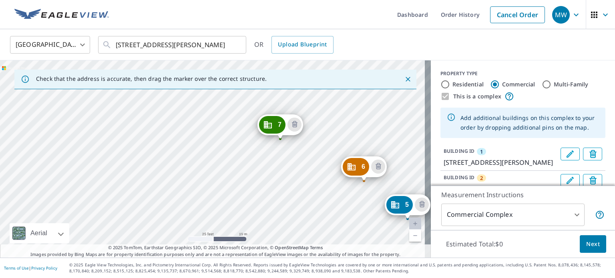
drag, startPoint x: 299, startPoint y: 202, endPoint x: 277, endPoint y: 122, distance: 82.3
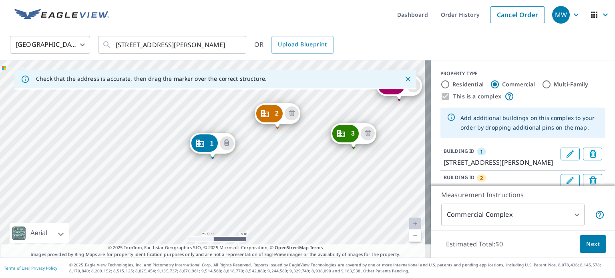
click at [298, 167] on div "2 [STREET_ADDRESS][PERSON_NAME] 3 [STREET_ADDRESS][PERSON_NAME] 4 [STREET_ADDRE…" at bounding box center [215, 160] width 431 height 198
drag, startPoint x: 302, startPoint y: 144, endPoint x: 317, endPoint y: 101, distance: 46.4
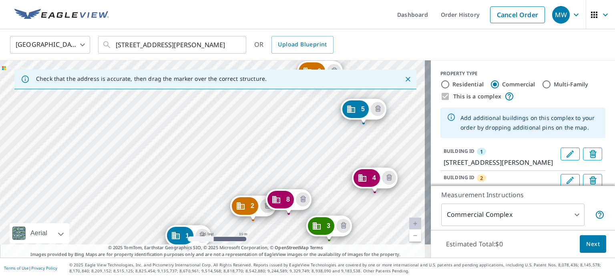
drag, startPoint x: 358, startPoint y: 94, endPoint x: 327, endPoint y: 206, distance: 116.4
click at [327, 206] on div "2 2227 Garner Rd Raleigh, NC 27610 3 2227 Garner Rd Raleigh, NC 27610 4 2227 Ga…" at bounding box center [215, 160] width 431 height 198
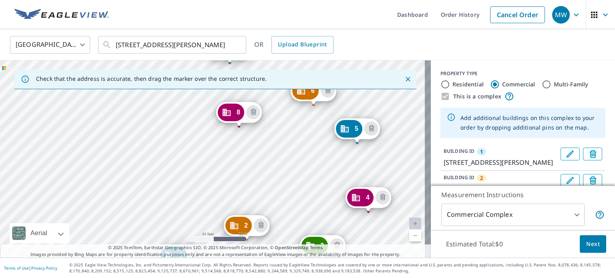
drag, startPoint x: 285, startPoint y: 214, endPoint x: 249, endPoint y: 111, distance: 109.5
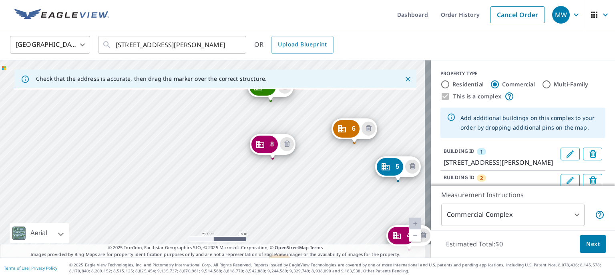
drag, startPoint x: 307, startPoint y: 92, endPoint x: 317, endPoint y: 259, distance: 167.4
click at [317, 259] on div "Dashboard Order History Cancel Order MW United States US ​ 2227 Garner Rd Ralei…" at bounding box center [307, 139] width 615 height 278
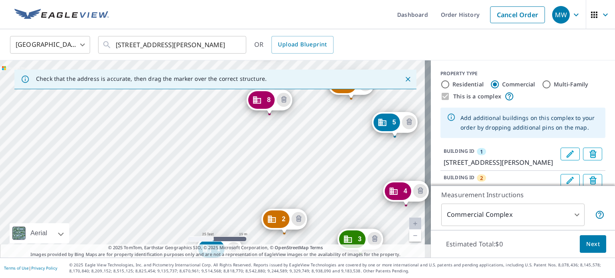
click at [314, 198] on div "2 2227 Garner Rd Raleigh, NC 27610 3 2227 Garner Rd Raleigh, NC 27610 4 2227 Ga…" at bounding box center [215, 160] width 431 height 198
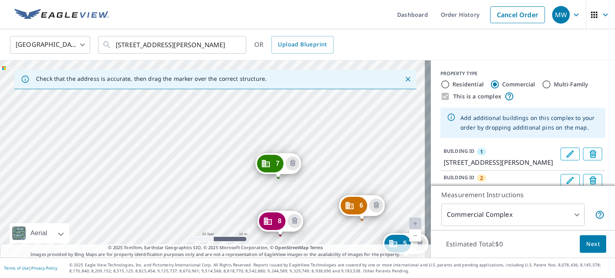
drag, startPoint x: 301, startPoint y: 107, endPoint x: 319, endPoint y: 264, distance: 158.2
click at [319, 264] on div "Dashboard Order History Cancel Order MW United States US ​ 2227 Garner Rd Ralei…" at bounding box center [307, 139] width 615 height 278
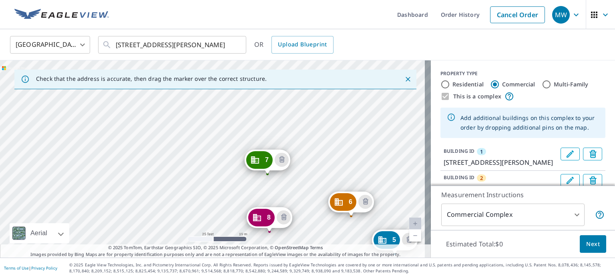
click at [301, 224] on div "2 2227 Garner Rd Raleigh, NC 27610 3 2227 Garner Rd Raleigh, NC 27610 4 2227 Ga…" at bounding box center [215, 160] width 431 height 198
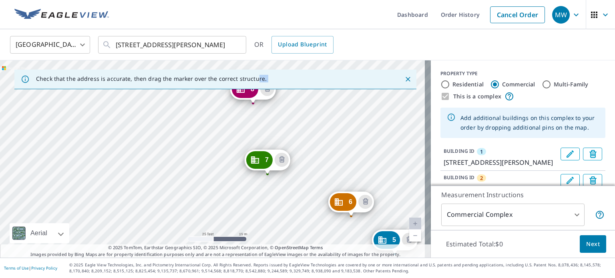
drag, startPoint x: 271, startPoint y: 219, endPoint x: 253, endPoint y: 85, distance: 135.4
click at [253, 85] on div "Check that the address is accurate, then drag the marker over the correct struc…" at bounding box center [215, 160] width 431 height 198
click at [252, 102] on div "2 2227 Garner Rd Raleigh, NC 27610 3 2227 Garner Rd Raleigh, NC 27610 4 2227 Ga…" at bounding box center [215, 160] width 431 height 198
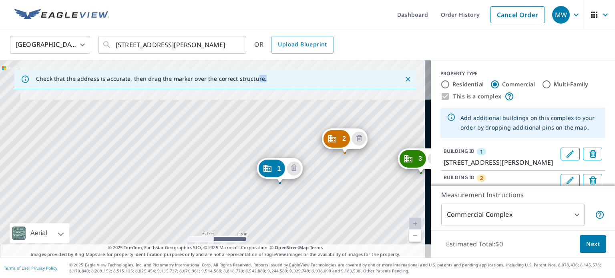
drag, startPoint x: 319, startPoint y: 111, endPoint x: 319, endPoint y: 254, distance: 142.6
click at [319, 254] on div "Check that the address is accurate, then drag the marker over the correct struc…" at bounding box center [215, 160] width 431 height 198
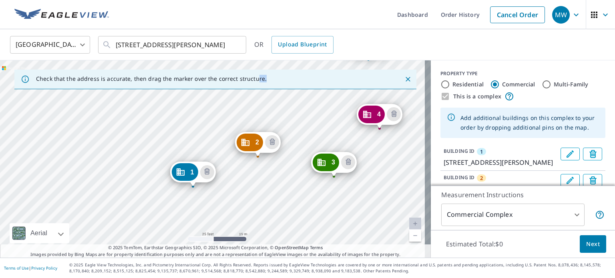
click at [299, 156] on div "2 2227 Garner Rd Raleigh, NC 27610 3 2227 Garner Rd Raleigh, NC 27610 4 2227 Ga…" at bounding box center [215, 160] width 431 height 198
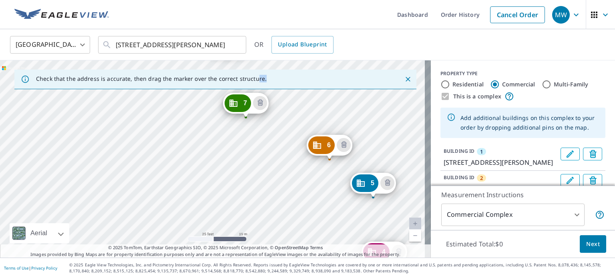
drag, startPoint x: 290, startPoint y: 240, endPoint x: 289, endPoint y: 297, distance: 57.3
click at [289, 278] on html "MW MW Dashboard Order History Cancel Order MW United States US ​ 2227 Garner Rd…" at bounding box center [307, 139] width 615 height 278
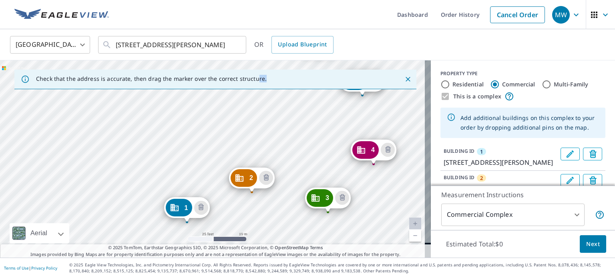
click at [279, 140] on div "2 2227 Garner Rd Raleigh, NC 27610 3 2227 Garner Rd Raleigh, NC 27610 4 2227 Ga…" at bounding box center [215, 160] width 431 height 198
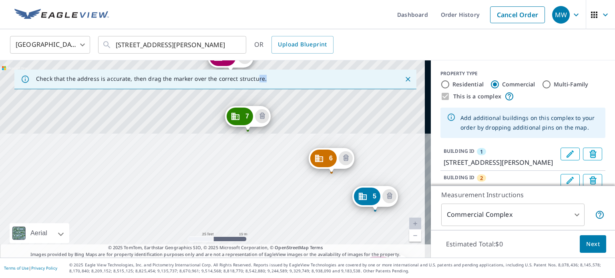
drag, startPoint x: 271, startPoint y: 101, endPoint x: 284, endPoint y: 220, distance: 120.1
click at [284, 220] on div "2 2227 Garner Rd Raleigh, NC 27610 3 2227 Garner Rd Raleigh, NC 27610 4 2227 Ga…" at bounding box center [215, 160] width 431 height 198
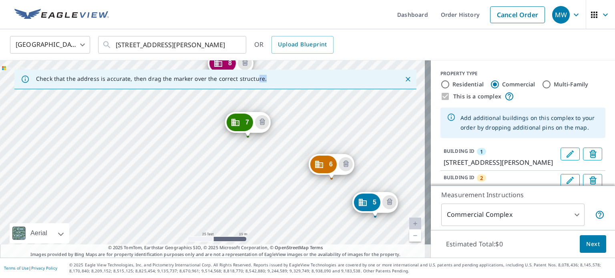
click at [284, 217] on div "2 2227 Garner Rd Raleigh, NC 27610 3 2227 Garner Rd Raleigh, NC 27610 4 2227 Ga…" at bounding box center [215, 160] width 431 height 198
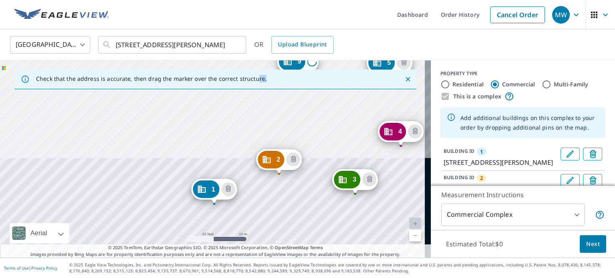
drag, startPoint x: 282, startPoint y: 144, endPoint x: 288, endPoint y: 215, distance: 71.1
click at [288, 215] on div "2 2227 Garner Rd Raleigh, NC 27610 3 2227 Garner Rd Raleigh, NC 27610 4 2227 Ga…" at bounding box center [215, 160] width 431 height 198
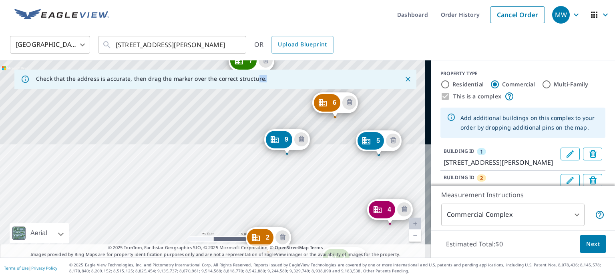
drag, startPoint x: 314, startPoint y: 171, endPoint x: 305, endPoint y: 227, distance: 56.4
click at [305, 227] on div "2 2227 Garner Rd Raleigh, NC 27610 3 2227 Garner Rd Raleigh, NC 27610 4 2227 Ga…" at bounding box center [215, 160] width 431 height 198
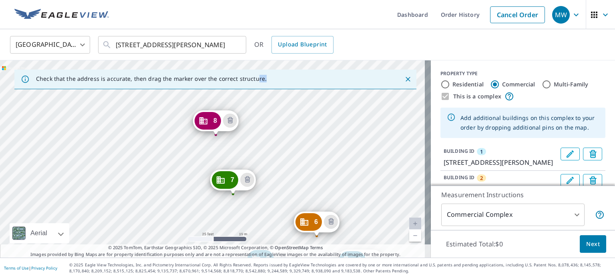
drag, startPoint x: 238, startPoint y: 139, endPoint x: 240, endPoint y: 220, distance: 81.4
click at [240, 220] on div "2 2227 Garner Rd Raleigh, NC 27610 3 2227 Garner Rd Raleigh, NC 27610 4 2227 Ga…" at bounding box center [215, 160] width 431 height 198
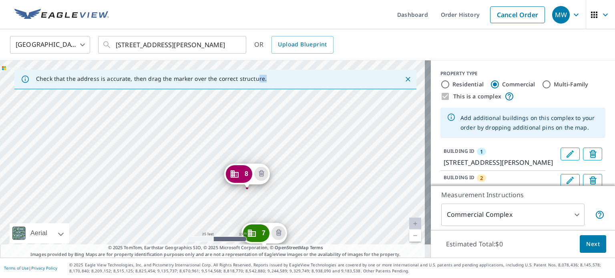
drag, startPoint x: 262, startPoint y: 119, endPoint x: 293, endPoint y: 173, distance: 61.8
click at [293, 173] on div "2 2227 Garner Rd Raleigh, NC 27610 3 2227 Garner Rd Raleigh, NC 27610 4 2227 Ga…" at bounding box center [215, 160] width 431 height 198
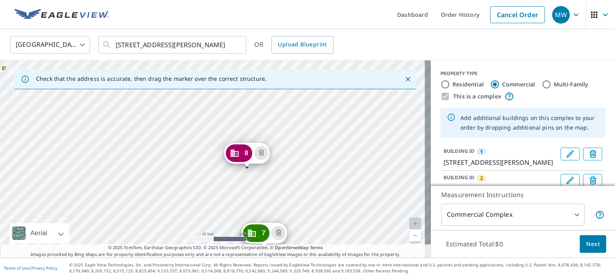
drag, startPoint x: 248, startPoint y: 171, endPoint x: 248, endPoint y: 151, distance: 20.8
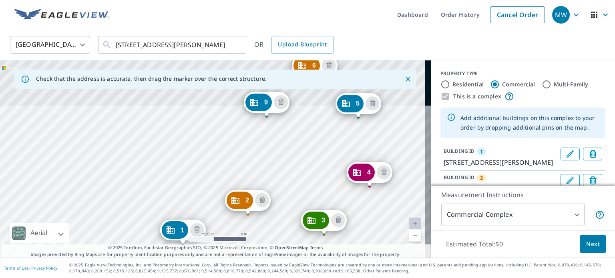
drag, startPoint x: 322, startPoint y: 102, endPoint x: 293, endPoint y: 189, distance: 91.9
click at [293, 189] on div "2 2227 Garner Rd Raleigh, NC 27610 3 2227 Garner Rd Raleigh, NC 27610 4 2227 Ga…" at bounding box center [215, 160] width 431 height 198
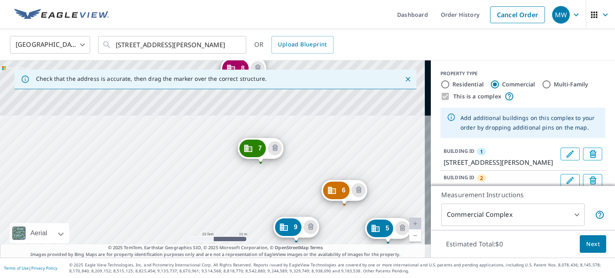
drag, startPoint x: 303, startPoint y: 100, endPoint x: 333, endPoint y: 225, distance: 128.5
click at [333, 225] on div "2 2227 Garner Rd Raleigh, NC 27610 3 2227 Garner Rd Raleigh, NC 27610 4 2227 Ga…" at bounding box center [215, 160] width 431 height 198
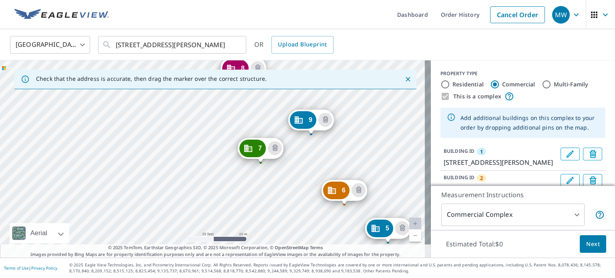
drag, startPoint x: 295, startPoint y: 223, endPoint x: 310, endPoint y: 115, distance: 108.9
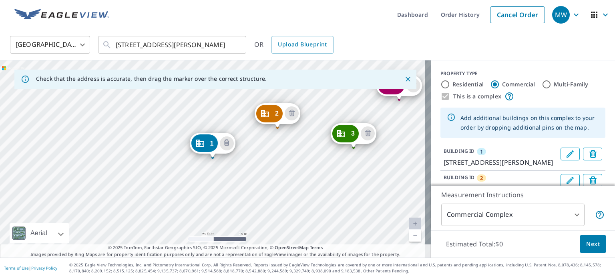
click at [411, 236] on link "Current Level 20, Zoom Out" at bounding box center [416, 236] width 12 height 12
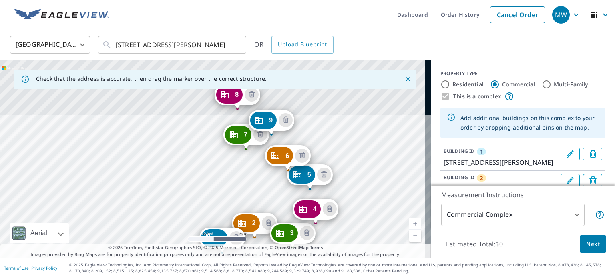
drag, startPoint x: 273, startPoint y: 99, endPoint x: 282, endPoint y: 194, distance: 95.5
click at [282, 194] on div "2 2227 Garner Rd Raleigh, NC 27610 3 2227 Garner Rd Raleigh, NC 27610 4 2227 Ga…" at bounding box center [215, 160] width 431 height 198
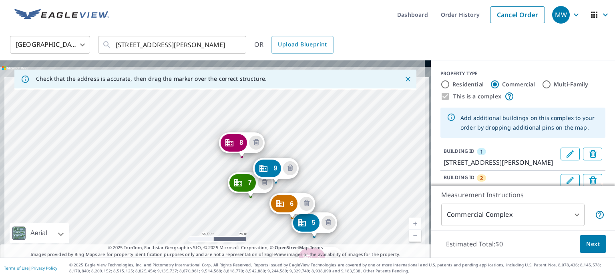
drag, startPoint x: 329, startPoint y: 109, endPoint x: 334, endPoint y: 157, distance: 48.3
click at [334, 157] on div "2 2227 Garner Rd Raleigh, NC 27610 3 2227 Garner Rd Raleigh, NC 27610 4 2227 Ga…" at bounding box center [215, 160] width 431 height 198
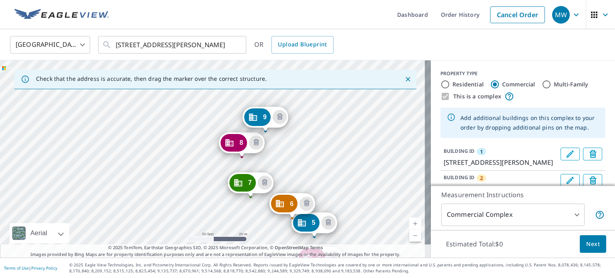
drag, startPoint x: 280, startPoint y: 166, endPoint x: 269, endPoint y: 115, distance: 52.3
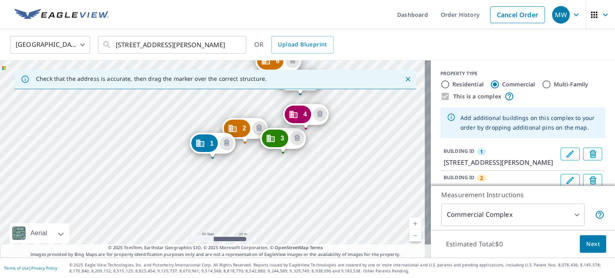
click at [327, 140] on div "2 [STREET_ADDRESS][PERSON_NAME] 3 [STREET_ADDRESS][PERSON_NAME] 4 [STREET_ADDRE…" at bounding box center [215, 160] width 431 height 198
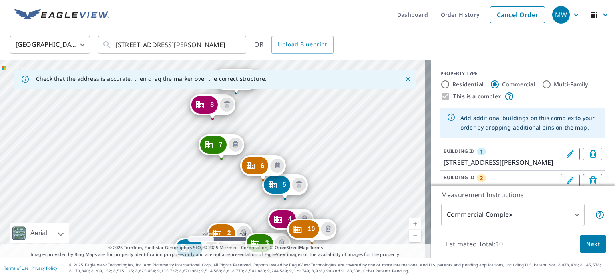
drag, startPoint x: 370, startPoint y: 91, endPoint x: 355, endPoint y: 196, distance: 106.1
click at [355, 196] on div "2 2227 Garner Rd Raleigh, NC 27610 3 2227 Garner Rd Raleigh, NC 27610 4 2227 Ga…" at bounding box center [215, 160] width 431 height 198
click at [321, 121] on div "2 2227 Garner Rd Raleigh, NC 27610 3 2227 Garner Rd Raleigh, NC 27610 4 2227 Ga…" at bounding box center [215, 160] width 431 height 198
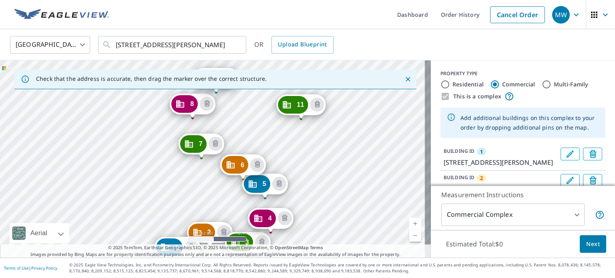
drag, startPoint x: 365, startPoint y: 115, endPoint x: 331, endPoint y: 202, distance: 93.8
click at [331, 202] on div "2 2227 Garner Rd Raleigh, NC 27610 3 2227 Garner Rd Raleigh, NC 27610 4 2227 Ga…" at bounding box center [215, 160] width 431 height 198
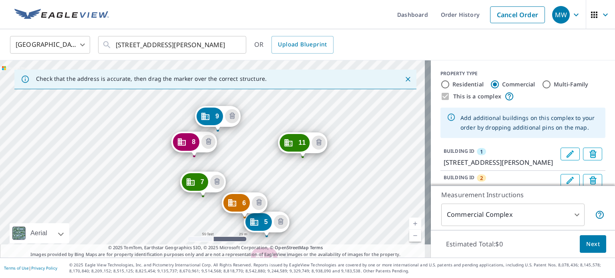
drag, startPoint x: 348, startPoint y: 133, endPoint x: 321, endPoint y: 220, distance: 91.7
click at [321, 220] on div "2 2227 Garner Rd Raleigh, NC 27610 3 2227 Garner Rd Raleigh, NC 27610 4 2227 Ga…" at bounding box center [215, 160] width 431 height 198
click at [318, 143] on icon "Delete building 11" at bounding box center [319, 142] width 2 height 2
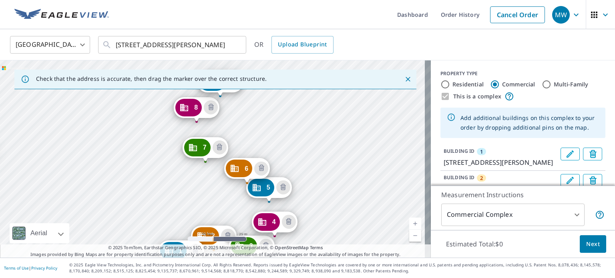
drag, startPoint x: 356, startPoint y: 107, endPoint x: 325, endPoint y: 215, distance: 112.2
click at [325, 215] on div "2 2227 Garner Rd Raleigh, NC 27610 3 2227 Garner Rd Raleigh, NC 27610 4 2227 Ga…" at bounding box center [215, 160] width 431 height 198
click at [311, 147] on div "2 2227 Garner Rd Raleigh, NC 27610 3 2227 Garner Rd Raleigh, NC 27610 4 2227 Ga…" at bounding box center [215, 160] width 431 height 198
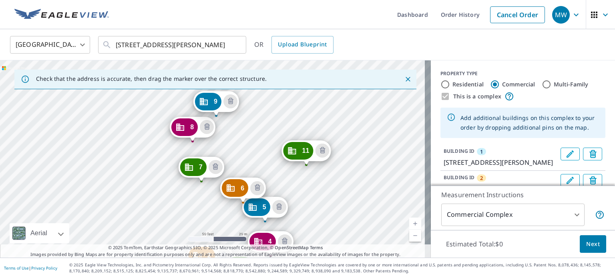
drag, startPoint x: 361, startPoint y: 101, endPoint x: 326, endPoint y: 228, distance: 132.2
click at [326, 228] on div "2 2227 Garner Rd Raleigh, NC 27610 3 2227 Garner Rd Raleigh, NC 27610 4 2227 Ga…" at bounding box center [215, 160] width 431 height 198
drag, startPoint x: 309, startPoint y: 237, endPoint x: 316, endPoint y: 218, distance: 20.8
click at [309, 235] on div "2 2227 Garner Rd Raleigh, NC 27610 3 2227 Garner Rd Raleigh, NC 27610 4 2227 Ga…" at bounding box center [215, 160] width 431 height 198
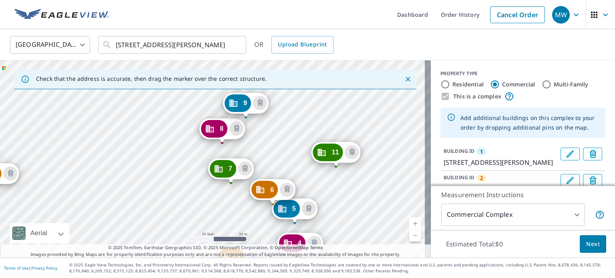
drag, startPoint x: 322, startPoint y: 211, endPoint x: 351, endPoint y: 214, distance: 29.9
click at [351, 214] on div "2 2227 Garner Rd Raleigh, NC 27610 3 2227 Garner Rd Raleigh, NC 27610 4 2227 Ga…" at bounding box center [215, 160] width 431 height 198
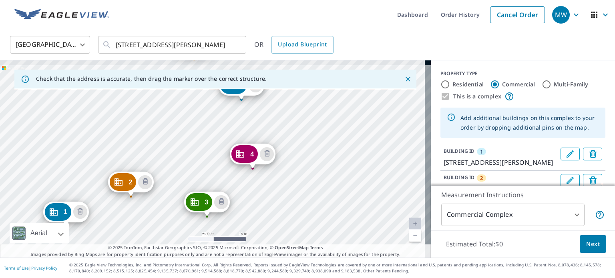
drag, startPoint x: 314, startPoint y: 108, endPoint x: 305, endPoint y: 214, distance: 106.6
click at [305, 214] on div "2 2227 Garner Rd Raleigh, NC 27610 3 2227 Garner Rd Raleigh, NC 27610 4 2227 Ga…" at bounding box center [215, 160] width 431 height 198
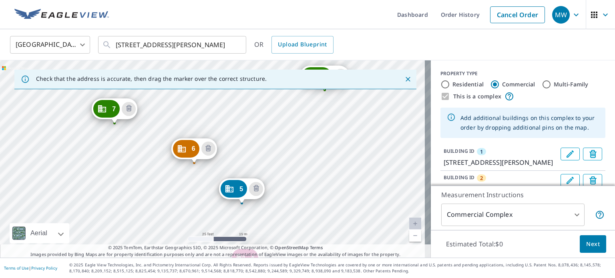
drag, startPoint x: 309, startPoint y: 117, endPoint x: 310, endPoint y: 221, distance: 103.8
click at [310, 221] on div "2 2227 Garner Rd Raleigh, NC 27610 3 2227 Garner Rd Raleigh, NC 27610 4 2227 Ga…" at bounding box center [215, 160] width 431 height 198
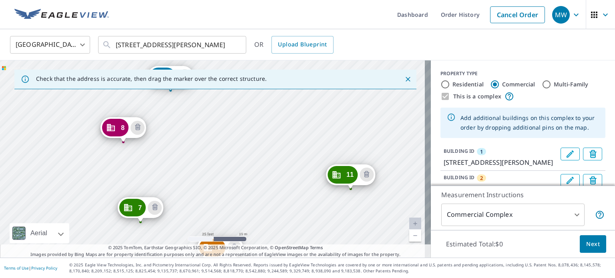
drag, startPoint x: 291, startPoint y: 181, endPoint x: 303, endPoint y: 214, distance: 34.5
click at [303, 215] on div "2 2227 Garner Rd Raleigh, NC 27610 3 2227 Garner Rd Raleigh, NC 27610 4 2227 Ga…" at bounding box center [215, 160] width 431 height 198
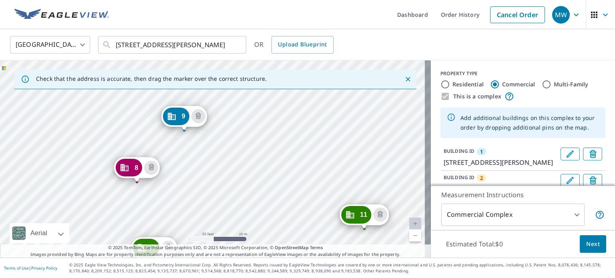
drag, startPoint x: 287, startPoint y: 123, endPoint x: 300, endPoint y: 163, distance: 42.3
click at [300, 163] on div "2 2227 Garner Rd Raleigh, NC 27610 3 2227 Garner Rd Raleigh, NC 27610 4 2227 Ga…" at bounding box center [215, 160] width 431 height 198
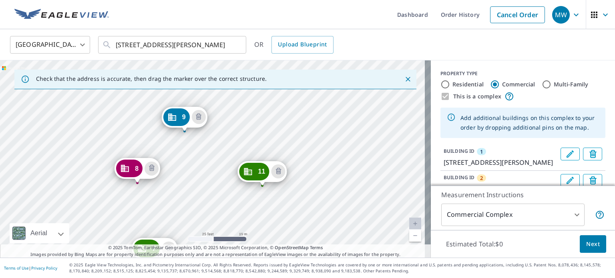
drag, startPoint x: 367, startPoint y: 213, endPoint x: 332, endPoint y: 203, distance: 36.7
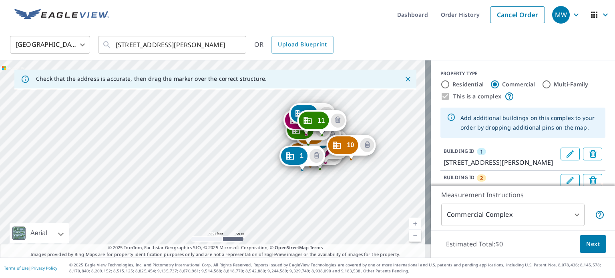
drag, startPoint x: 248, startPoint y: 129, endPoint x: 351, endPoint y: 142, distance: 103.1
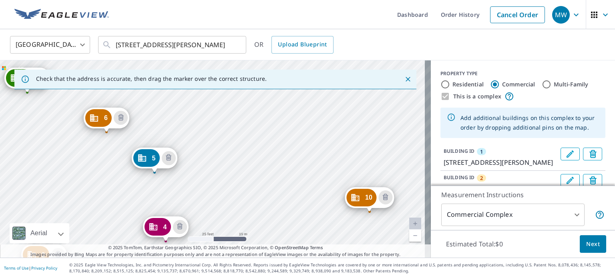
drag, startPoint x: 85, startPoint y: 108, endPoint x: 324, endPoint y: 198, distance: 255.8
click at [324, 198] on div "2 2227 Garner Rd Raleigh, NC 27610 3 2227 Garner Rd Raleigh, NC 27610 4 2227 Ga…" at bounding box center [215, 160] width 431 height 198
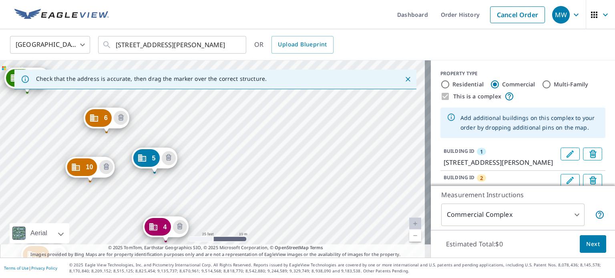
drag, startPoint x: 370, startPoint y: 195, endPoint x: 88, endPoint y: 165, distance: 283.7
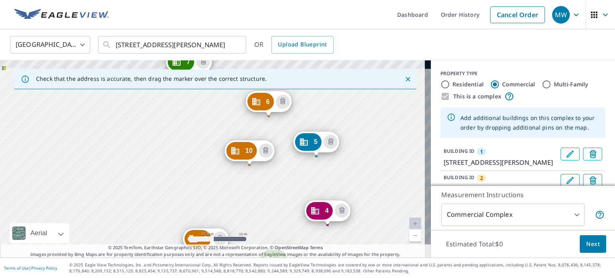
drag, startPoint x: 387, startPoint y: 113, endPoint x: 316, endPoint y: 238, distance: 144.5
click at [316, 238] on div "2 2227 Garner Rd Raleigh, NC 27610 3 2227 Garner Rd Raleigh, NC 27610 4 2227 Ga…" at bounding box center [215, 160] width 431 height 198
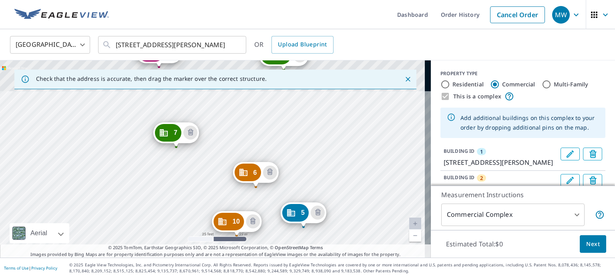
drag, startPoint x: 339, startPoint y: 168, endPoint x: 335, endPoint y: 185, distance: 17.8
click at [335, 185] on div "2 2227 Garner Rd Raleigh, NC 27610 3 2227 Garner Rd Raleigh, NC 27610 4 2227 Ga…" at bounding box center [215, 160] width 431 height 198
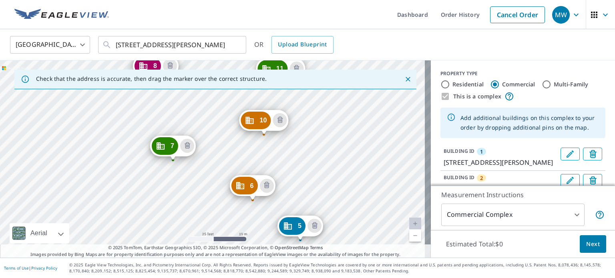
drag, startPoint x: 227, startPoint y: 228, endPoint x: 258, endPoint y: 114, distance: 118.6
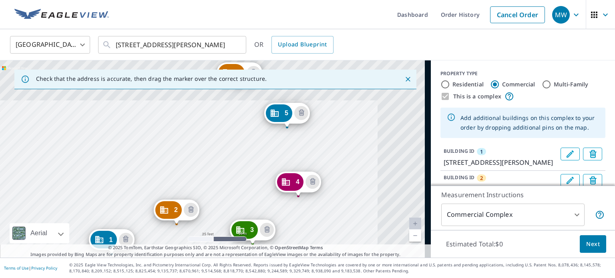
drag, startPoint x: 359, startPoint y: 99, endPoint x: 231, endPoint y: 222, distance: 177.1
click at [232, 223] on div "2 2227 Garner Rd Raleigh, NC 27610 3 2227 Garner Rd Raleigh, NC 27610 4 2227 Ga…" at bounding box center [215, 160] width 431 height 198
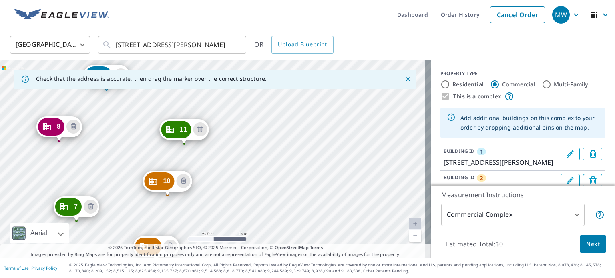
drag, startPoint x: 307, startPoint y: 96, endPoint x: 250, endPoint y: 242, distance: 157.3
click at [250, 242] on div "2 2227 Garner Rd Raleigh, NC 27610 3 2227 Garner Rd Raleigh, NC 27610 4 2227 Ga…" at bounding box center [215, 160] width 431 height 198
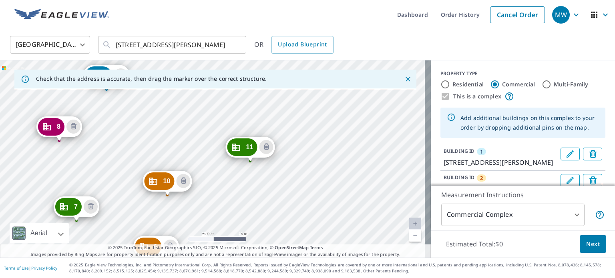
drag, startPoint x: 183, startPoint y: 130, endPoint x: 249, endPoint y: 148, distance: 68.4
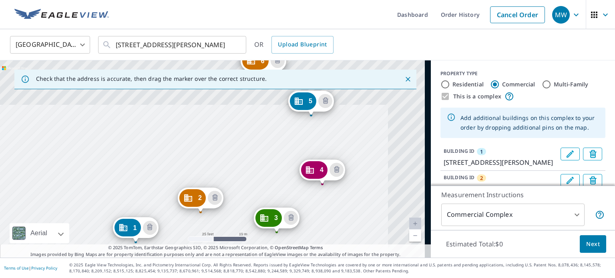
drag, startPoint x: 277, startPoint y: 170, endPoint x: 218, endPoint y: 239, distance: 90.4
click at [219, 239] on div "2 2227 Garner Rd Raleigh, NC 27610 3 2227 Garner Rd Raleigh, NC 27610 4 2227 Ga…" at bounding box center [215, 160] width 431 height 198
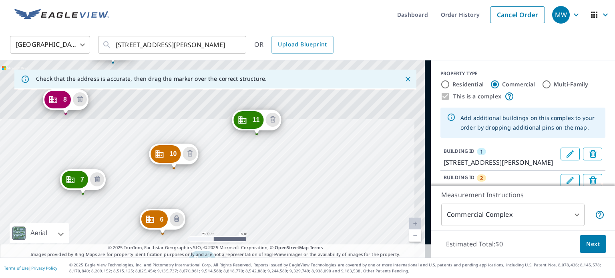
drag, startPoint x: 251, startPoint y: 173, endPoint x: 223, endPoint y: 224, distance: 58.5
click at [223, 224] on div "2 2227 Garner Rd Raleigh, NC 27610 3 2227 Garner Rd Raleigh, NC 27610 4 2227 Ga…" at bounding box center [215, 160] width 431 height 198
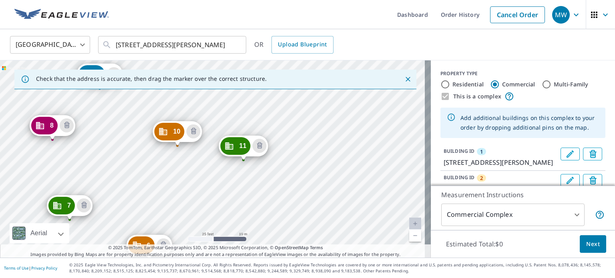
drag, startPoint x: 161, startPoint y: 176, endPoint x: 178, endPoint y: 127, distance: 51.3
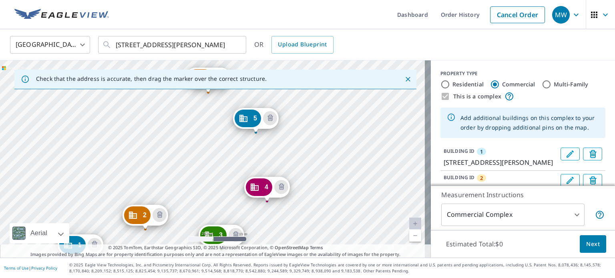
drag, startPoint x: 357, startPoint y: 104, endPoint x: 200, endPoint y: 233, distance: 204.1
click at [200, 233] on div "2 [STREET_ADDRESS][PERSON_NAME] 3 [STREET_ADDRESS][PERSON_NAME] 4 [STREET_ADDRE…" at bounding box center [215, 160] width 431 height 198
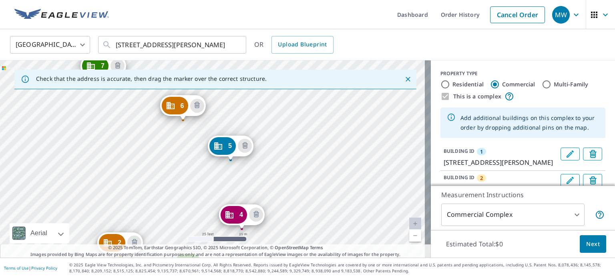
click at [289, 148] on div "2 [STREET_ADDRESS][PERSON_NAME] 3 [STREET_ADDRESS][PERSON_NAME] 4 [STREET_ADDRE…" at bounding box center [215, 160] width 431 height 198
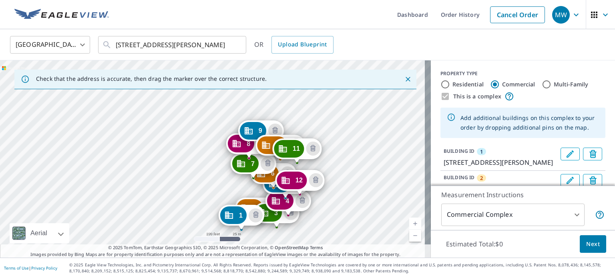
drag, startPoint x: 364, startPoint y: 100, endPoint x: 335, endPoint y: 180, distance: 84.4
click at [335, 180] on div "2 2227 Garner Rd Raleigh, NC 27610 3 2227 Garner Rd Raleigh, NC 27610 4 2227 Ga…" at bounding box center [215, 160] width 431 height 198
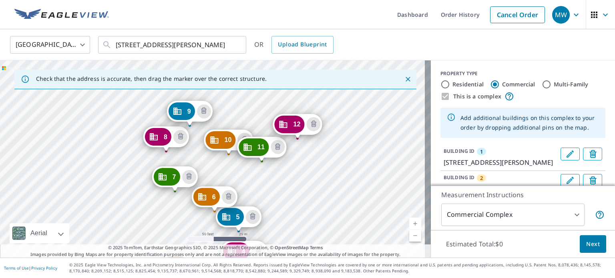
drag, startPoint x: 267, startPoint y: 204, endPoint x: 297, endPoint y: 118, distance: 91.2
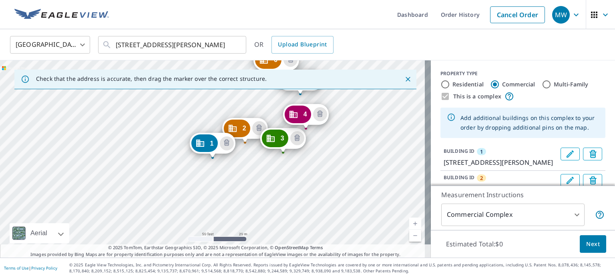
click at [342, 121] on div "2 [STREET_ADDRESS][PERSON_NAME] 3 [STREET_ADDRESS][PERSON_NAME] 4 [STREET_ADDRE…" at bounding box center [215, 160] width 431 height 198
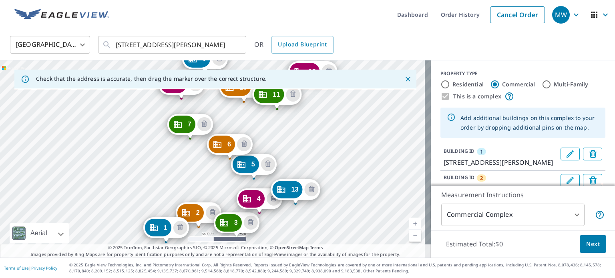
drag, startPoint x: 386, startPoint y: 99, endPoint x: 339, endPoint y: 184, distance: 96.5
click at [339, 184] on div "2 2227 Garner Rd Raleigh, NC 27610 3 2227 Garner Rd Raleigh, NC 27610 4 2227 Ga…" at bounding box center [215, 160] width 431 height 198
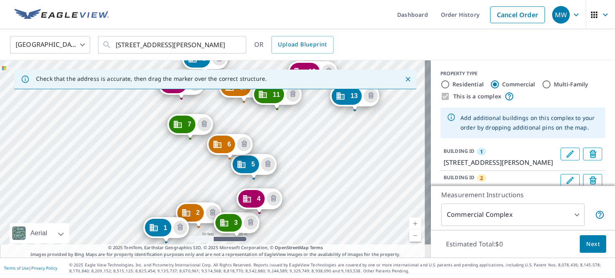
drag, startPoint x: 298, startPoint y: 186, endPoint x: 380, endPoint y: 107, distance: 113.4
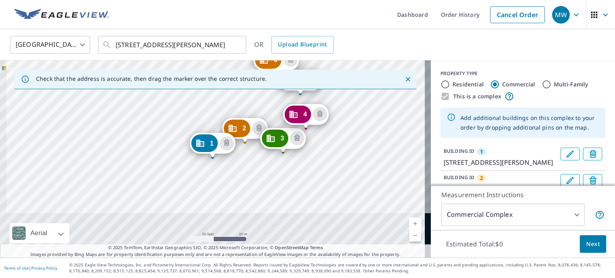
click at [340, 120] on div "2 2227 Garner Rd Raleigh, NC 27610 3 2227 Garner Rd Raleigh, NC 27610 4 2227 Ga…" at bounding box center [215, 160] width 431 height 198
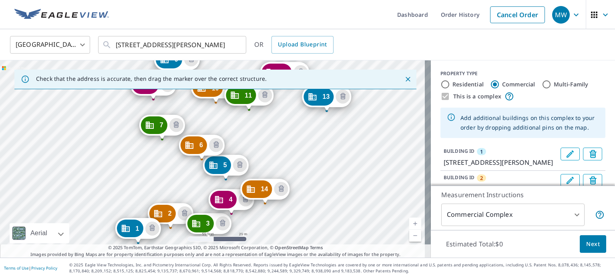
drag, startPoint x: 383, startPoint y: 103, endPoint x: 309, endPoint y: 186, distance: 110.7
click at [309, 186] on div "2 2227 Garner Rd Raleigh, NC 27610 3 2227 Garner Rd Raleigh, NC 27610 4 2227 Ga…" at bounding box center [215, 160] width 431 height 198
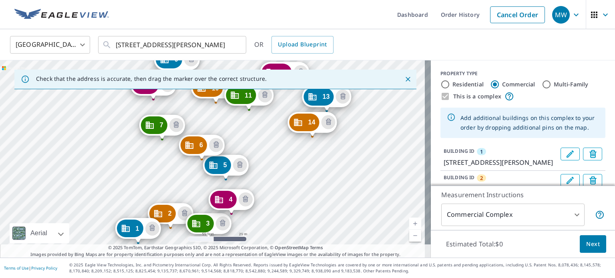
drag, startPoint x: 266, startPoint y: 186, endPoint x: 314, endPoint y: 119, distance: 81.9
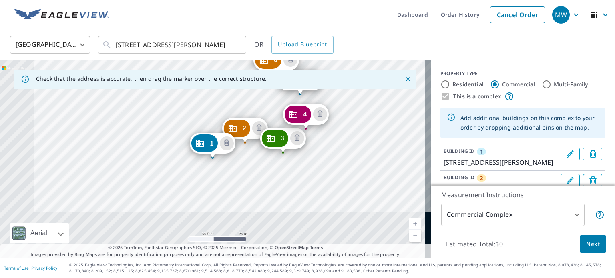
click at [333, 135] on div "2 2227 Garner Rd Raleigh, NC 27610 3 2227 Garner Rd Raleigh, NC 27610 4 2227 Ga…" at bounding box center [215, 160] width 431 height 198
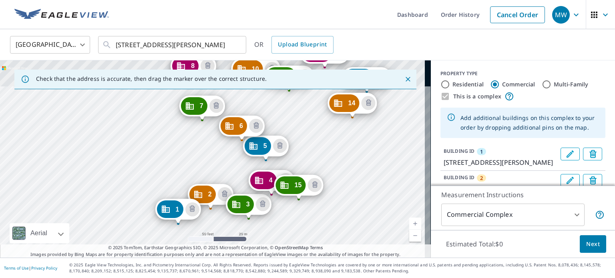
drag, startPoint x: 364, startPoint y: 115, endPoint x: 323, endPoint y: 184, distance: 80.3
click at [323, 184] on div "2 [STREET_ADDRESS][PERSON_NAME] 3 [STREET_ADDRESS][PERSON_NAME] 4 [STREET_ADDRE…" at bounding box center [215, 160] width 431 height 198
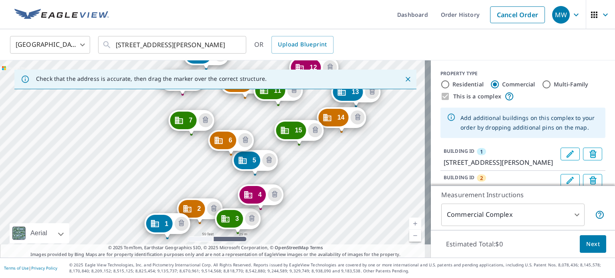
drag, startPoint x: 289, startPoint y: 195, endPoint x: 300, endPoint y: 125, distance: 70.6
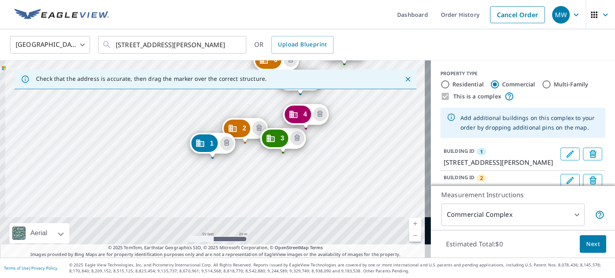
click at [335, 129] on div "2 [STREET_ADDRESS][PERSON_NAME] 3 [STREET_ADDRESS][PERSON_NAME] 4 [STREET_ADDRE…" at bounding box center [215, 160] width 431 height 198
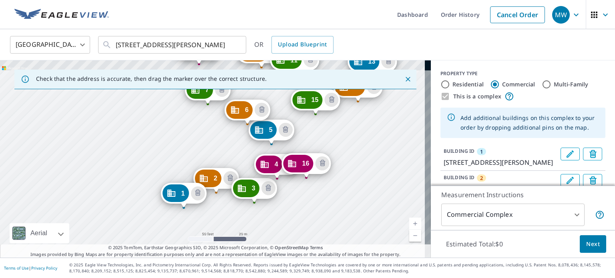
drag, startPoint x: 353, startPoint y: 157, endPoint x: 333, endPoint y: 178, distance: 28.7
click at [333, 178] on div "2 2227 Garner Rd Raleigh, NC 27610 3 2227 Garner Rd Raleigh, NC 27610 4 2227 Ga…" at bounding box center [215, 160] width 431 height 198
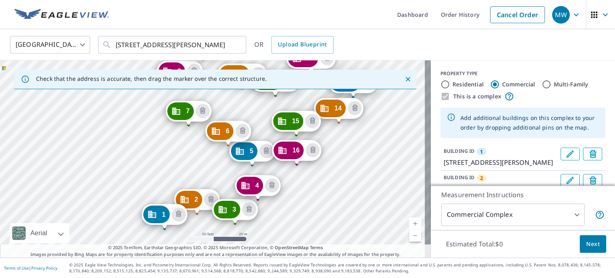
drag, startPoint x: 284, startPoint y: 181, endPoint x: 329, endPoint y: 143, distance: 59.2
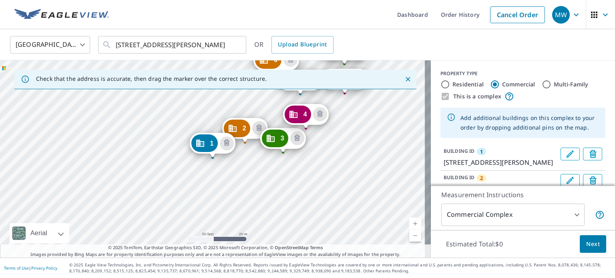
click at [332, 137] on div "2 [STREET_ADDRESS][PERSON_NAME] 3 [STREET_ADDRESS][PERSON_NAME] 4 [STREET_ADDRE…" at bounding box center [215, 160] width 431 height 198
drag, startPoint x: 332, startPoint y: 114, endPoint x: 360, endPoint y: 113, distance: 28.1
click at [337, 150] on div "2 [STREET_ADDRESS][PERSON_NAME] 3 [STREET_ADDRESS][PERSON_NAME] 4 [STREET_ADDRE…" at bounding box center [215, 160] width 431 height 198
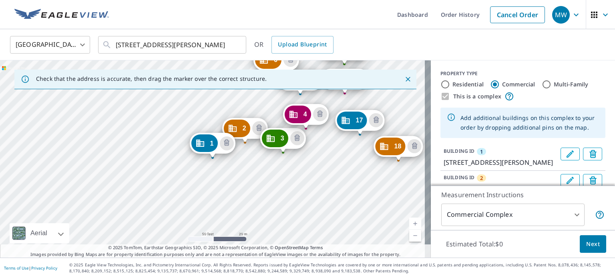
click at [379, 109] on div "2 2227 Garner Rd Raleigh, NC 27610 3 2227 Garner Rd Raleigh, NC 27610 4 2227 Ga…" at bounding box center [215, 160] width 431 height 198
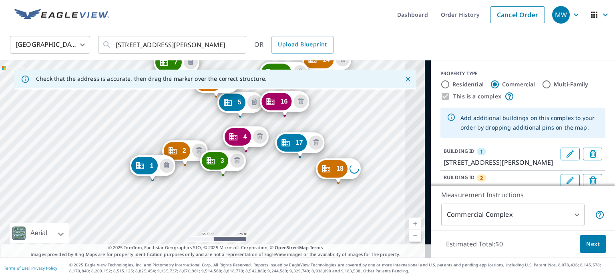
click at [333, 139] on div "2 2227 Garner Rd Raleigh, NC 27610 3 2227 Garner Rd Raleigh, NC 27610 4 2227 Ga…" at bounding box center [215, 160] width 431 height 198
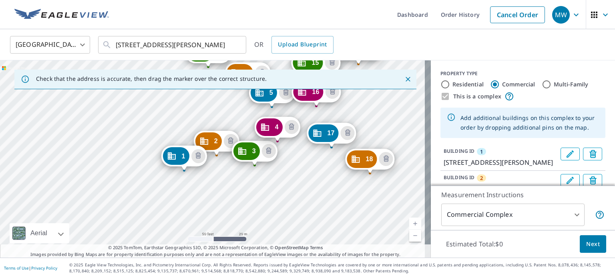
click at [310, 153] on div "2 [STREET_ADDRESS][PERSON_NAME] 3 [STREET_ADDRESS][PERSON_NAME] 4 [STREET_ADDRE…" at bounding box center [215, 160] width 431 height 198
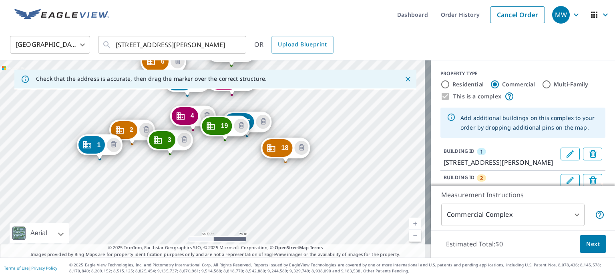
drag, startPoint x: 391, startPoint y: 105, endPoint x: 297, endPoint y: 105, distance: 94.6
click at [297, 105] on div "2 2227 Garner Rd Raleigh, NC 27610 3 2227 Garner Rd Raleigh, NC 27610 4 2227 Ga…" at bounding box center [215, 160] width 431 height 198
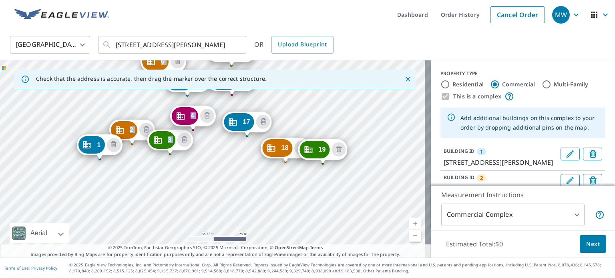
drag, startPoint x: 222, startPoint y: 123, endPoint x: 320, endPoint y: 147, distance: 100.6
click at [312, 101] on div "2 2227 Garner Rd Raleigh, NC 27610 3 2227 Garner Rd Raleigh, NC 27610 4 2227 Ga…" at bounding box center [215, 160] width 431 height 198
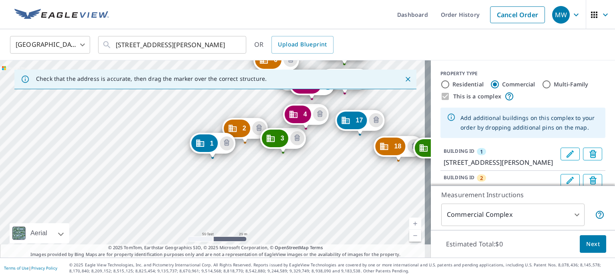
click at [371, 124] on div "2 2227 Garner Rd Raleigh, NC 27610 3 2227 Garner Rd Raleigh, NC 27610 4 2227 Ga…" at bounding box center [215, 160] width 431 height 198
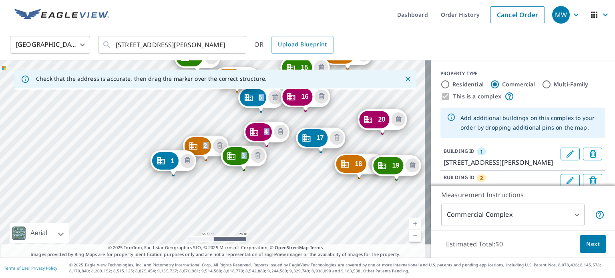
drag, startPoint x: 274, startPoint y: 101, endPoint x: 384, endPoint y: 118, distance: 111.1
click at [300, 166] on div "2 2227 Garner Rd Raleigh, NC 27610 3 2227 Garner Rd Raleigh, NC 27610 4 2227 Ga…" at bounding box center [215, 160] width 431 height 198
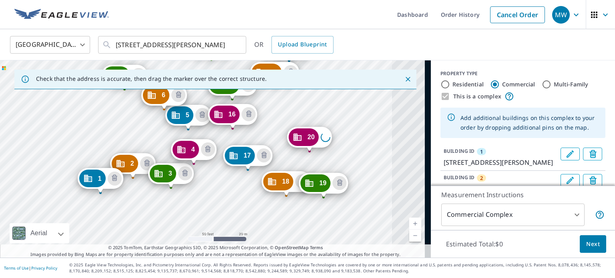
click at [336, 134] on div "2 [STREET_ADDRESS][PERSON_NAME] 3 [STREET_ADDRESS][PERSON_NAME] 4 [STREET_ADDRE…" at bounding box center [215, 160] width 431 height 198
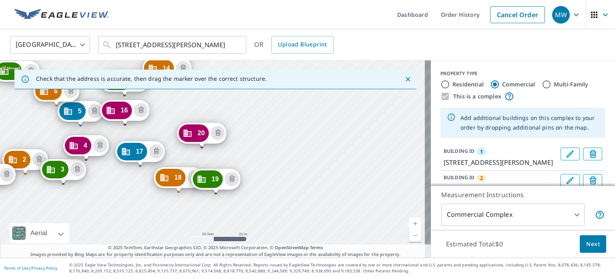
drag, startPoint x: 399, startPoint y: 171, endPoint x: 208, endPoint y: 223, distance: 197.7
click at [208, 223] on div "2 2227 Garner Rd Raleigh, NC 27610 3 2227 Garner Rd Raleigh, NC 27610 4 2227 Ga…" at bounding box center [215, 160] width 431 height 198
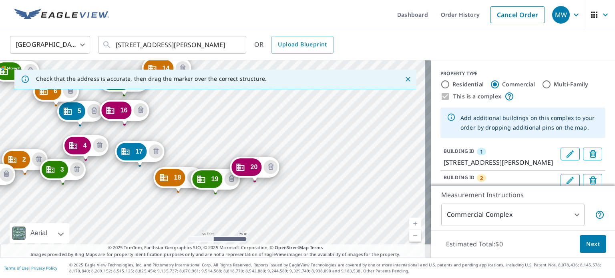
drag, startPoint x: 206, startPoint y: 132, endPoint x: 259, endPoint y: 166, distance: 63.2
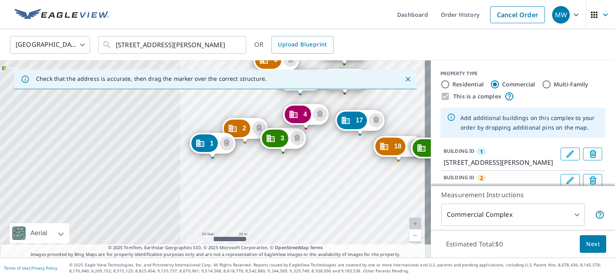
drag, startPoint x: 334, startPoint y: 138, endPoint x: 404, endPoint y: 102, distance: 78.5
click at [334, 138] on div "2 [STREET_ADDRESS][PERSON_NAME] 3 [STREET_ADDRESS][PERSON_NAME] 4 [STREET_ADDRE…" at bounding box center [215, 160] width 431 height 198
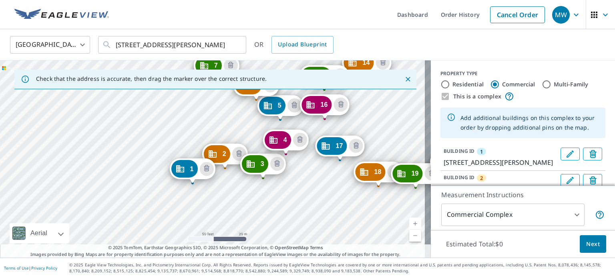
drag, startPoint x: 404, startPoint y: 96, endPoint x: 384, endPoint y: 122, distance: 32.9
click at [384, 122] on div "2 [STREET_ADDRESS][PERSON_NAME] 3 [STREET_ADDRESS][PERSON_NAME] 4 [STREET_ADDRE…" at bounding box center [215, 160] width 431 height 198
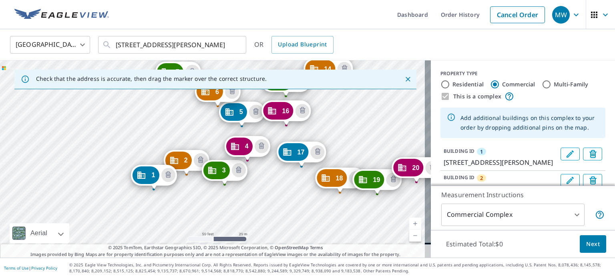
drag, startPoint x: 379, startPoint y: 194, endPoint x: 372, endPoint y: 138, distance: 56.6
click at [372, 138] on div "2 [STREET_ADDRESS][PERSON_NAME] 3 [STREET_ADDRESS][PERSON_NAME] 4 [STREET_ADDRE…" at bounding box center [215, 160] width 431 height 198
click at [272, 176] on div "2 [STREET_ADDRESS][PERSON_NAME] 3 [STREET_ADDRESS][PERSON_NAME] 4 [STREET_ADDRE…" at bounding box center [215, 160] width 431 height 198
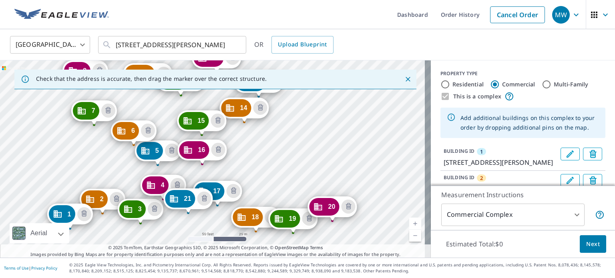
drag, startPoint x: 404, startPoint y: 100, endPoint x: 261, endPoint y: 171, distance: 159.3
click at [261, 171] on div "2 2227 Garner Rd Raleigh, NC 27610 3 2227 Garner Rd Raleigh, NC 27610 4 2227 Ga…" at bounding box center [215, 160] width 431 height 198
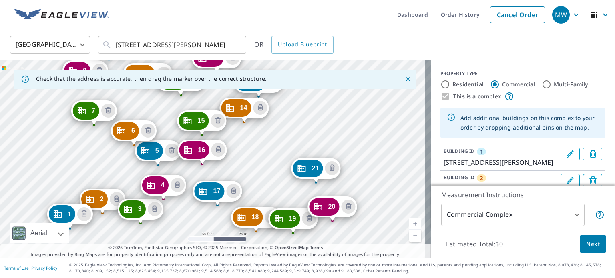
drag, startPoint x: 186, startPoint y: 197, endPoint x: 314, endPoint y: 167, distance: 131.4
click at [410, 223] on link "Current Level 19, Zoom In" at bounding box center [416, 224] width 12 height 12
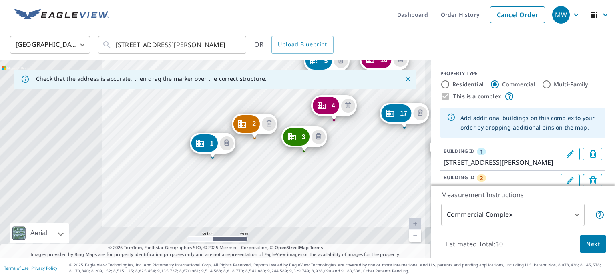
click at [276, 204] on div "2 2227 Garner Rd Raleigh, NC 27610 3 2227 Garner Rd Raleigh, NC 27610 4 2227 Ga…" at bounding box center [215, 160] width 431 height 198
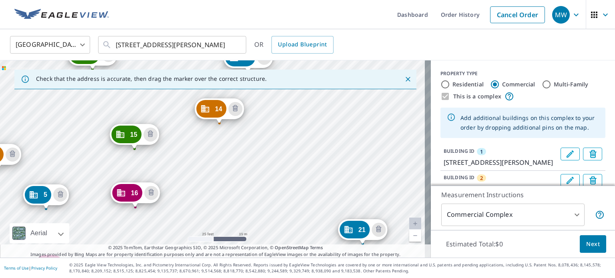
drag, startPoint x: 364, startPoint y: 143, endPoint x: 174, endPoint y: 222, distance: 206.2
click at [174, 222] on div "2 2227 Garner Rd Raleigh, NC 27610 3 2227 Garner Rd Raleigh, NC 27610 4 2227 Ga…" at bounding box center [215, 160] width 431 height 198
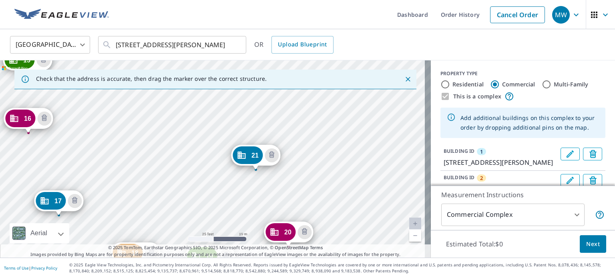
drag, startPoint x: 306, startPoint y: 206, endPoint x: 199, endPoint y: 131, distance: 130.4
click at [199, 131] on div "2 2227 Garner Rd Raleigh, NC 27610 3 2227 Garner Rd Raleigh, NC 27610 4 2227 Ga…" at bounding box center [215, 160] width 431 height 198
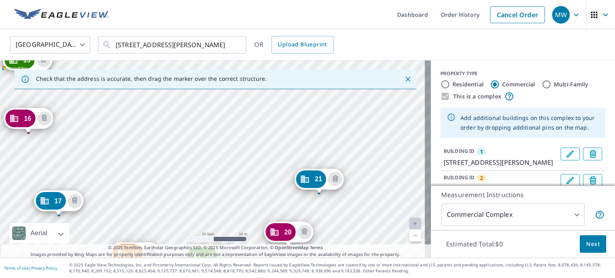
drag, startPoint x: 253, startPoint y: 157, endPoint x: 317, endPoint y: 180, distance: 67.6
click at [188, 141] on div "2 2227 Garner Rd Raleigh, NC 27610 3 2227 Garner Rd Raleigh, NC 27610 4 2227 Ga…" at bounding box center [215, 160] width 431 height 198
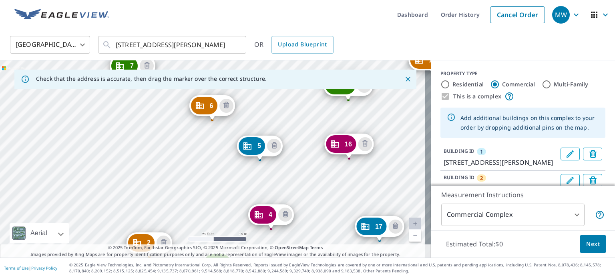
drag, startPoint x: 376, startPoint y: 121, endPoint x: 263, endPoint y: 237, distance: 162.4
click at [263, 237] on div "2 2227 Garner Rd Raleigh, NC 27610 3 2227 Garner Rd Raleigh, NC 27610 4 2227 Ga…" at bounding box center [215, 160] width 431 height 198
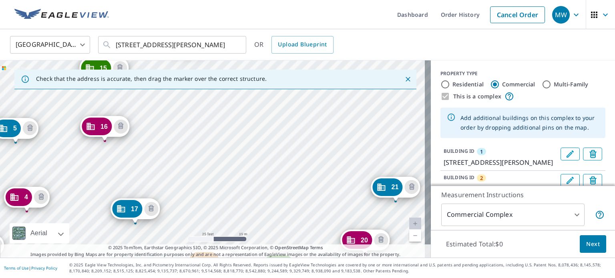
drag, startPoint x: 402, startPoint y: 111, endPoint x: 160, endPoint y: 72, distance: 244.8
click at [160, 72] on div "Check that the address is accurate, then drag the marker over the correct struc…" at bounding box center [215, 160] width 431 height 198
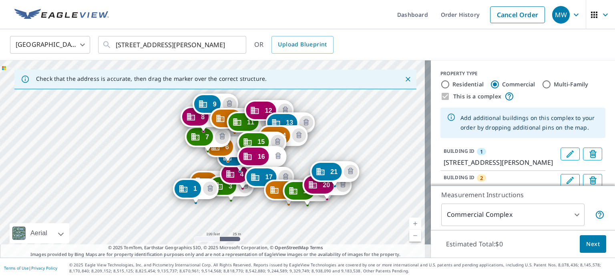
click at [275, 160] on icon "Delete building 16" at bounding box center [278, 157] width 10 height 10
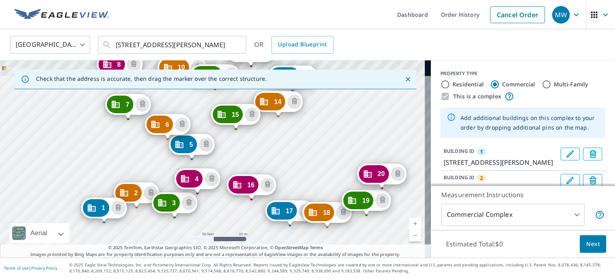
drag, startPoint x: 311, startPoint y: 105, endPoint x: 317, endPoint y: 168, distance: 63.2
click at [317, 168] on div "2 2227 Garner Rd Raleigh, NC 27610 3 2227 Garner Rd Raleigh, NC 27610 4 2227 Ga…" at bounding box center [215, 160] width 431 height 198
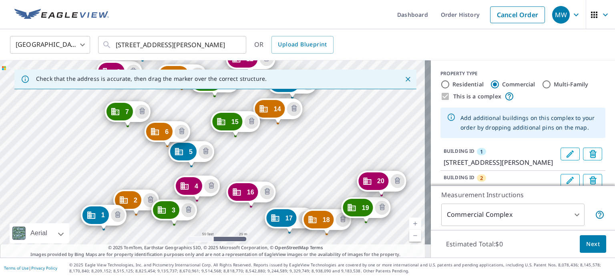
click at [324, 150] on div "2 2227 Garner Rd Raleigh, NC 27610 3 2227 Garner Rd Raleigh, NC 27610 4 2227 Ga…" at bounding box center [215, 160] width 431 height 198
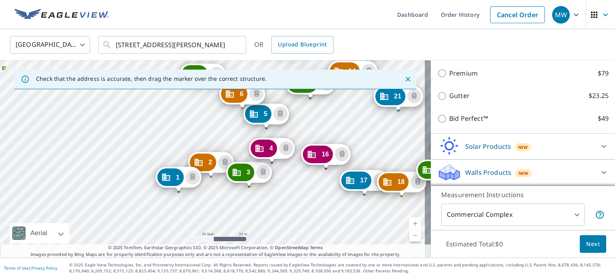
scroll to position [728, 0]
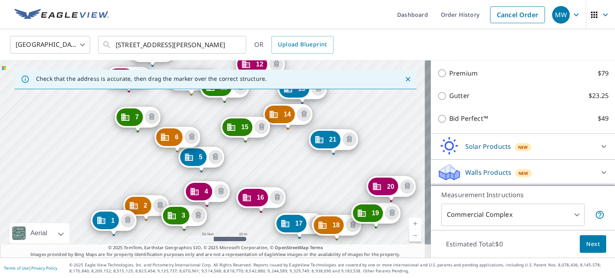
drag, startPoint x: 388, startPoint y: 123, endPoint x: 303, endPoint y: 182, distance: 103.0
click at [303, 182] on div "2 2227 Garner Rd Raleigh, NC 27610 3 2227 Garner Rd Raleigh, NC 27610 4 2227 Ga…" at bounding box center [215, 160] width 431 height 198
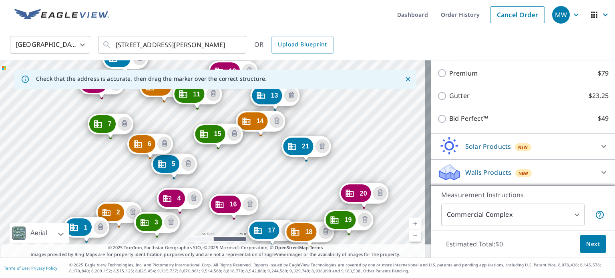
drag, startPoint x: 399, startPoint y: 132, endPoint x: 373, endPoint y: 139, distance: 26.4
click at [375, 139] on div "2 2227 Garner Rd Raleigh, NC 27610 3 2227 Garner Rd Raleigh, NC 27610 4 2227 Ga…" at bounding box center [215, 160] width 431 height 198
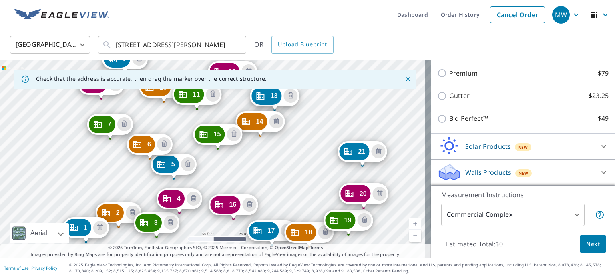
drag, startPoint x: 303, startPoint y: 145, endPoint x: 359, endPoint y: 150, distance: 56.7
click at [283, 169] on div "2 2227 Garner Rd Raleigh, NC 27610 3 2227 Garner Rd Raleigh, NC 27610 4 2227 Ga…" at bounding box center [215, 160] width 431 height 198
click at [334, 141] on div "2 2227 Garner Rd Raleigh, NC 27610 3 2227 Garner Rd Raleigh, NC 27610 4 2227 Ga…" at bounding box center [215, 160] width 431 height 198
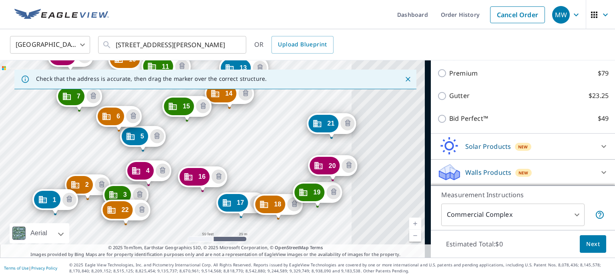
drag, startPoint x: 404, startPoint y: 99, endPoint x: 155, endPoint y: 196, distance: 267.3
click at [155, 196] on div "2 2227 Garner Rd Raleigh, NC 27610 3 2227 Garner Rd Raleigh, NC 27610 4 2227 Ga…" at bounding box center [215, 160] width 431 height 198
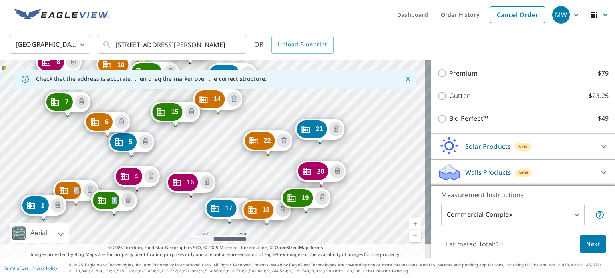
drag, startPoint x: 117, startPoint y: 212, endPoint x: 271, endPoint y: 137, distance: 171.5
click at [410, 223] on link "Current Level 19, Zoom In" at bounding box center [416, 224] width 12 height 12
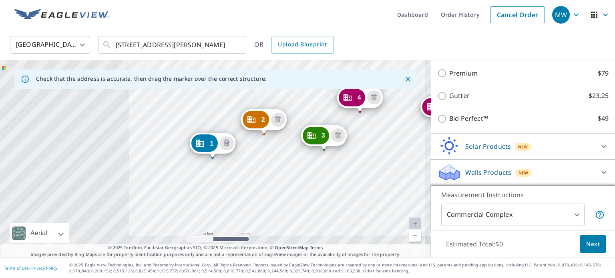
click at [199, 212] on div "2 2227 Garner Rd Raleigh, NC 27610 3 2227 Garner Rd Raleigh, NC 27610 4 2227 Ga…" at bounding box center [215, 160] width 431 height 198
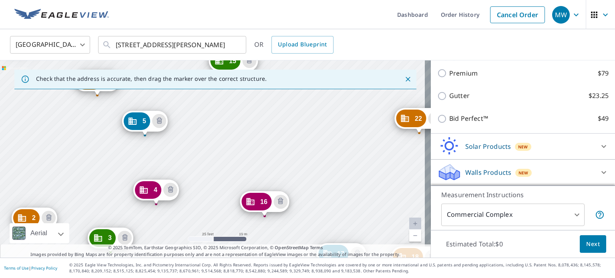
drag, startPoint x: 348, startPoint y: 103, endPoint x: 301, endPoint y: 110, distance: 47.4
click at [301, 110] on div "2 2227 Garner Rd Raleigh, NC 27610 3 2227 Garner Rd Raleigh, NC 27610 4 2227 Ga…" at bounding box center [215, 160] width 431 height 198
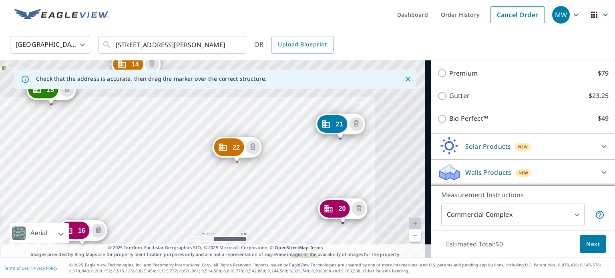
drag, startPoint x: 345, startPoint y: 157, endPoint x: 198, endPoint y: 235, distance: 167.4
click at [198, 235] on div "2 2227 Garner Rd Raleigh, NC 27610 3 2227 Garner Rd Raleigh, NC 27610 4 2227 Ga…" at bounding box center [215, 160] width 431 height 198
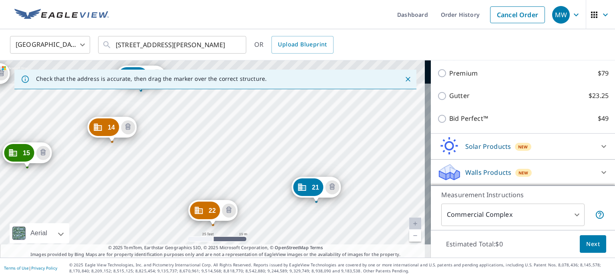
drag, startPoint x: 292, startPoint y: 113, endPoint x: 259, endPoint y: 193, distance: 86.1
click at [261, 193] on div "2 2227 Garner Rd Raleigh, NC 27610 3 2227 Garner Rd Raleigh, NC 27610 4 2227 Ga…" at bounding box center [215, 160] width 431 height 198
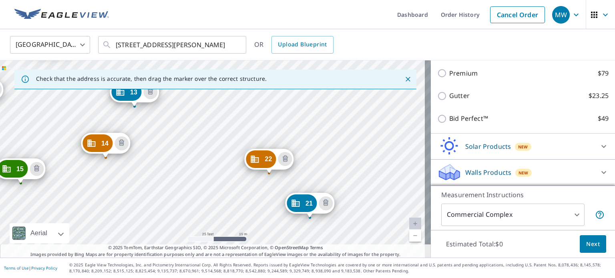
drag, startPoint x: 207, startPoint y: 224, endPoint x: 269, endPoint y: 157, distance: 92.2
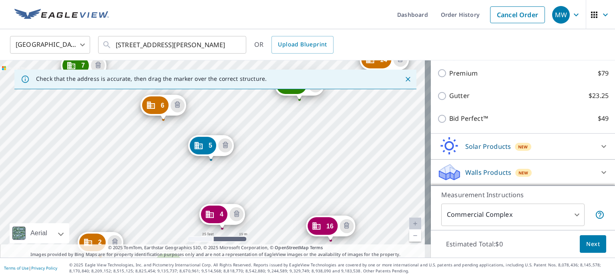
drag, startPoint x: 409, startPoint y: 112, endPoint x: 160, endPoint y: 254, distance: 287.2
click at [160, 254] on div "Check that the address is accurate, then drag the marker over the correct struc…" at bounding box center [215, 160] width 431 height 198
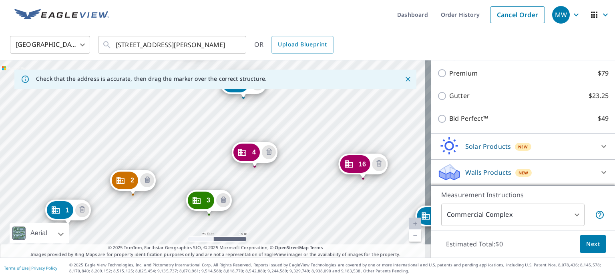
click at [264, 179] on div "2 2227 Garner Rd Raleigh, NC 27610 3 2227 Garner Rd Raleigh, NC 27610 4 2227 Ga…" at bounding box center [215, 160] width 431 height 198
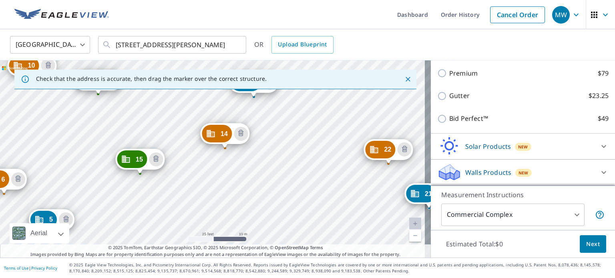
drag, startPoint x: 337, startPoint y: 142, endPoint x: 185, endPoint y: 254, distance: 188.7
click at [185, 254] on div "Check that the address is accurate, then drag the marker over the correct struc…" at bounding box center [215, 160] width 431 height 198
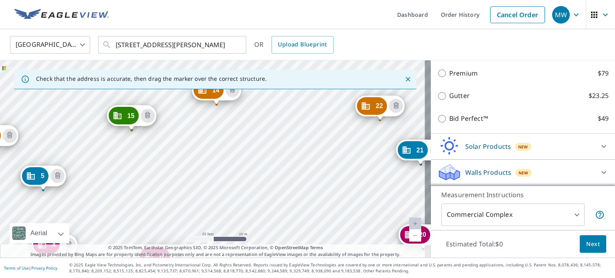
click at [204, 190] on div "2 2227 Garner Rd Raleigh, NC 27610 3 2227 Garner Rd Raleigh, NC 27610 4 2227 Ga…" at bounding box center [215, 160] width 431 height 198
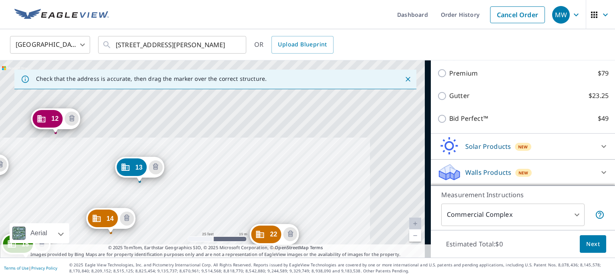
drag, startPoint x: 338, startPoint y: 113, endPoint x: 231, endPoint y: 244, distance: 168.8
click at [231, 244] on div "2 2227 Garner Rd Raleigh, NC 27610 3 2227 Garner Rd Raleigh, NC 27610 4 2227 Ga…" at bounding box center [215, 160] width 431 height 198
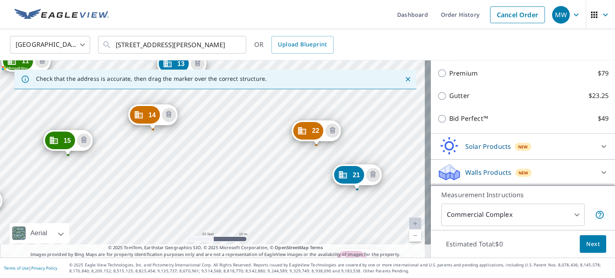
drag, startPoint x: 359, startPoint y: 225, endPoint x: 402, endPoint y: 119, distance: 114.3
click at [402, 119] on div "2 2227 Garner Rd Raleigh, NC 27610 3 2227 Garner Rd Raleigh, NC 27610 4 2227 Ga…" at bounding box center [215, 160] width 431 height 198
click at [167, 181] on div "2 2227 Garner Rd Raleigh, NC 27610 3 2227 Garner Rd Raleigh, NC 27610 4 2227 Ga…" at bounding box center [215, 160] width 431 height 198
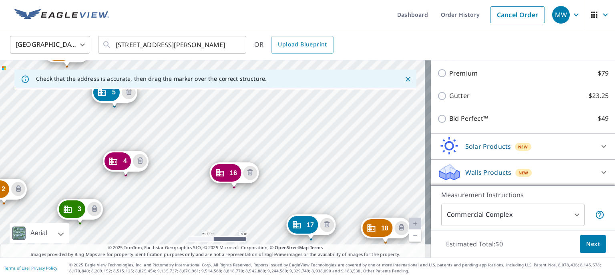
drag, startPoint x: 204, startPoint y: 199, endPoint x: 343, endPoint y: 87, distance: 179.3
click at [343, 87] on div "Check that the address is accurate, then drag the marker over the correct struc…" at bounding box center [215, 160] width 431 height 198
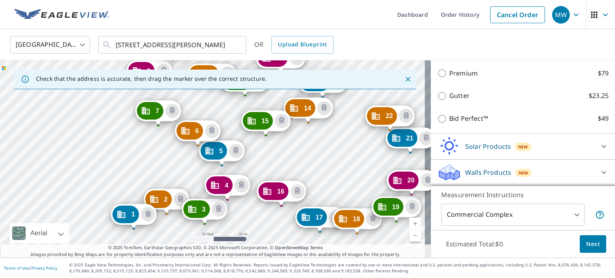
drag, startPoint x: 332, startPoint y: 117, endPoint x: 334, endPoint y: 158, distance: 41.7
click at [334, 158] on div "2 2227 Garner Rd Raleigh, NC 27610 3 2227 Garner Rd Raleigh, NC 27610 4 2227 Ga…" at bounding box center [215, 160] width 431 height 198
click at [322, 151] on div "2 2227 Garner Rd Raleigh, NC 27610 3 2227 Garner Rd Raleigh, NC 27610 4 2227 Ga…" at bounding box center [215, 160] width 431 height 198
click at [317, 178] on div "2 2227 Garner Rd Raleigh, NC 27610 3 2227 Garner Rd Raleigh, NC 27610 4 2227 Ga…" at bounding box center [215, 160] width 431 height 198
click at [325, 160] on div "2 2227 Garner Rd Raleigh, NC 27610 3 2227 Garner Rd Raleigh, NC 27610 4 2227 Ga…" at bounding box center [215, 160] width 431 height 198
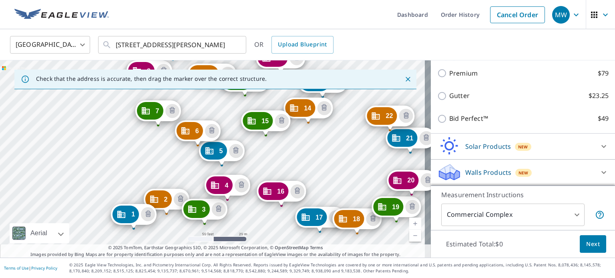
click at [345, 165] on div "2 2227 Garner Rd Raleigh, NC 27610 3 2227 Garner Rd Raleigh, NC 27610 4 2227 Ga…" at bounding box center [215, 160] width 431 height 198
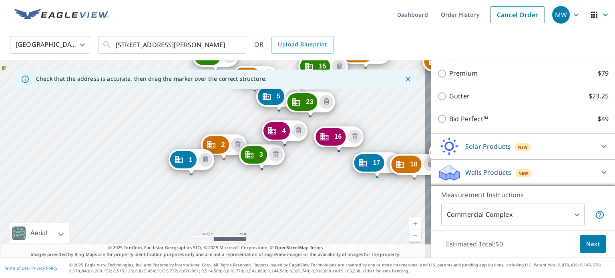
scroll to position [808, 0]
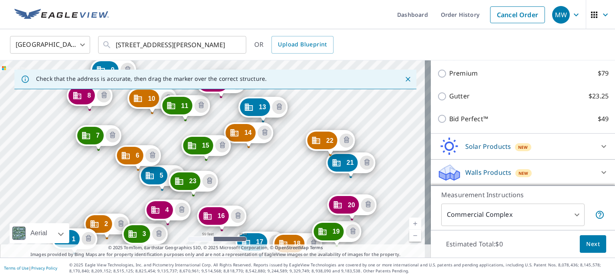
drag, startPoint x: 396, startPoint y: 99, endPoint x: 279, endPoint y: 179, distance: 141.4
click at [279, 179] on div "2 2227 Garner Rd Raleigh, NC 27610 3 2227 Garner Rd Raleigh, NC 27610 4 2227 Ga…" at bounding box center [215, 160] width 431 height 198
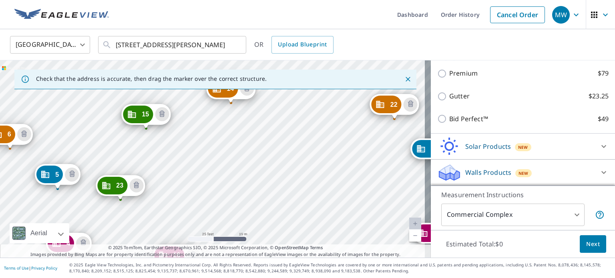
drag, startPoint x: 206, startPoint y: 179, endPoint x: 258, endPoint y: 147, distance: 61.3
click at [258, 147] on div "2 2227 Garner Rd Raleigh, NC 27610 3 2227 Garner Rd Raleigh, NC 27610 4 2227 Ga…" at bounding box center [215, 160] width 431 height 198
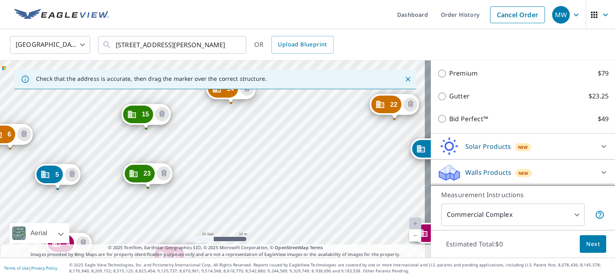
drag, startPoint x: 119, startPoint y: 182, endPoint x: 146, endPoint y: 170, distance: 29.8
click at [271, 120] on div "2 2227 Garner Rd Raleigh, NC 27610 3 2227 Garner Rd Raleigh, NC 27610 4 2227 Ga…" at bounding box center [215, 160] width 431 height 198
click at [222, 165] on div "2 2227 Garner Rd Raleigh, NC 27610 3 2227 Garner Rd Raleigh, NC 27610 4 2227 Ga…" at bounding box center [215, 160] width 431 height 198
click at [167, 167] on div "2 2227 Garner Rd Raleigh, NC 27610 3 2227 Garner Rd Raleigh, NC 27610 4 2227 Ga…" at bounding box center [215, 160] width 431 height 198
click at [200, 173] on div "2 2227 Garner Rd Raleigh, NC 27610 3 2227 Garner Rd Raleigh, NC 27610 4 2227 Ga…" at bounding box center [215, 160] width 431 height 198
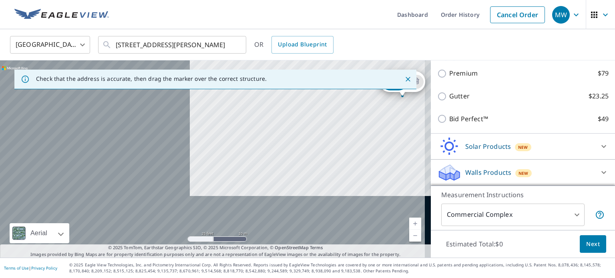
click at [303, 166] on div "2 2227 Garner Rd Raleigh, NC 27610 3 2227 Garner Rd Raleigh, NC 27610 4 2227 Ga…" at bounding box center [215, 160] width 431 height 198
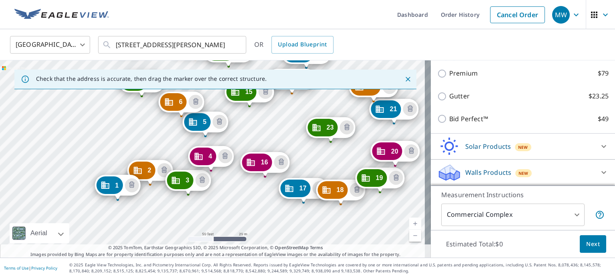
drag, startPoint x: 255, startPoint y: 119, endPoint x: 338, endPoint y: 125, distance: 82.8
click at [252, 137] on div "2 2227 Garner Rd Raleigh, NC 27610 3 2227 Garner Rd Raleigh, NC 27610 4 2227 Ga…" at bounding box center [215, 160] width 431 height 198
click at [257, 143] on div "2 2227 Garner Rd Raleigh, NC 27610 3 2227 Garner Rd Raleigh, NC 27610 4 2227 Ga…" at bounding box center [215, 160] width 431 height 198
click at [252, 133] on div "2 2227 Garner Rd Raleigh, NC 27610 3 2227 Garner Rd Raleigh, NC 27610 4 2227 Ga…" at bounding box center [215, 160] width 431 height 198
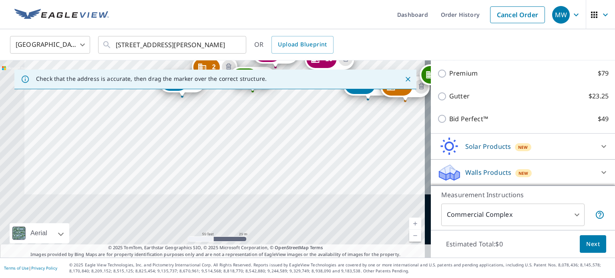
click at [264, 171] on div "2 2227 Garner Rd Raleigh, NC 27610 3 2227 Garner Rd Raleigh, NC 27610 4 2227 Ga…" at bounding box center [215, 160] width 431 height 198
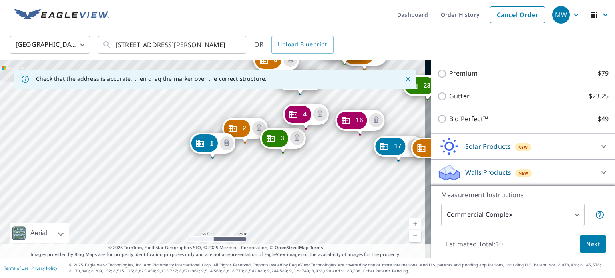
click at [239, 124] on div "2 2227 Garner Rd Raleigh, NC 27610 3 2227 Garner Rd Raleigh, NC 27610 4 2227 Ga…" at bounding box center [215, 160] width 431 height 198
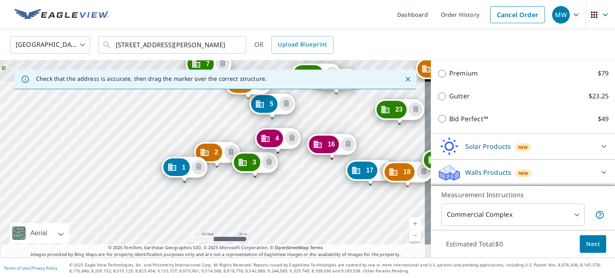
click at [324, 116] on div "2 2227 Garner Rd Raleigh, NC 27610 3 2227 Garner Rd Raleigh, NC 27610 4 2227 Ga…" at bounding box center [215, 160] width 431 height 198
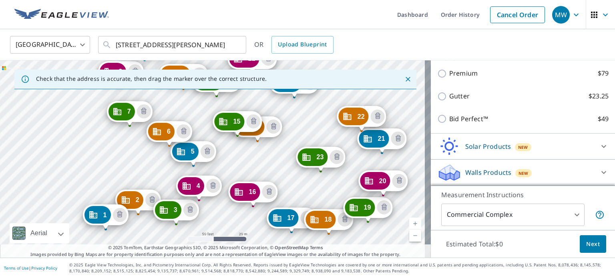
drag, startPoint x: 355, startPoint y: 99, endPoint x: 271, endPoint y: 156, distance: 101.5
click at [271, 156] on div "2 2227 Garner Rd Raleigh, NC 27610 3 2227 Garner Rd Raleigh, NC 27610 4 2227 Ga…" at bounding box center [215, 160] width 431 height 198
drag, startPoint x: 265, startPoint y: 121, endPoint x: 306, endPoint y: 121, distance: 40.9
click at [282, 113] on div "2 2227 Garner Rd Raleigh, NC 27610 3 2227 Garner Rd Raleigh, NC 27610 4 2227 Ga…" at bounding box center [215, 160] width 431 height 198
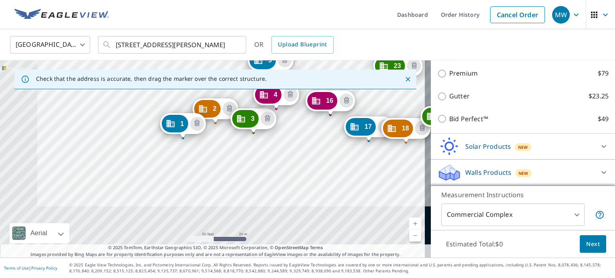
click at [335, 117] on div "2 2227 Garner Rd Raleigh, NC 27610 3 2227 Garner Rd Raleigh, NC 27610 4 2227 Ga…" at bounding box center [215, 160] width 431 height 198
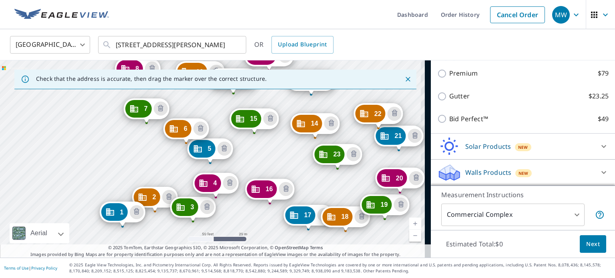
drag, startPoint x: 333, startPoint y: 105, endPoint x: 276, endPoint y: 157, distance: 76.3
click at [276, 157] on div "2 2227 Garner Rd Raleigh, NC 27610 3 2227 Garner Rd Raleigh, NC 27610 4 2227 Ga…" at bounding box center [215, 160] width 431 height 198
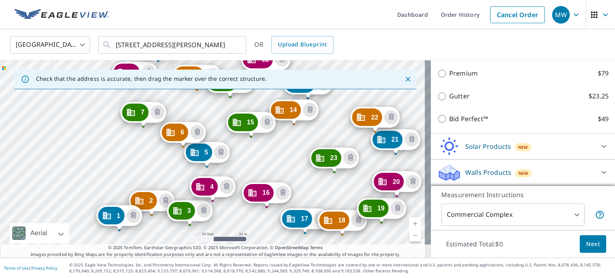
drag, startPoint x: 305, startPoint y: 121, endPoint x: 287, endPoint y: 104, distance: 24.9
click at [263, 171] on div "2 2227 Garner Rd Raleigh, NC 27610 3 2227 Garner Rd Raleigh, NC 27610 4 2227 Ga…" at bounding box center [215, 160] width 431 height 198
click at [300, 186] on div "2 2227 Garner Rd Raleigh, NC 27610 3 2227 Garner Rd Raleigh, NC 27610 4 2227 Ga…" at bounding box center [215, 160] width 431 height 198
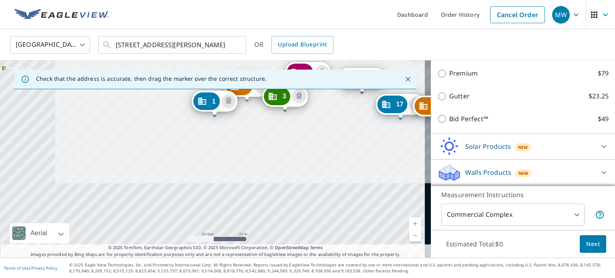
click at [322, 113] on div "2 2227 Garner Rd Raleigh, NC 27610 3 2227 Garner Rd Raleigh, NC 27610 4 2227 Ga…" at bounding box center [215, 160] width 431 height 198
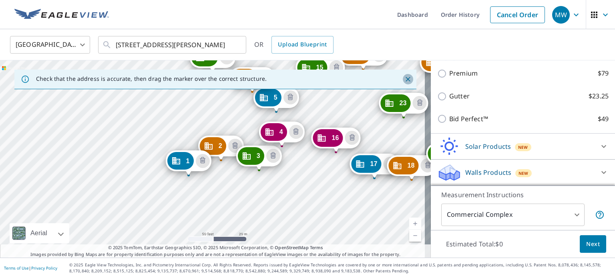
click at [404, 79] on icon "Close" at bounding box center [408, 79] width 8 height 8
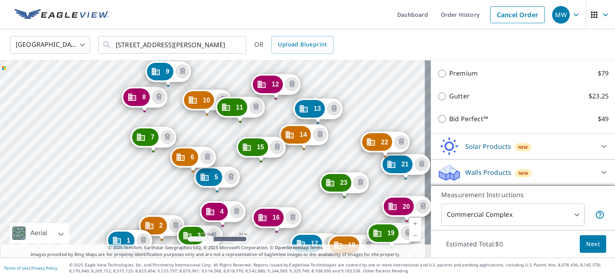
drag, startPoint x: 390, startPoint y: 70, endPoint x: 307, endPoint y: 167, distance: 128.2
click at [307, 167] on div "2 2227 Garner Rd Raleigh, NC 27610 3 2227 Garner Rd Raleigh, NC 27610 4 2227 Ga…" at bounding box center [215, 160] width 431 height 198
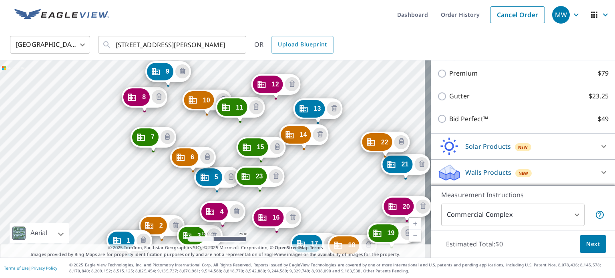
drag, startPoint x: 338, startPoint y: 179, endPoint x: 254, endPoint y: 173, distance: 84.8
click at [380, 100] on div "2 2227 Garner Rd Raleigh, NC 27610 3 2227 Garner Rd Raleigh, NC 27610 4 2227 Ga…" at bounding box center [215, 160] width 431 height 198
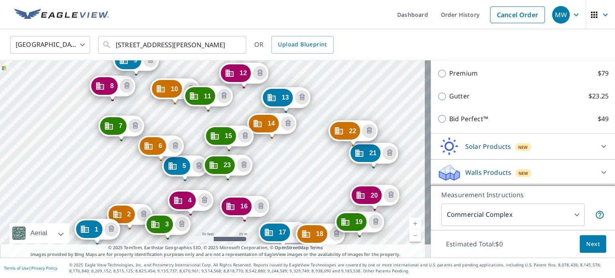
drag, startPoint x: 404, startPoint y: 87, endPoint x: 289, endPoint y: 174, distance: 144.0
click at [289, 174] on div "2 2227 Garner Rd Raleigh, NC 27610 3 2227 Garner Rd Raleigh, NC 27610 4 2227 Ga…" at bounding box center [215, 160] width 431 height 198
click at [290, 165] on div "2 2227 Garner Rd Raleigh, NC 27610 3 2227 Garner Rd Raleigh, NC 27610 4 2227 Ga…" at bounding box center [215, 160] width 431 height 198
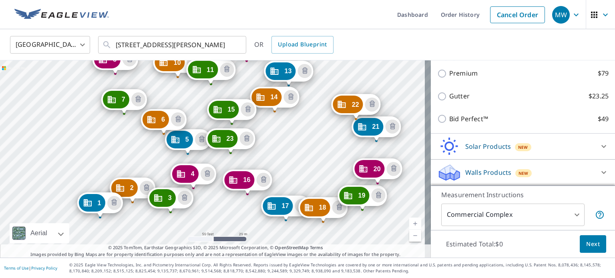
drag, startPoint x: 305, startPoint y: 177, endPoint x: 307, endPoint y: 150, distance: 26.6
click at [307, 150] on div "2 2227 Garner Rd Raleigh, NC 27610 3 2227 Garner Rd Raleigh, NC 27610 4 2227 Ga…" at bounding box center [215, 160] width 431 height 198
click at [211, 210] on div "2 2227 Garner Rd Raleigh, NC 27610 3 2227 Garner Rd Raleigh, NC 27610 4 2227 Ga…" at bounding box center [215, 160] width 431 height 198
click at [219, 208] on div "2 2227 Garner Rd Raleigh, NC 27610 3 2227 Garner Rd Raleigh, NC 27610 4 2227 Ga…" at bounding box center [215, 160] width 431 height 198
click at [304, 147] on div "2 2227 Garner Rd Raleigh, NC 27610 3 2227 Garner Rd Raleigh, NC 27610 4 2227 Ga…" at bounding box center [215, 160] width 431 height 198
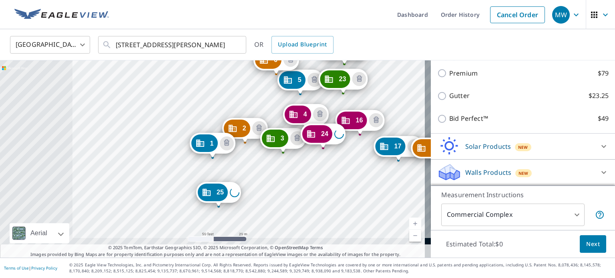
scroll to position [848, 0]
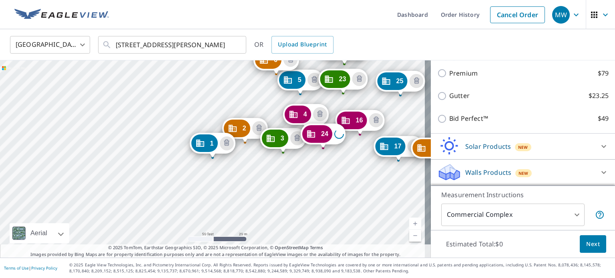
drag, startPoint x: 217, startPoint y: 186, endPoint x: 399, endPoint y: 74, distance: 213.3
click at [374, 127] on div "2 2227 Garner Rd Raleigh, NC 27610 3 2227 Garner Rd Raleigh, NC 27610 4 2227 Ga…" at bounding box center [215, 160] width 431 height 198
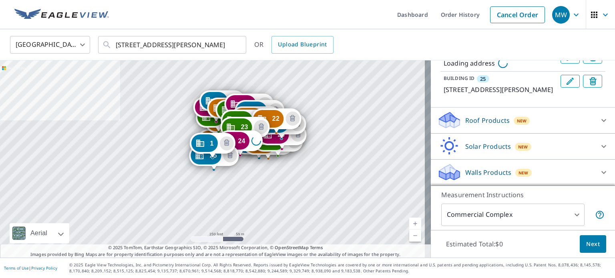
scroll to position [857, 0]
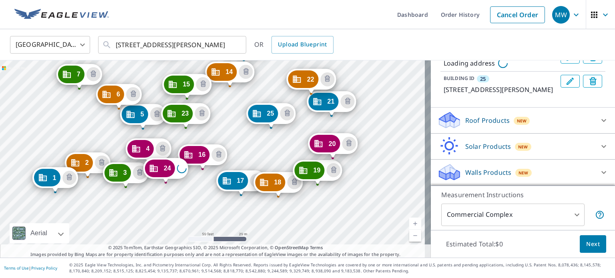
drag, startPoint x: 63, startPoint y: 221, endPoint x: 272, endPoint y: 107, distance: 238.6
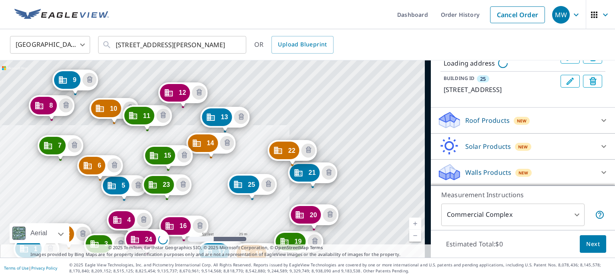
drag, startPoint x: 385, startPoint y: 86, endPoint x: 208, endPoint y: 192, distance: 206.0
click at [208, 192] on div "2 2227 Garner Rd Raleigh, NC 27610 3 2227 Garner Rd Raleigh, NC 27610 4 2227 Ga…" at bounding box center [215, 160] width 431 height 198
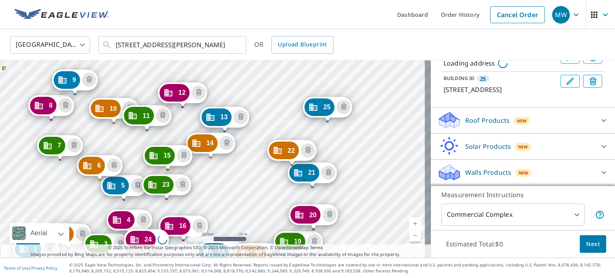
drag, startPoint x: 255, startPoint y: 183, endPoint x: 331, endPoint y: 105, distance: 108.5
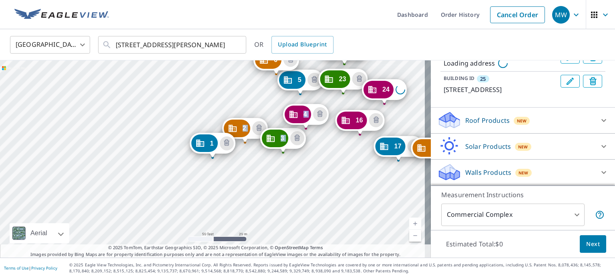
drag, startPoint x: 322, startPoint y: 128, endPoint x: 383, endPoint y: 83, distance: 75.7
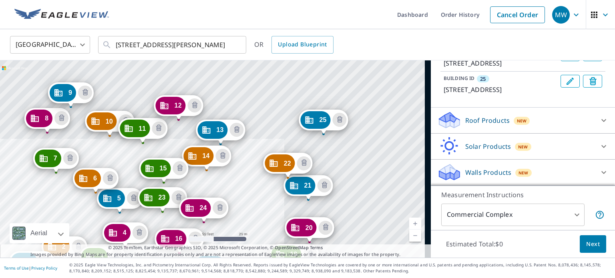
drag, startPoint x: 410, startPoint y: 69, endPoint x: 218, endPoint y: 194, distance: 229.4
click at [218, 194] on div "2 2227 Garner Rd Raleigh, NC 27610 3 2227 Garner Rd Raleigh, NC 27610 4 2227 Ga…" at bounding box center [215, 160] width 431 height 198
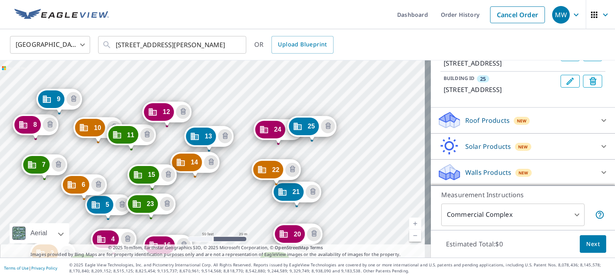
drag, startPoint x: 190, startPoint y: 210, endPoint x: 276, endPoint y: 125, distance: 121.0
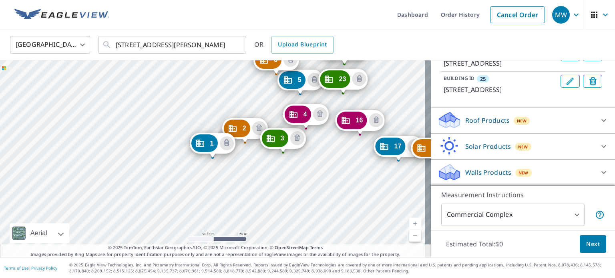
click at [591, 242] on span "Next" at bounding box center [594, 245] width 14 height 10
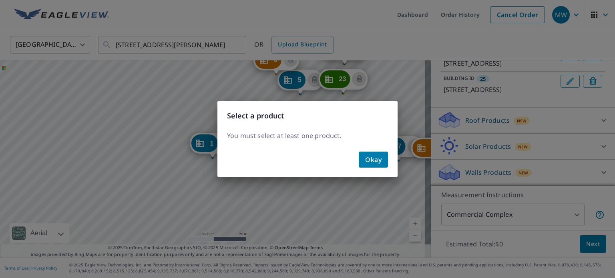
click at [375, 160] on span "Okay" at bounding box center [373, 159] width 16 height 11
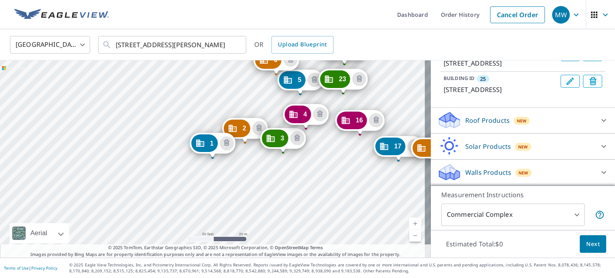
scroll to position [949, 0]
click at [602, 121] on icon at bounding box center [604, 120] width 5 height 3
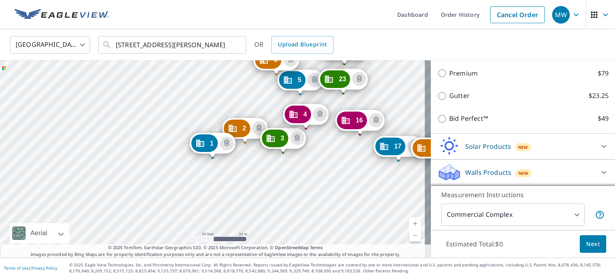
scroll to position [1002, 0]
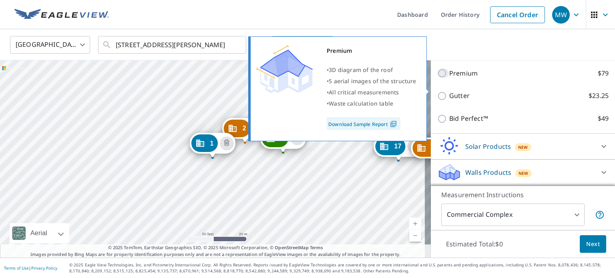
click at [438, 78] on input "Premium $79" at bounding box center [444, 74] width 12 height 10
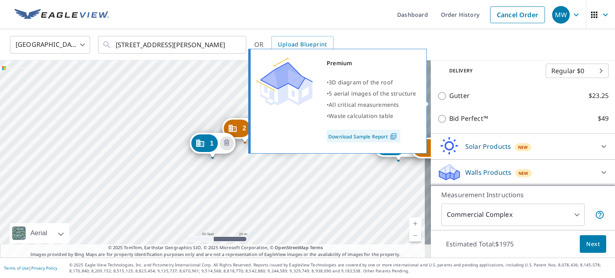
click at [438, 61] on input "Premium $79" at bounding box center [444, 56] width 12 height 10
checkbox input "false"
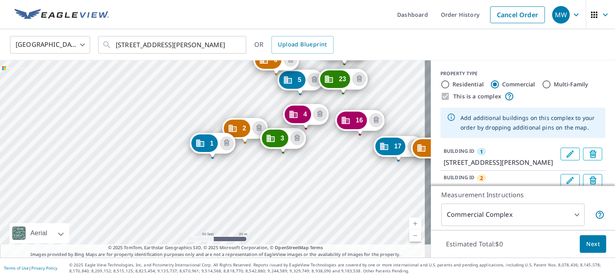
scroll to position [0, 0]
click at [542, 85] on input "Multi-Family" at bounding box center [547, 85] width 10 height 10
radio input "true"
type input "2"
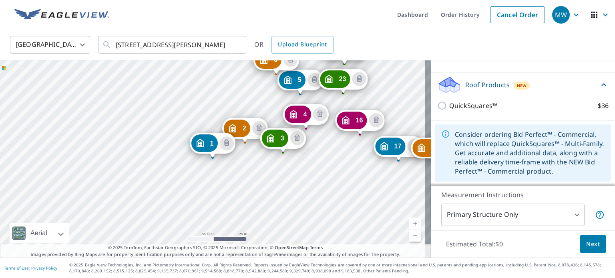
scroll to position [984, 0]
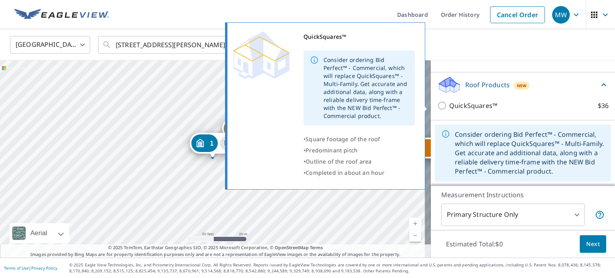
click at [438, 106] on input "QuickSquares™ $36" at bounding box center [444, 106] width 12 height 10
checkbox input "true"
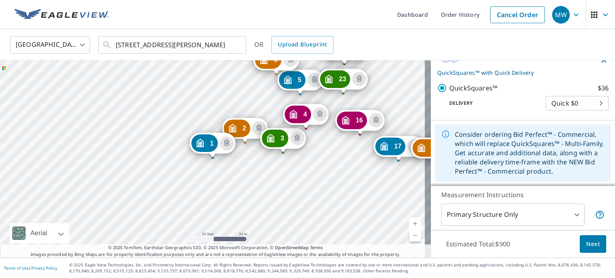
drag, startPoint x: 297, startPoint y: 139, endPoint x: 284, endPoint y: 135, distance: 14.1
click at [297, 138] on icon "Delete building 3" at bounding box center [297, 138] width 2 height 2
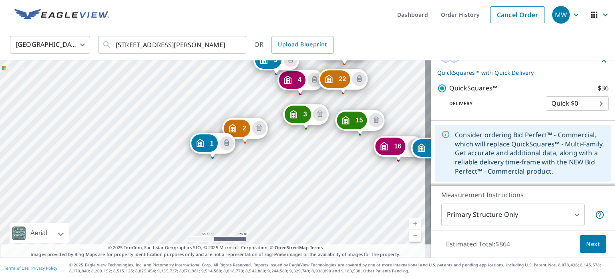
scroll to position [978, 0]
click at [260, 128] on icon "Delete building 2" at bounding box center [259, 128] width 2 height 2
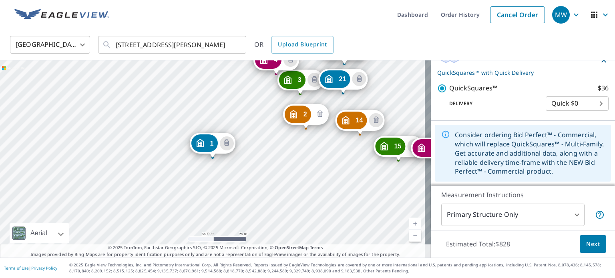
click at [320, 114] on icon "Delete building 2" at bounding box center [320, 114] width 2 height 2
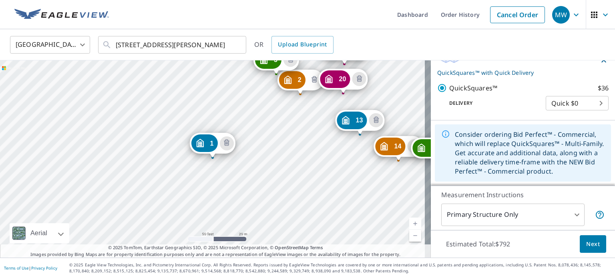
click at [312, 81] on icon "Delete building 2" at bounding box center [315, 80] width 10 height 10
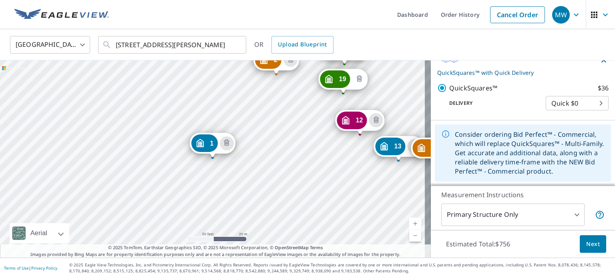
click at [361, 79] on icon "Delete building 19" at bounding box center [360, 78] width 6 height 6
click at [378, 119] on icon "Delete building 12" at bounding box center [376, 120] width 6 height 6
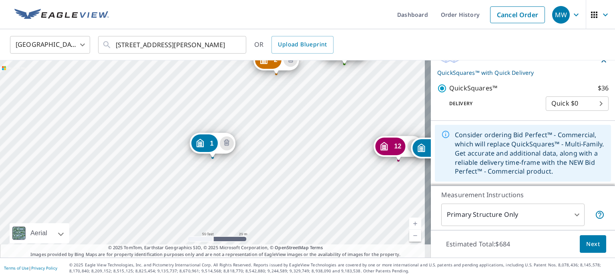
scroll to position [798, 0]
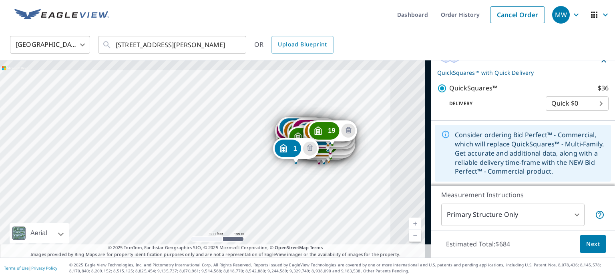
drag, startPoint x: 343, startPoint y: 131, endPoint x: 282, endPoint y: 179, distance: 77.4
click at [260, 185] on div "2 2207 Garner Rd Raleigh, NC 27610 3 2207 Garner Rd Raleigh, NC 27610 4 500 New…" at bounding box center [215, 160] width 431 height 198
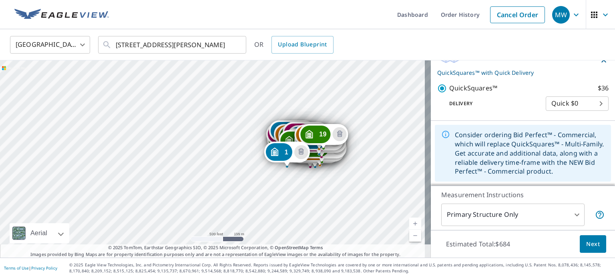
scroll to position [678, 0]
click at [590, 22] on icon "Delete building 19" at bounding box center [595, 17] width 10 height 10
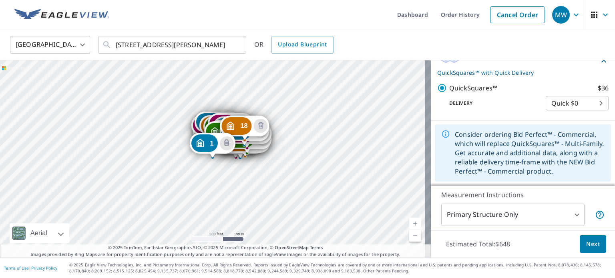
click at [592, 18] on icon "Delete building 18" at bounding box center [593, 16] width 3 height 3
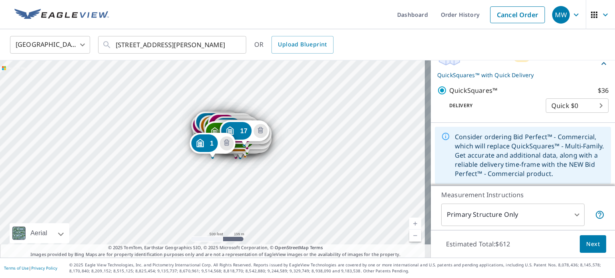
click at [590, 24] on icon "Delete building 17" at bounding box center [595, 19] width 10 height 10
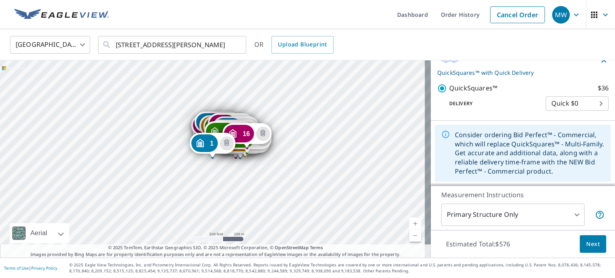
drag, startPoint x: 582, startPoint y: 139, endPoint x: 580, endPoint y: 105, distance: 34.1
click at [582, 32] on div "BUILDING ID 16 2203 Biltmore Ct, Raleigh, NC, 27610" at bounding box center [523, 19] width 165 height 26
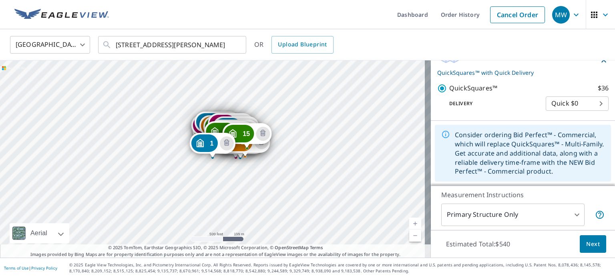
click at [592, 18] on icon "Delete building 14" at bounding box center [593, 16] width 3 height 3
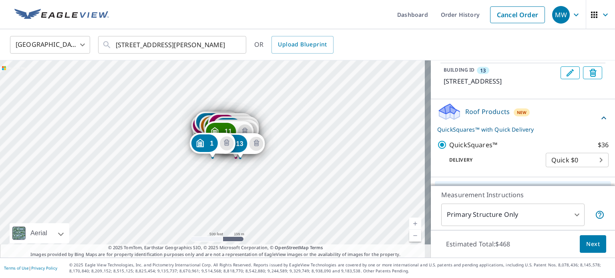
scroll to position [397, 0]
click at [590, 52] on icon "Delete building 12" at bounding box center [595, 48] width 10 height 10
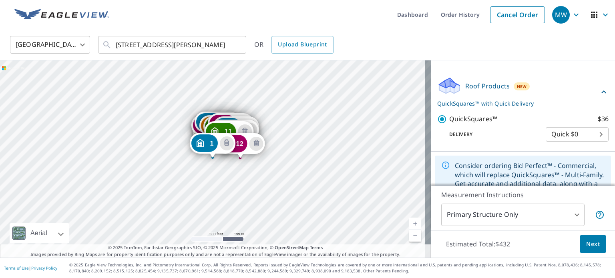
click at [592, 23] on icon "Delete building 11" at bounding box center [593, 21] width 3 height 3
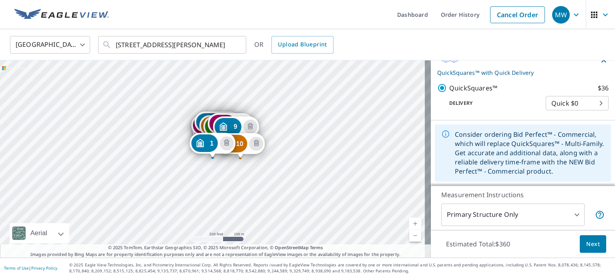
click at [590, 22] on icon "Delete building 10" at bounding box center [595, 17] width 10 height 10
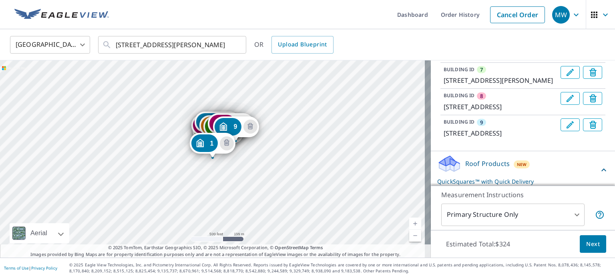
scroll to position [237, 0]
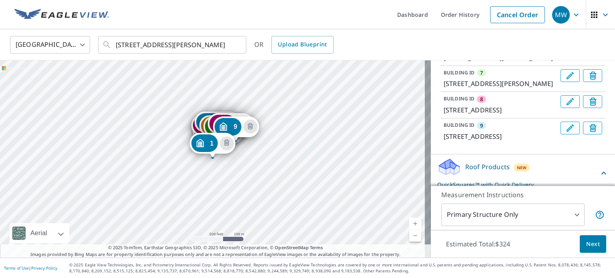
click at [590, 106] on icon "Delete building 8" at bounding box center [593, 102] width 7 height 8
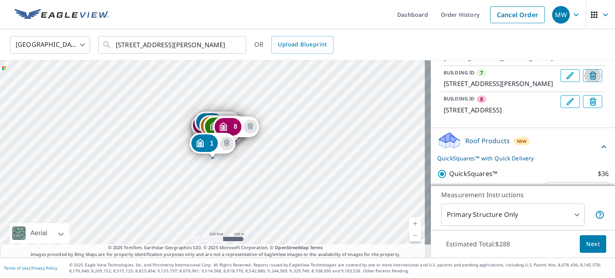
click at [590, 81] on icon "Delete building 7" at bounding box center [595, 77] width 10 height 10
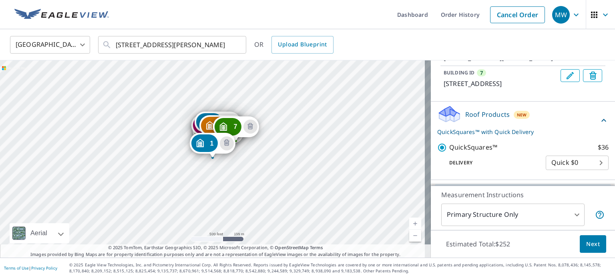
click at [590, 55] on icon "Delete building 6" at bounding box center [595, 50] width 10 height 10
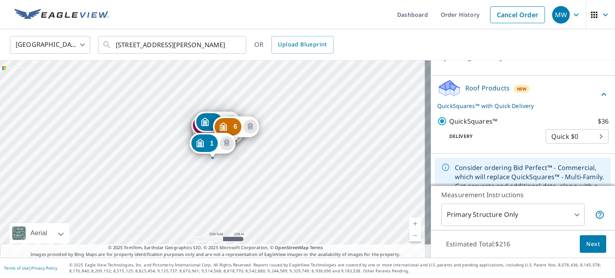
click at [590, 55] on icon "Delete building 6" at bounding box center [595, 50] width 10 height 10
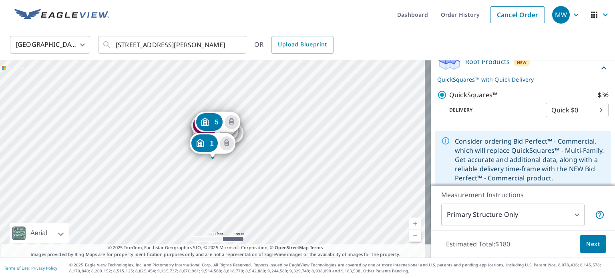
scroll to position [197, 0]
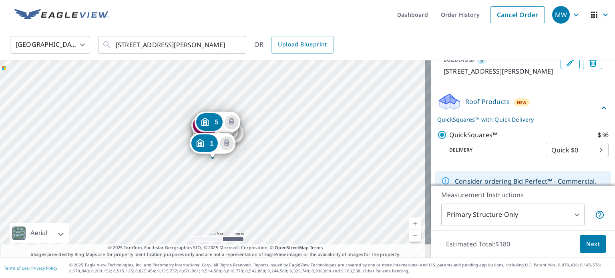
click at [590, 67] on icon "Delete building 5" at bounding box center [593, 63] width 7 height 8
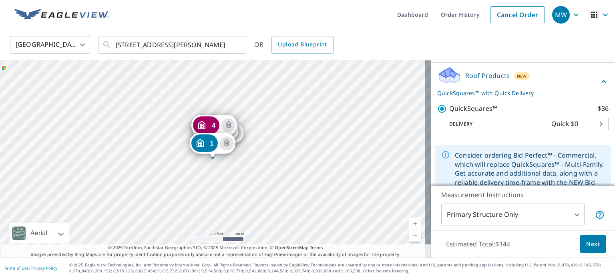
scroll to position [157, 0]
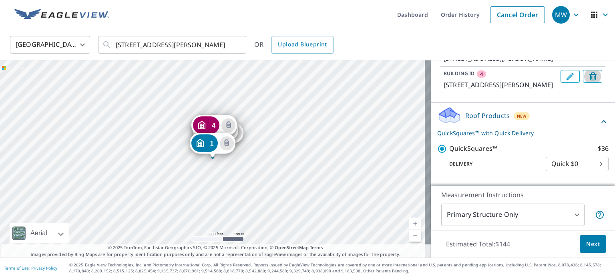
click at [592, 79] on icon "Delete building 4" at bounding box center [593, 77] width 3 height 3
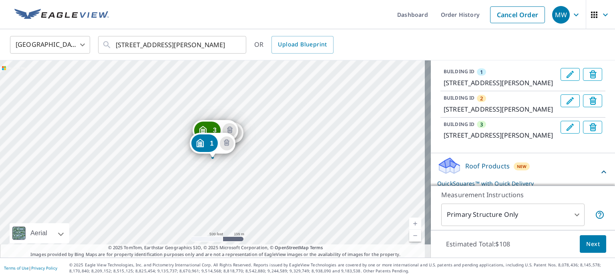
scroll to position [77, 0]
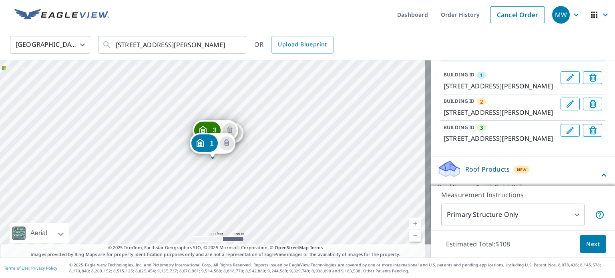
click at [590, 135] on icon "Delete building 3" at bounding box center [593, 131] width 7 height 8
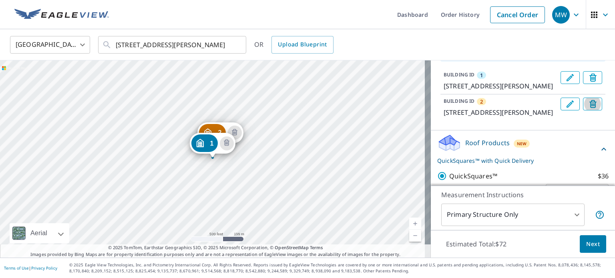
click at [590, 110] on icon "Delete building 2" at bounding box center [595, 105] width 10 height 10
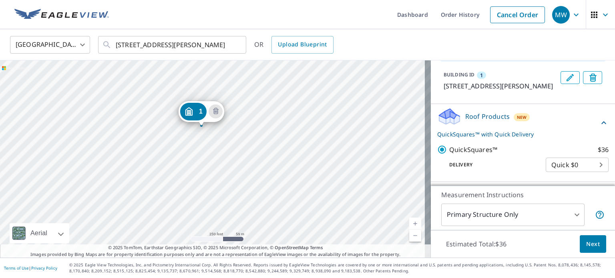
drag, startPoint x: 154, startPoint y: 126, endPoint x: 196, endPoint y: 109, distance: 45.2
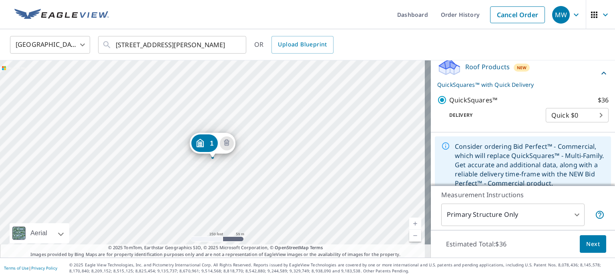
scroll to position [147, 0]
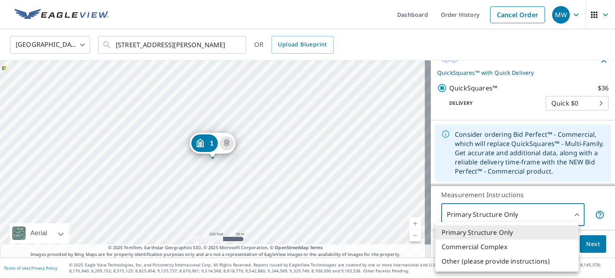
click at [573, 216] on body "MW MW Dashboard Order History Cancel Order MW United States US ​ 2227 Garner Rd…" at bounding box center [307, 139] width 615 height 278
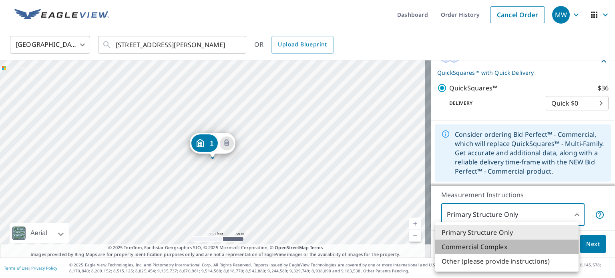
click at [490, 247] on li "Commercial Complex" at bounding box center [507, 247] width 143 height 14
type input "4"
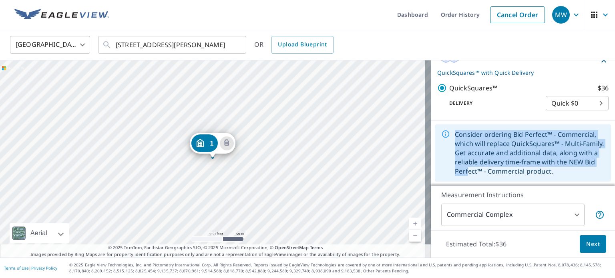
drag, startPoint x: 510, startPoint y: 95, endPoint x: 501, endPoint y: 168, distance: 73.1
click at [501, 168] on div "PROPERTY TYPE Residential Commercial Multi-Family This is a complex Add additio…" at bounding box center [523, 54] width 184 height 264
click at [504, 98] on div "Delivery Quick $0 45 ​" at bounding box center [523, 102] width 171 height 18
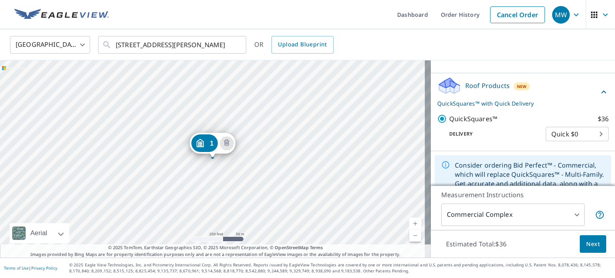
scroll to position [67, 0]
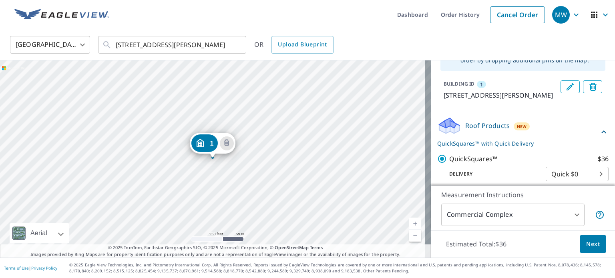
click at [599, 137] on icon at bounding box center [604, 132] width 10 height 10
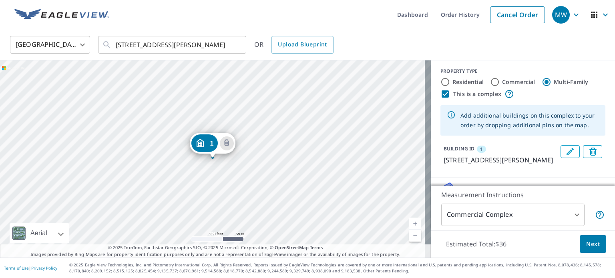
scroll to position [0, 0]
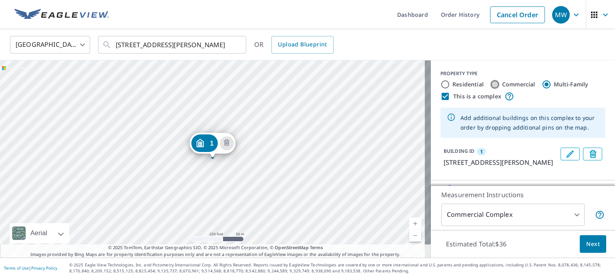
click at [490, 85] on input "Commercial" at bounding box center [495, 85] width 10 height 10
radio input "true"
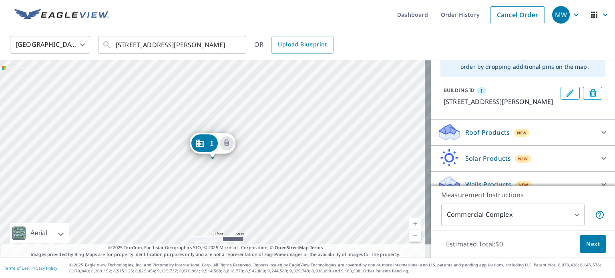
scroll to position [82, 0]
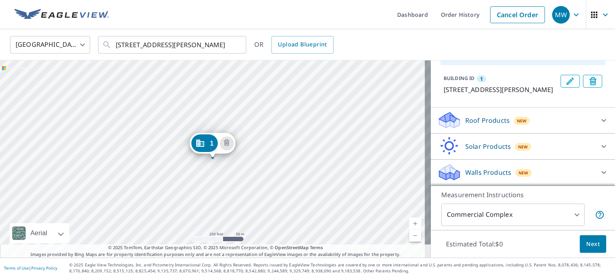
click at [599, 121] on icon at bounding box center [604, 121] width 10 height 10
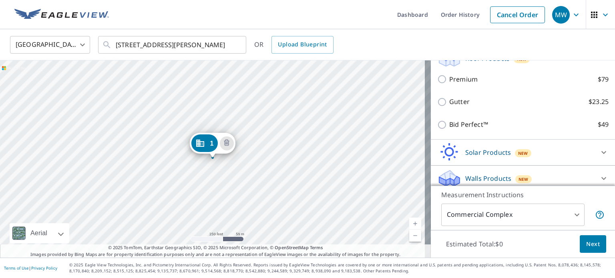
scroll to position [149, 0]
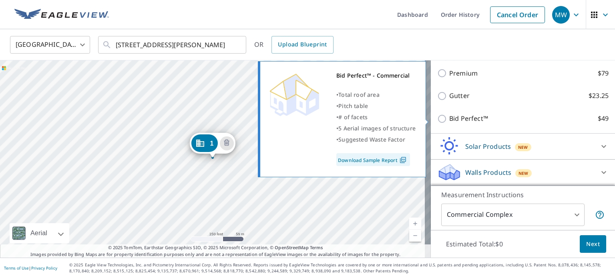
click at [438, 118] on input "Bid Perfect™ $49" at bounding box center [444, 119] width 12 height 10
checkbox input "true"
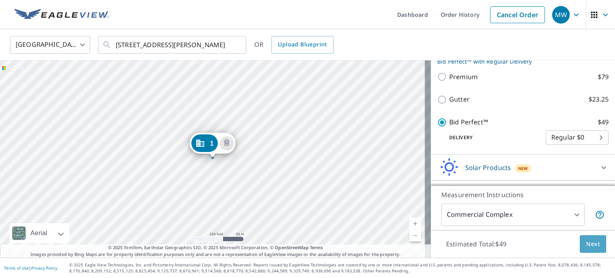
click at [587, 244] on span "Next" at bounding box center [594, 245] width 14 height 10
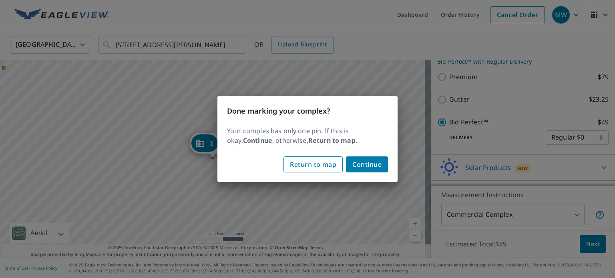
click at [311, 165] on span "Return to map" at bounding box center [313, 164] width 46 height 11
